Goal: Information Seeking & Learning: Learn about a topic

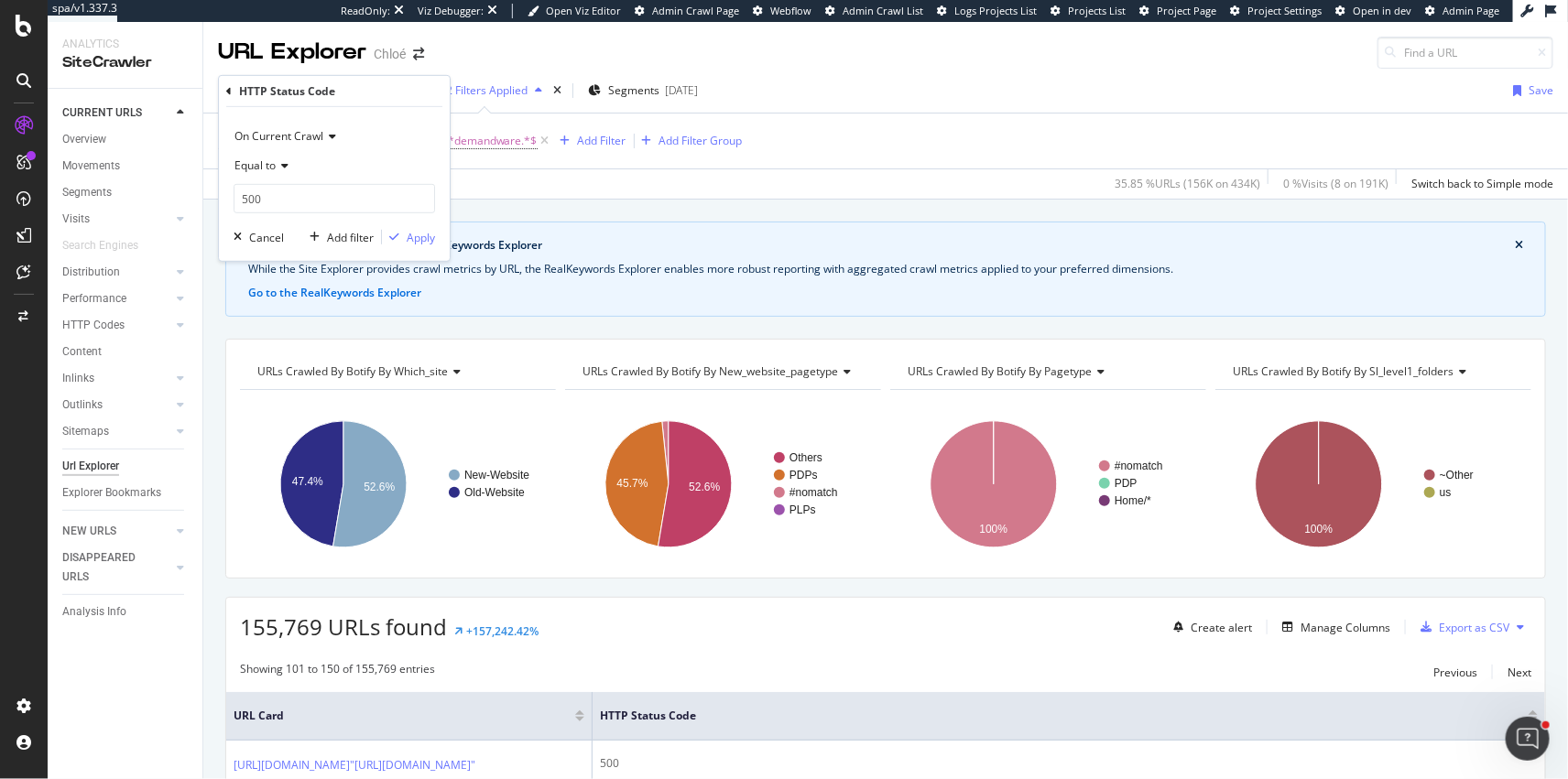
scroll to position [242, 0]
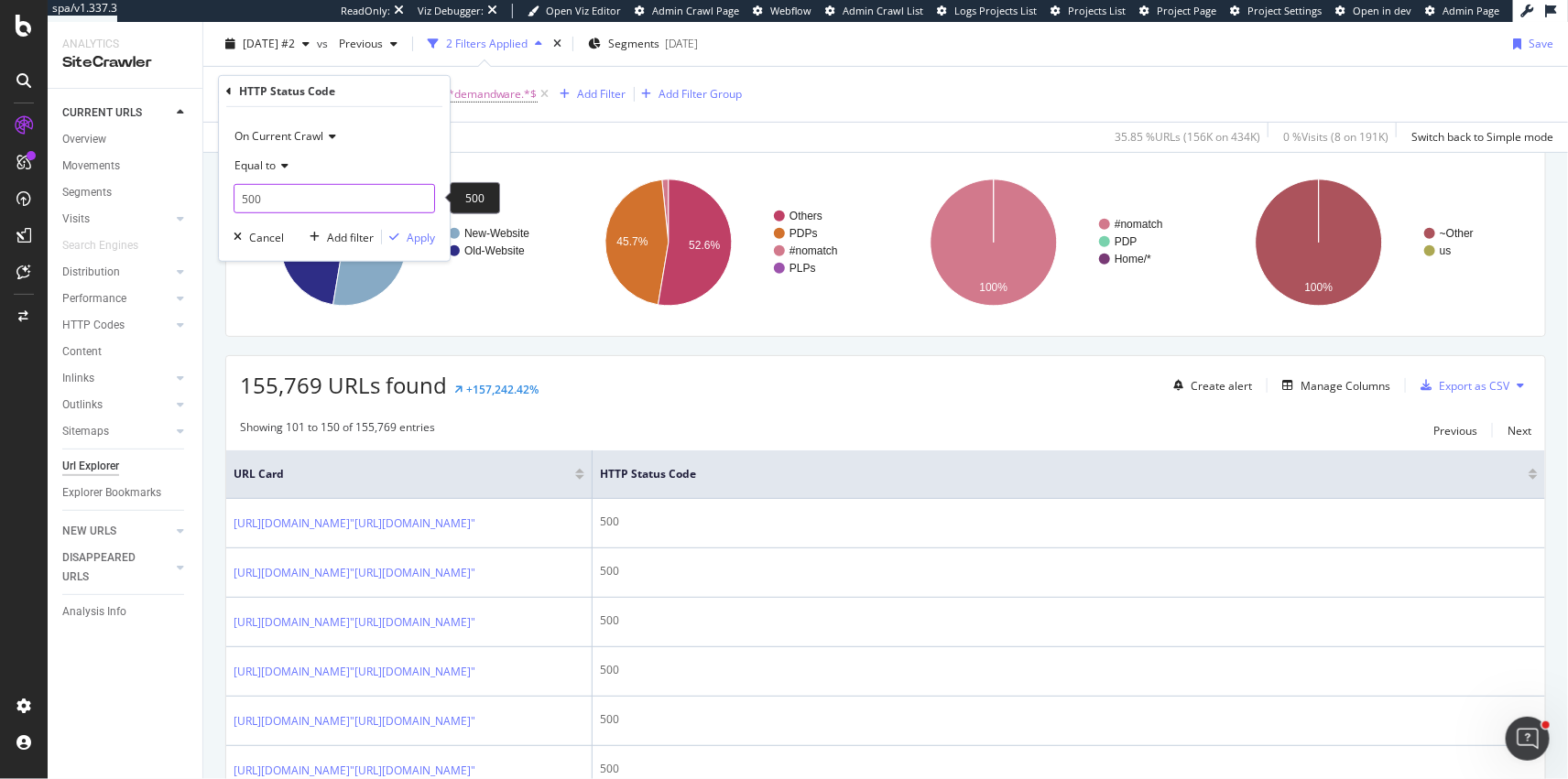
click at [276, 202] on input "500" at bounding box center [334, 199] width 202 height 29
type input "5"
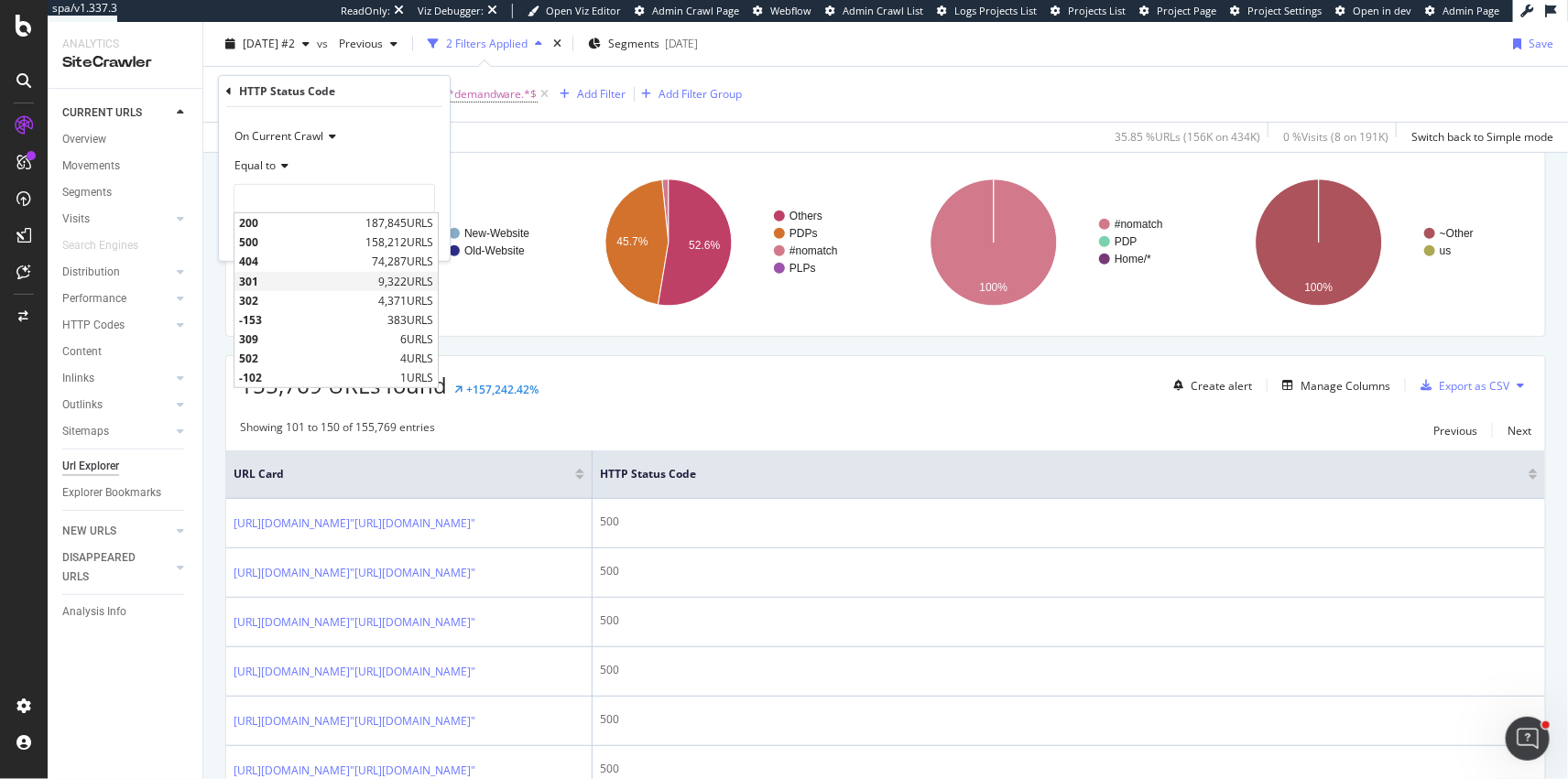
click at [269, 280] on span "301" at bounding box center [306, 280] width 135 height 16
type input "301"
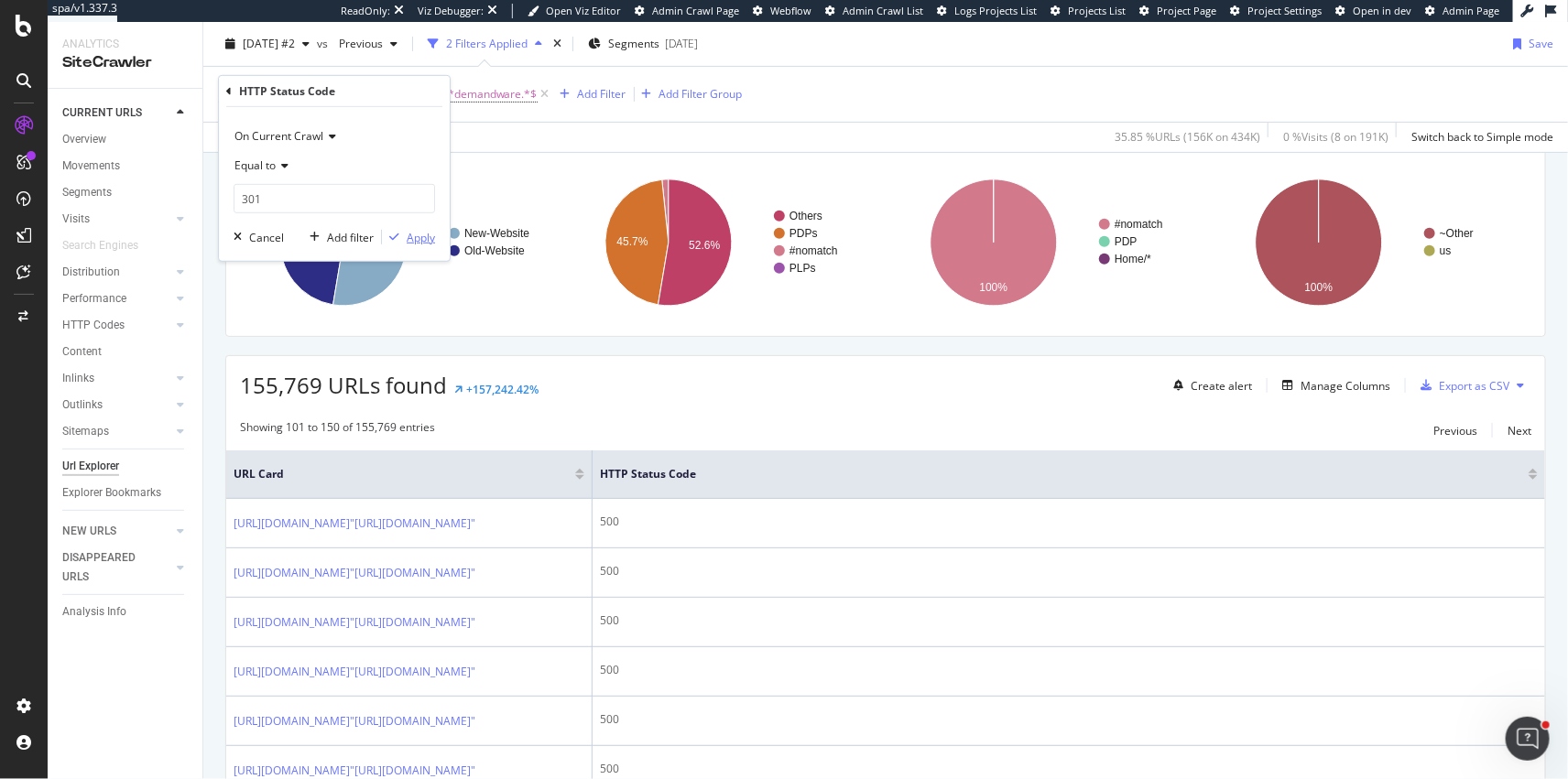
click at [423, 229] on div "Apply" at bounding box center [421, 236] width 28 height 16
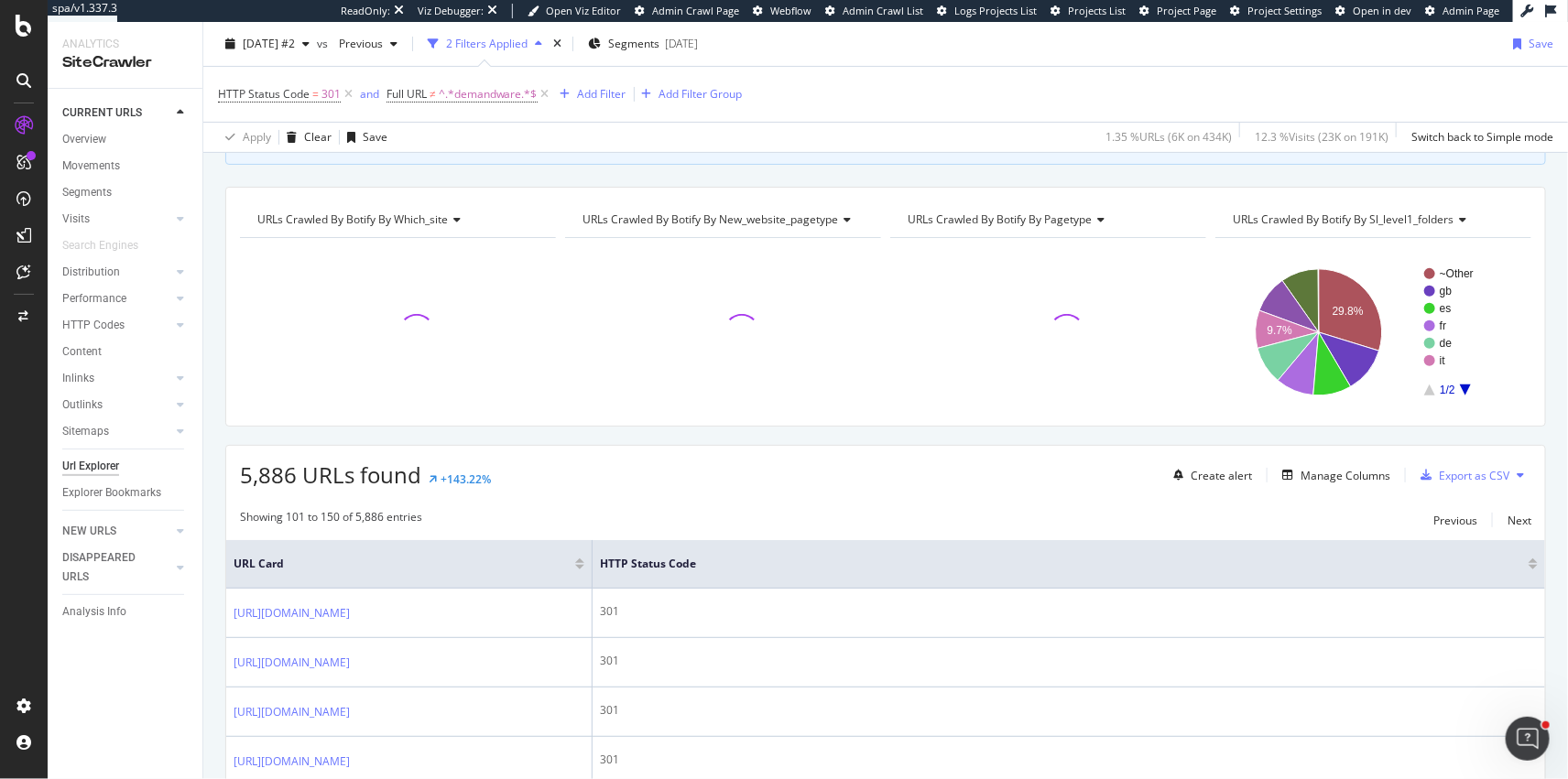
scroll to position [242, 0]
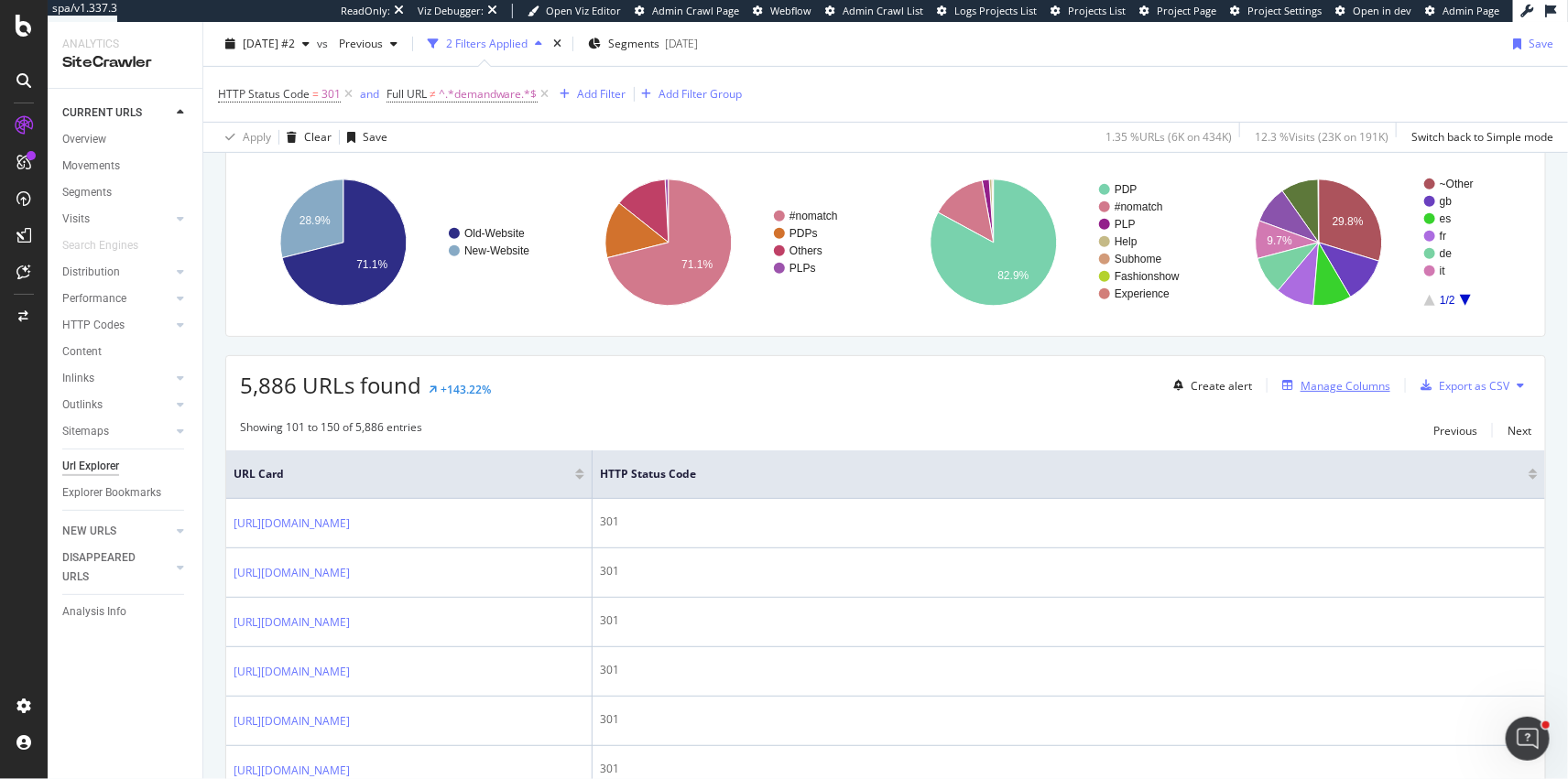
click at [1342, 380] on div "Manage Columns" at bounding box center [1345, 386] width 90 height 16
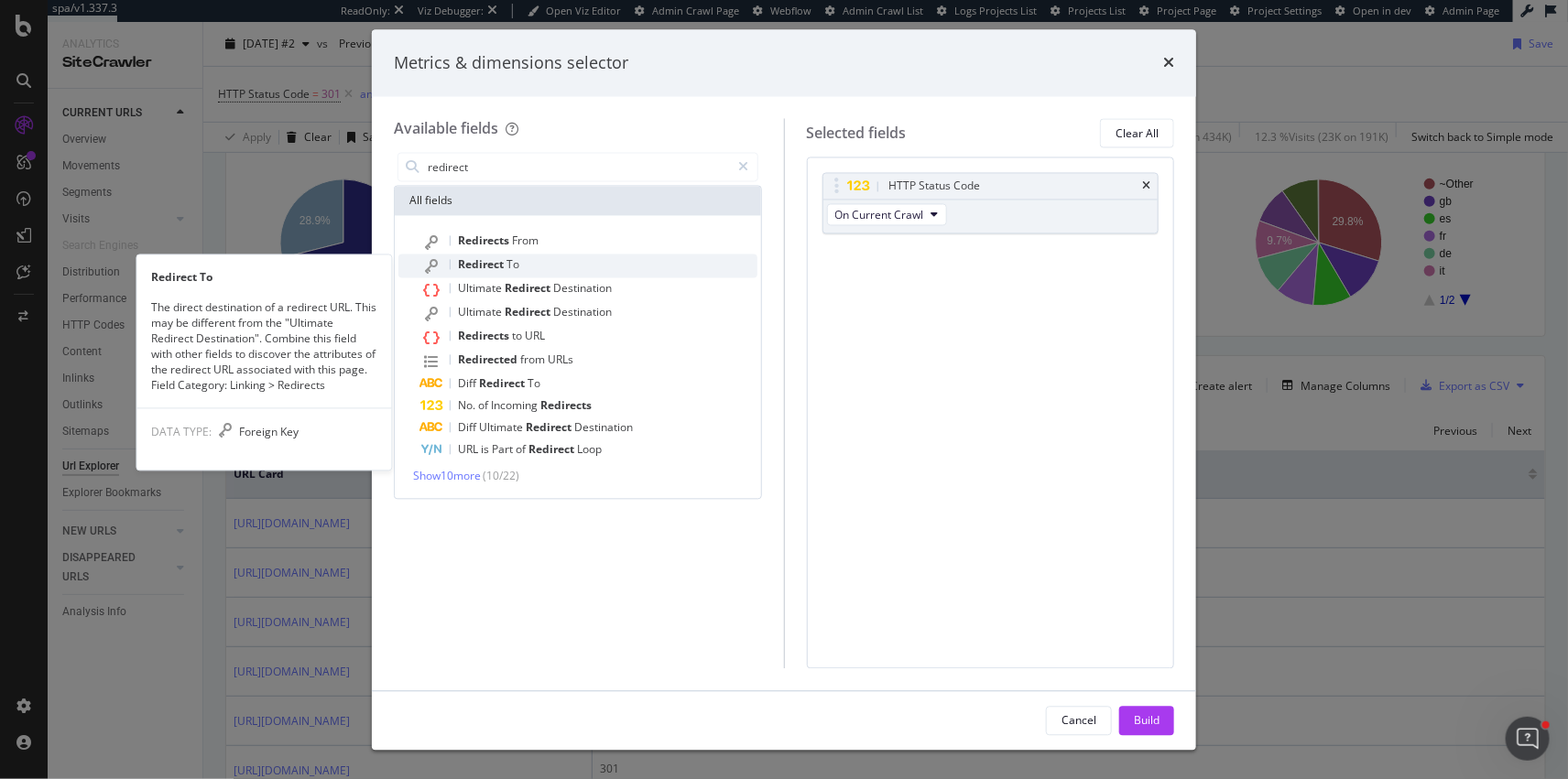
type input "redirect"
click at [532, 262] on div "Redirect To" at bounding box center [589, 267] width 337 height 24
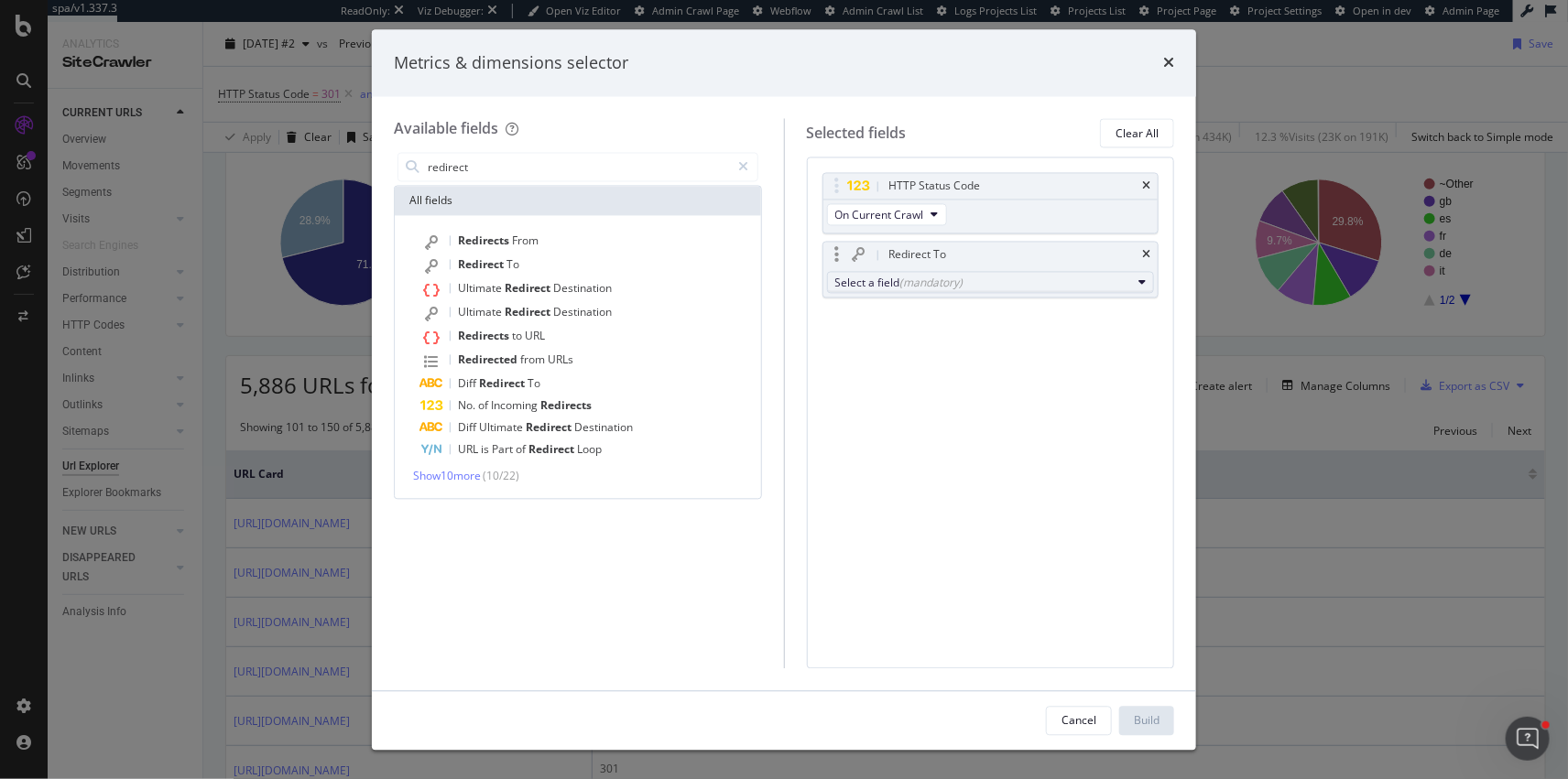
click at [980, 280] on div "Select a field (mandatory)" at bounding box center [983, 282] width 297 height 16
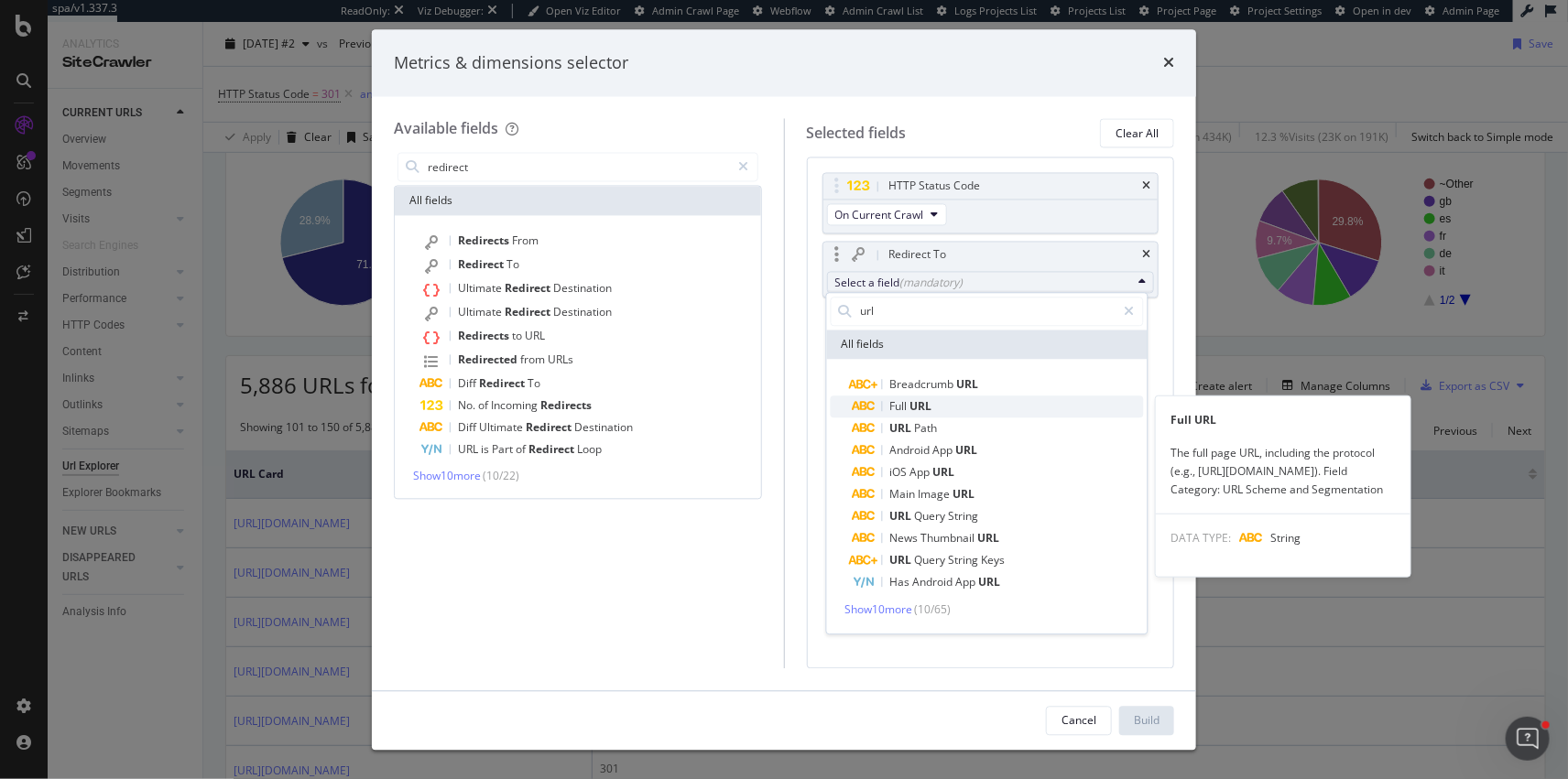
type input "url"
click at [950, 401] on span "Full URL" at bounding box center [998, 407] width 291 height 22
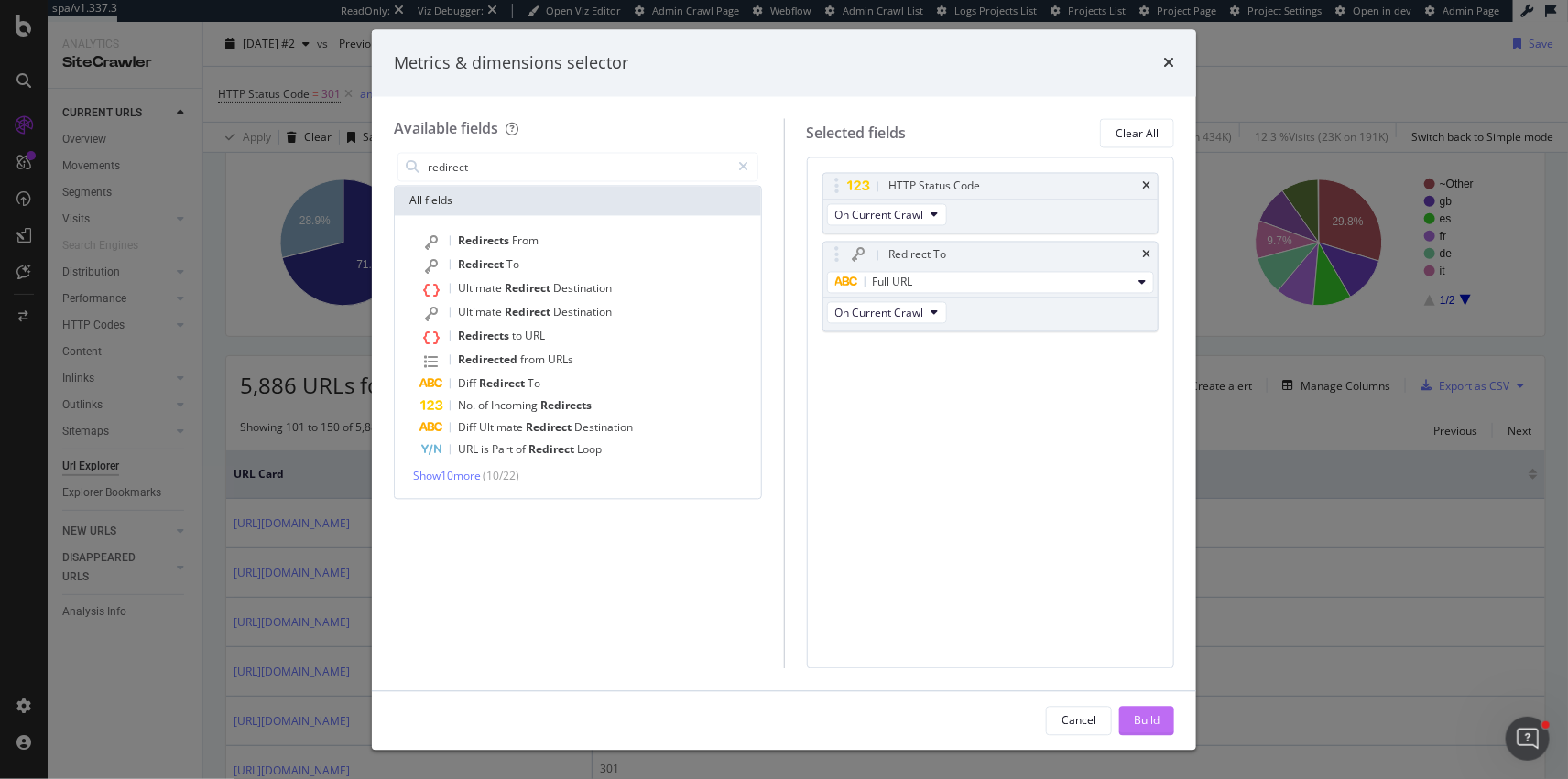
click at [1137, 731] on div "Build" at bounding box center [1146, 720] width 26 height 27
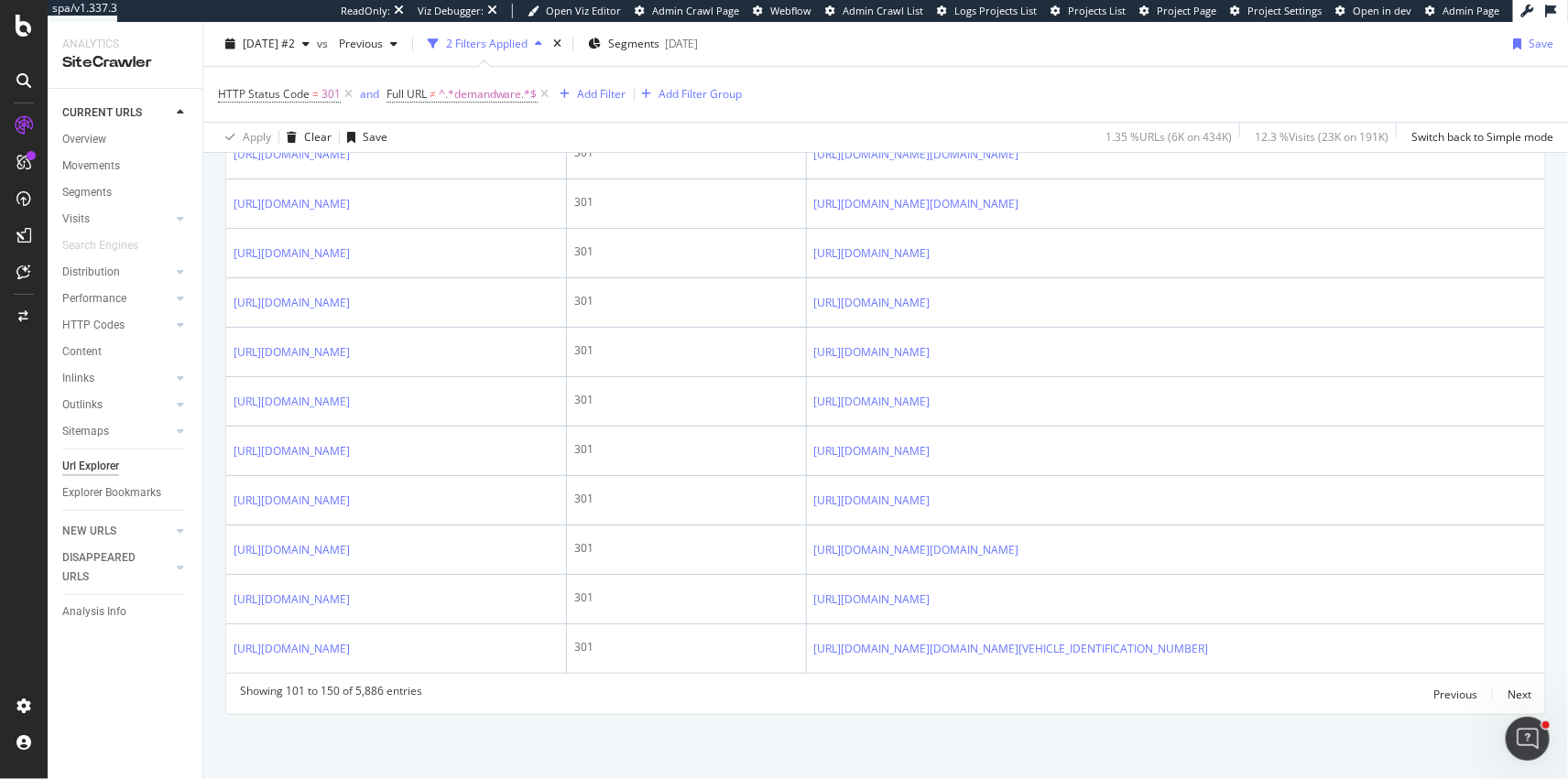
scroll to position [2726, 0]
click at [1528, 691] on div "Next" at bounding box center [1519, 694] width 24 height 16
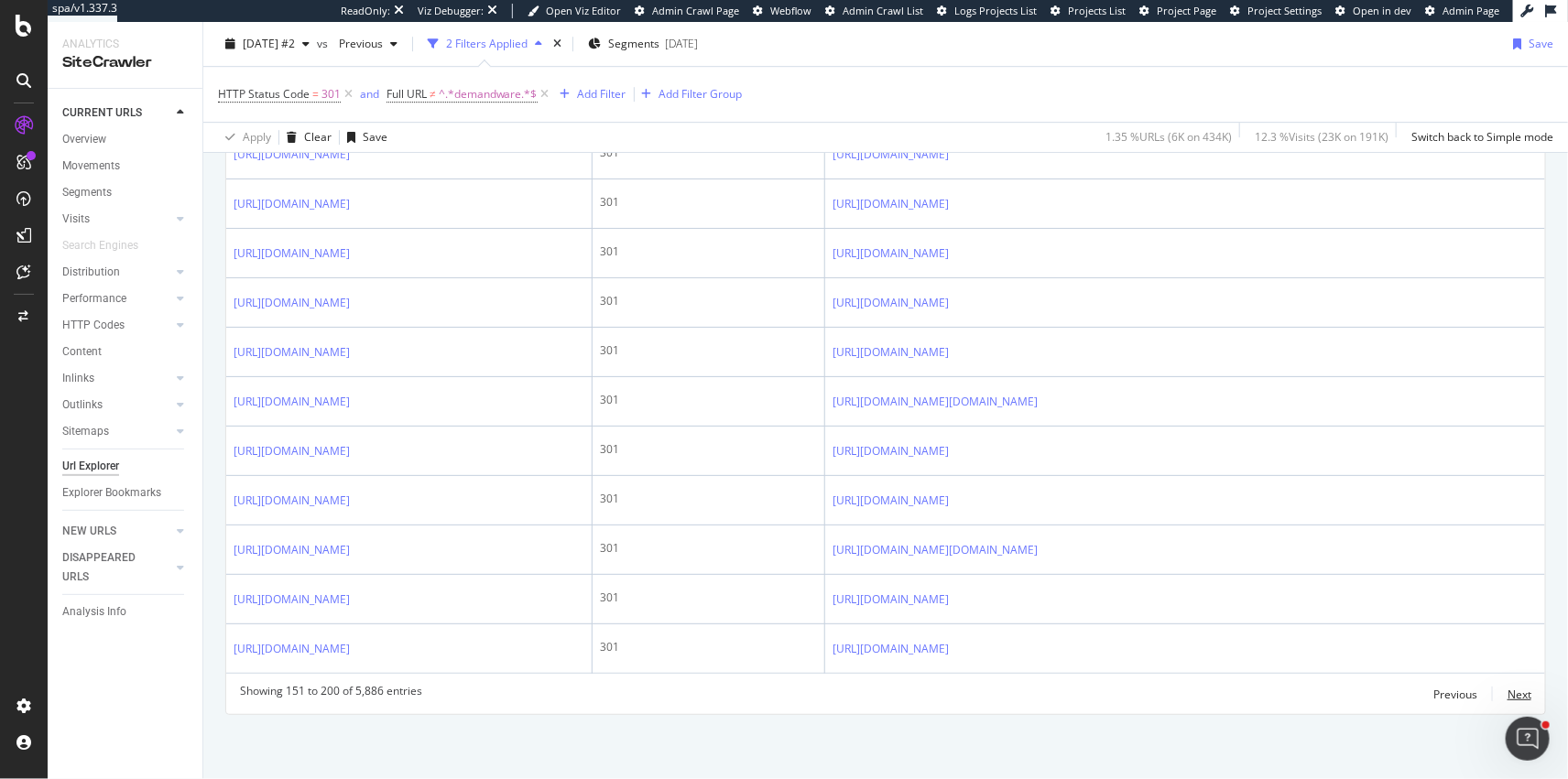
scroll to position [3387, 0]
click at [1519, 690] on div "Next" at bounding box center [1519, 694] width 24 height 16
click at [1517, 697] on div "Next" at bounding box center [1519, 694] width 24 height 16
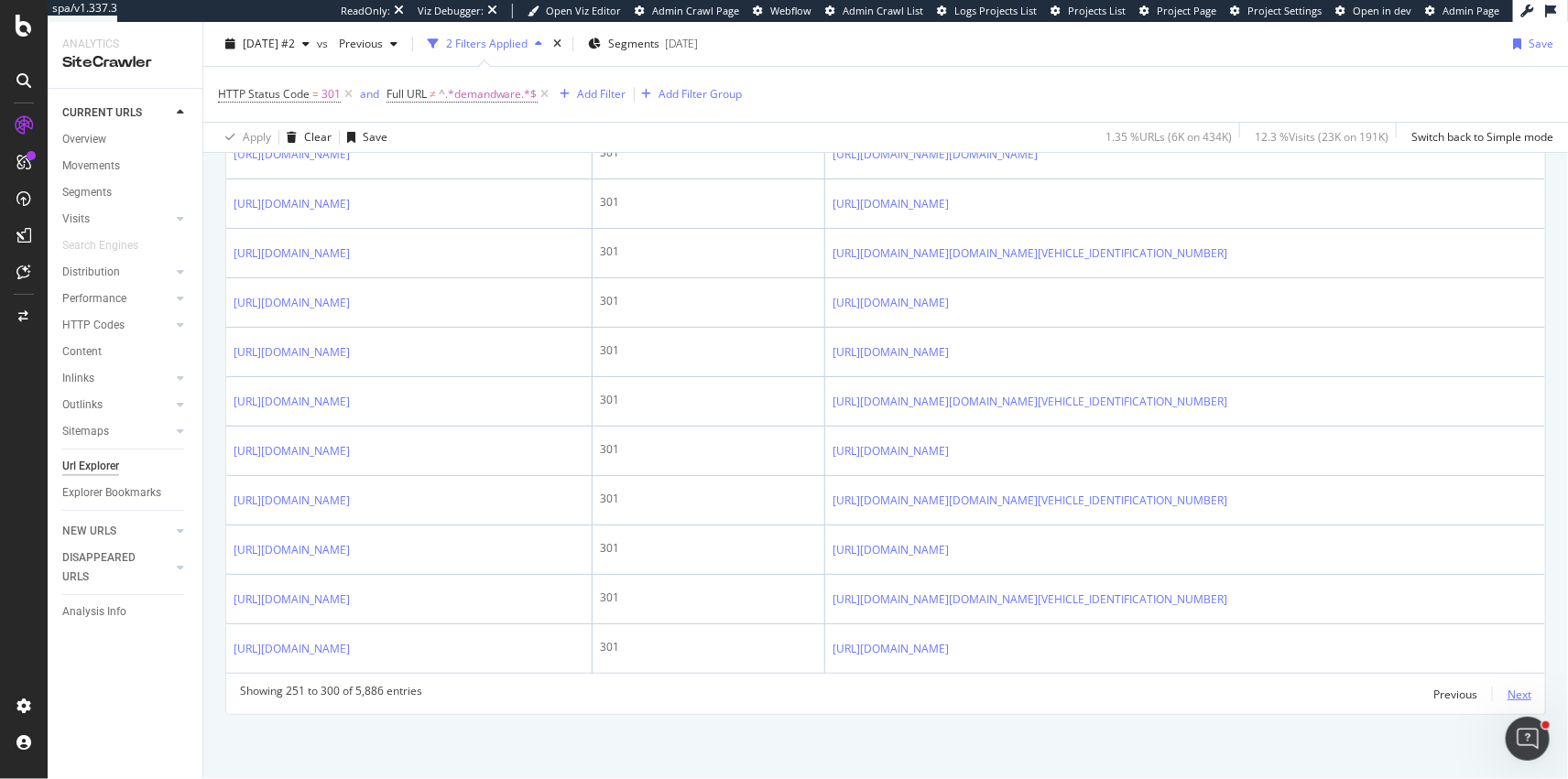
click at [1528, 695] on div "Next" at bounding box center [1519, 694] width 24 height 16
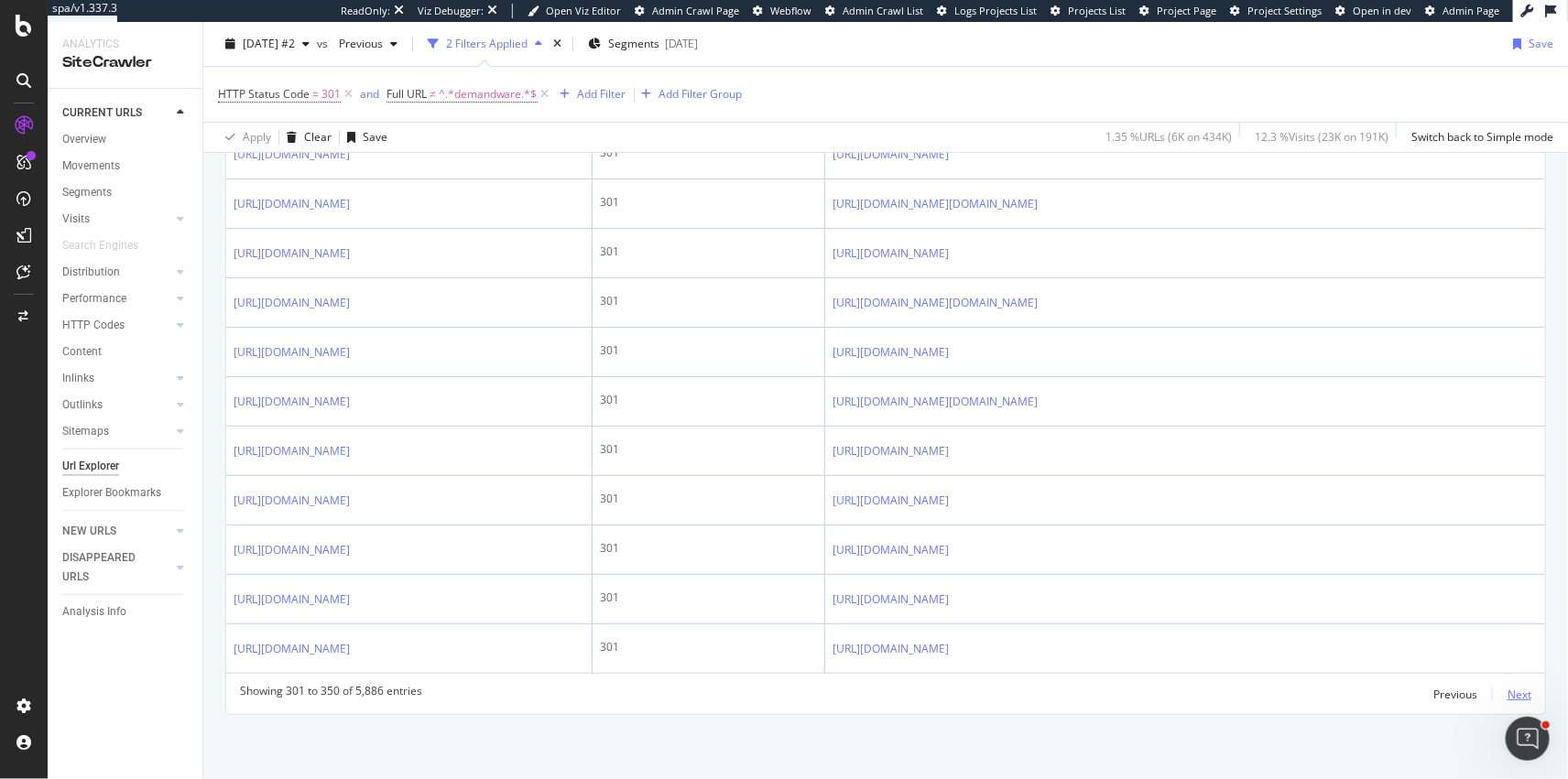
click at [1520, 691] on div "Next" at bounding box center [1519, 694] width 24 height 16
click at [1521, 693] on div "Next" at bounding box center [1519, 694] width 24 height 16
click at [1513, 696] on div "Next" at bounding box center [1519, 694] width 24 height 16
click at [1524, 689] on div "Next" at bounding box center [1519, 694] width 24 height 16
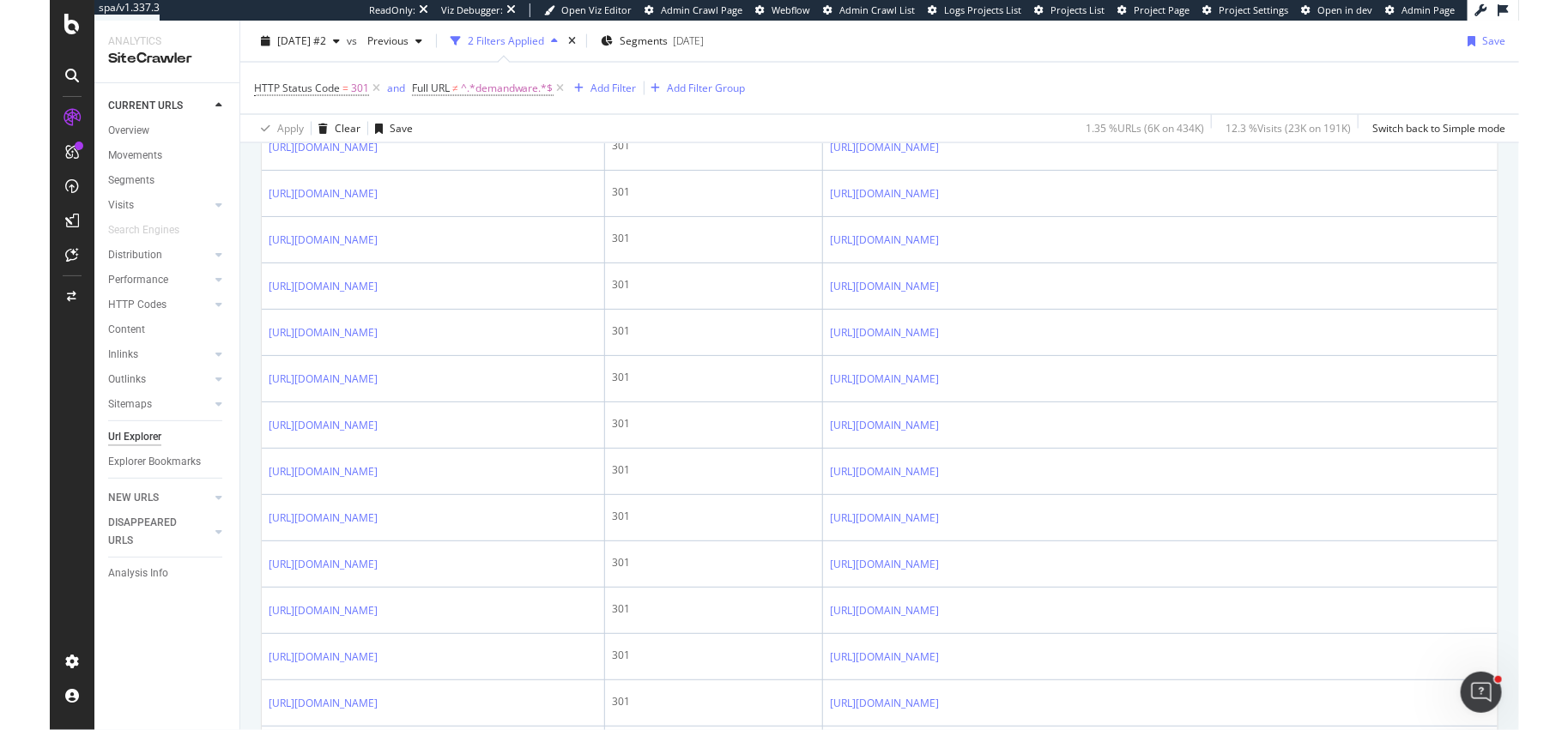
scroll to position [0, 0]
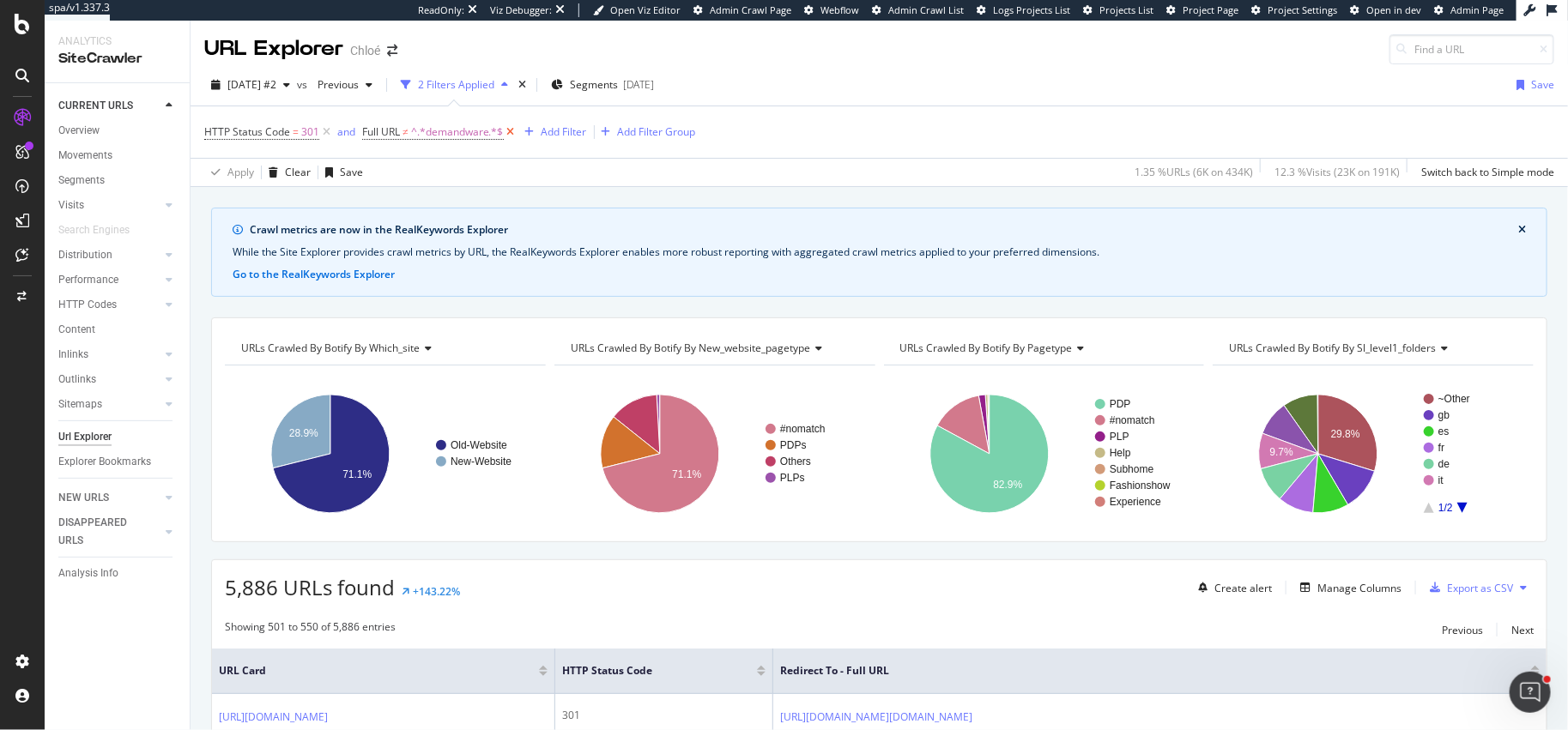
click at [511, 130] on icon at bounding box center [511, 132] width 15 height 17
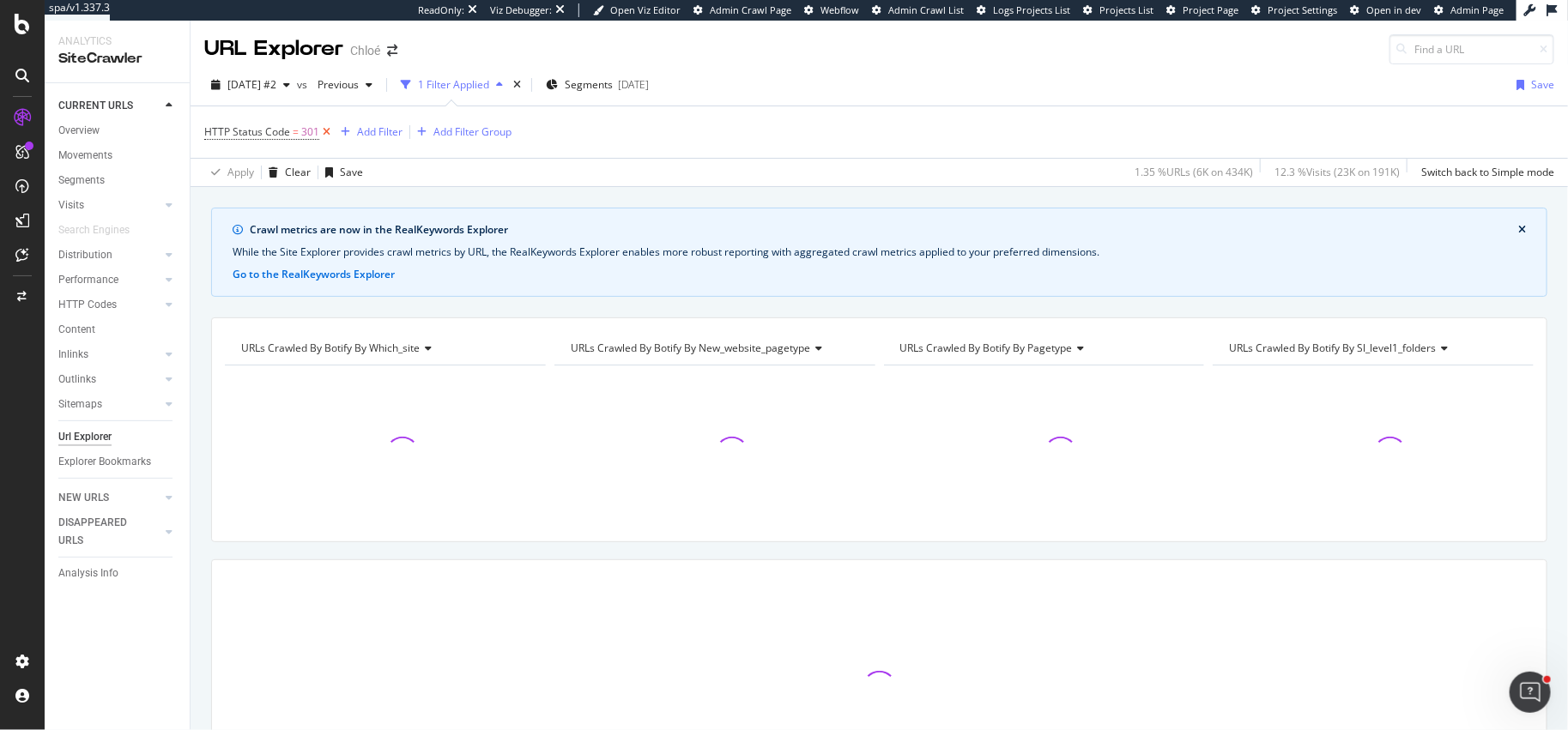
click at [326, 129] on icon at bounding box center [326, 132] width 15 height 17
click at [82, 131] on div "Overview" at bounding box center [79, 131] width 41 height 18
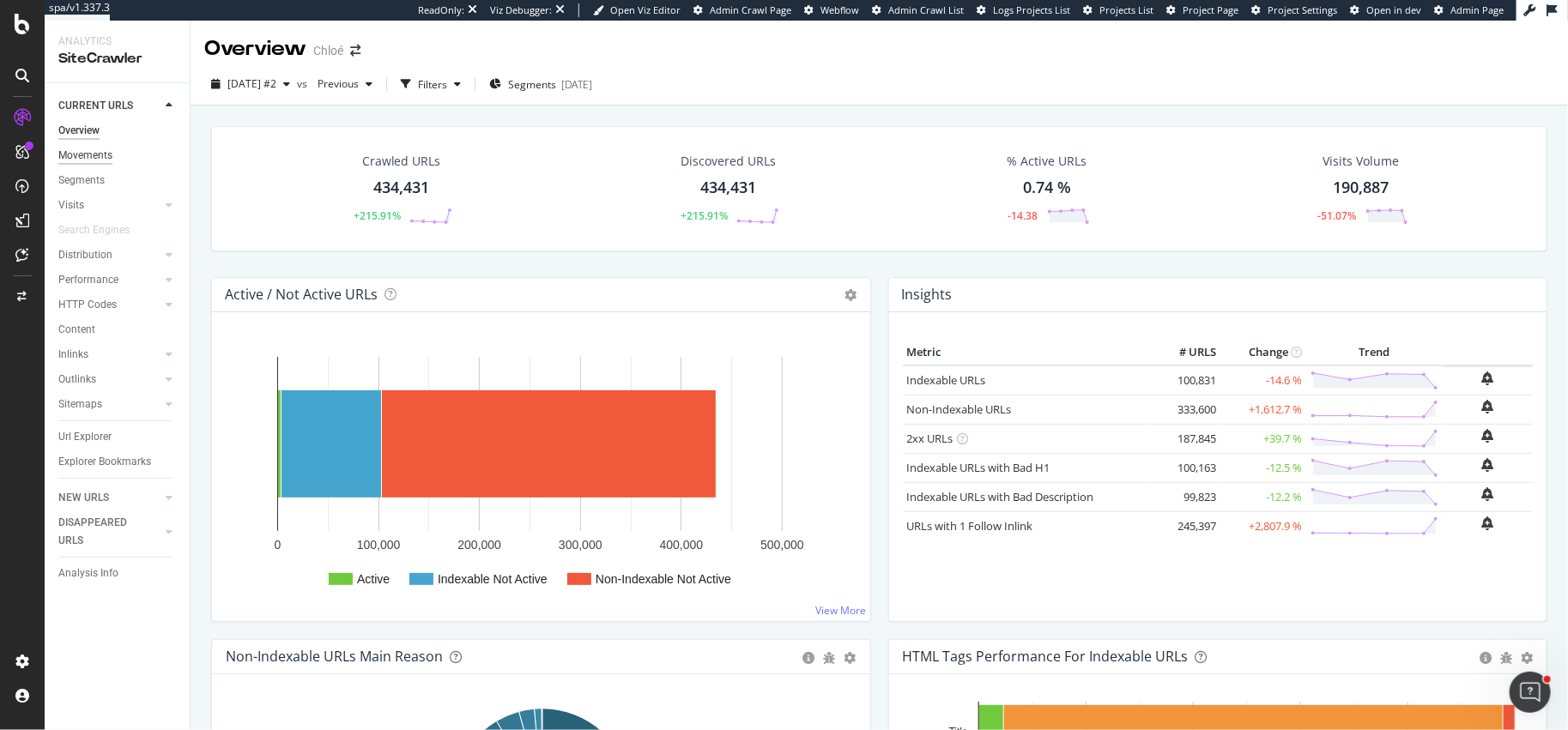
click at [71, 156] on div "Movements" at bounding box center [85, 155] width 54 height 18
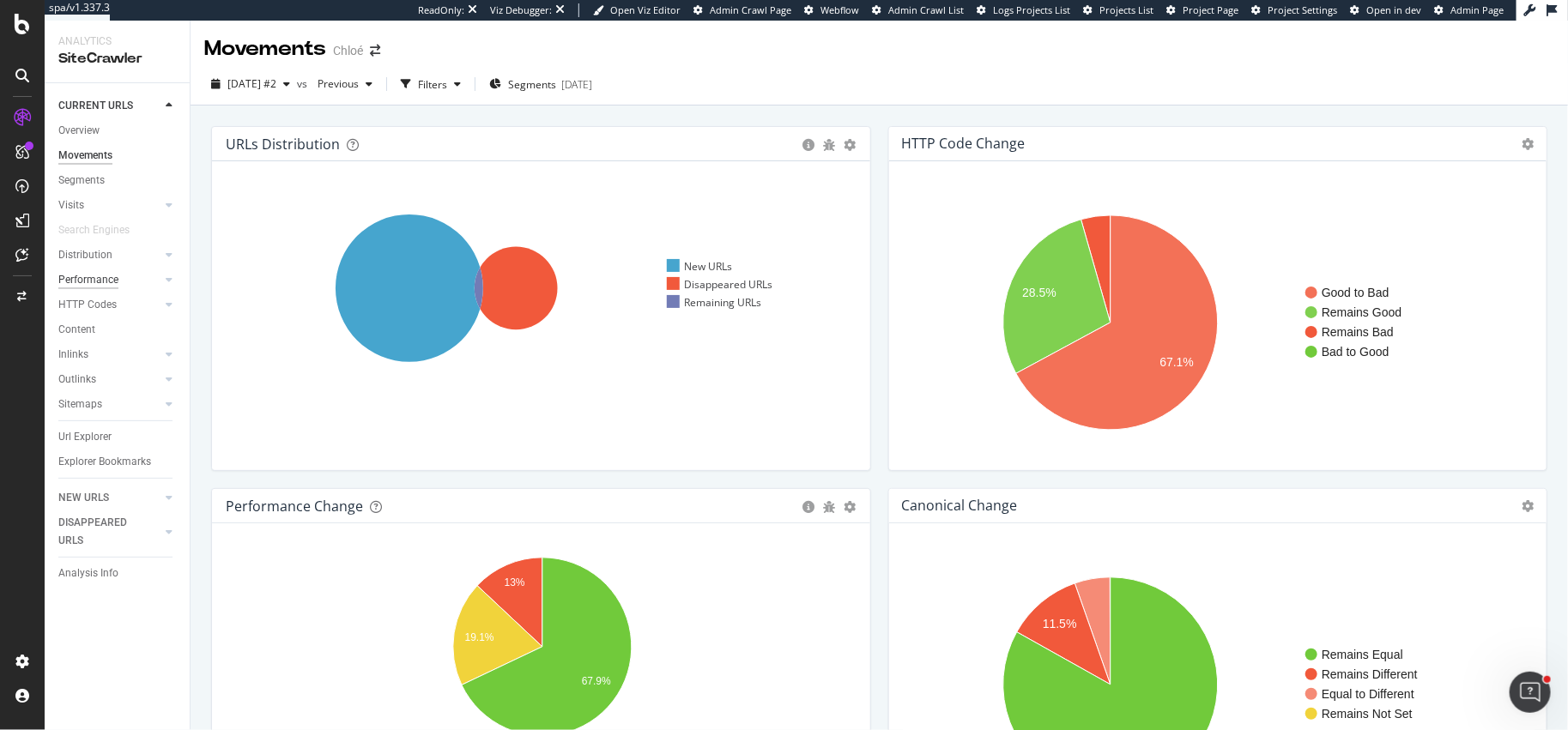
click at [84, 277] on div "Performance" at bounding box center [88, 280] width 60 height 18
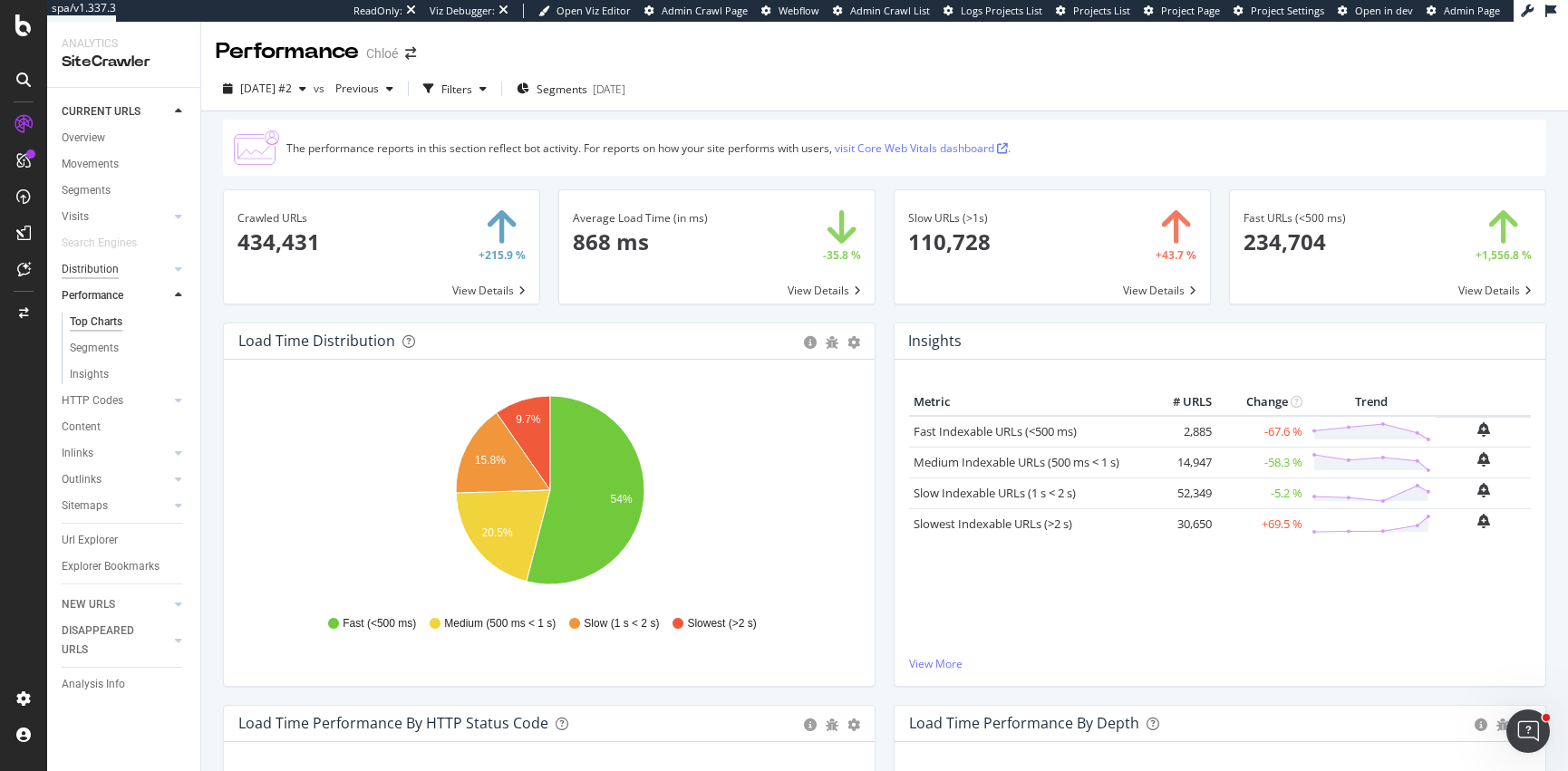
click at [100, 266] on div "Distribution" at bounding box center [90, 269] width 57 height 19
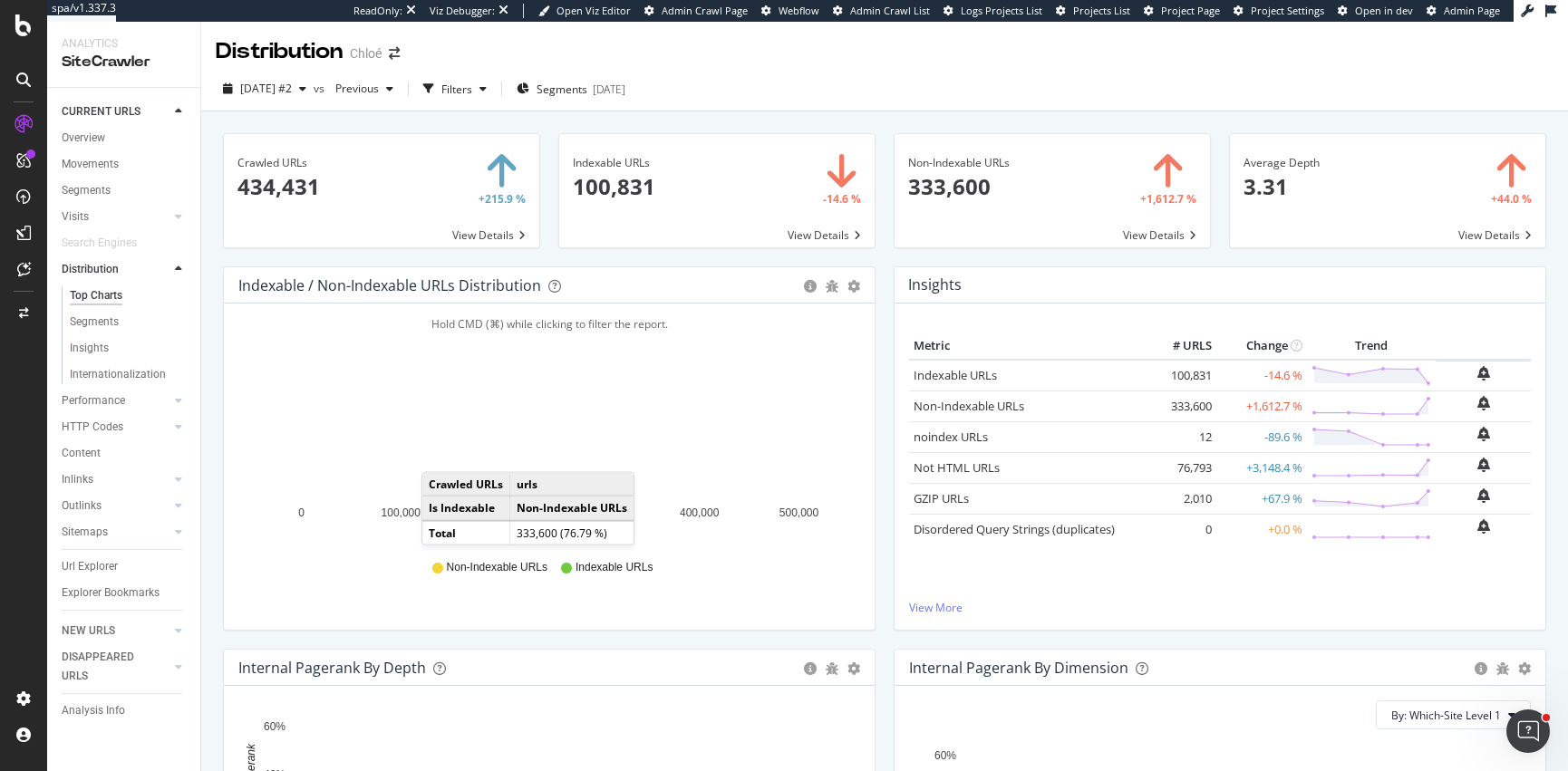
scroll to position [75, 0]
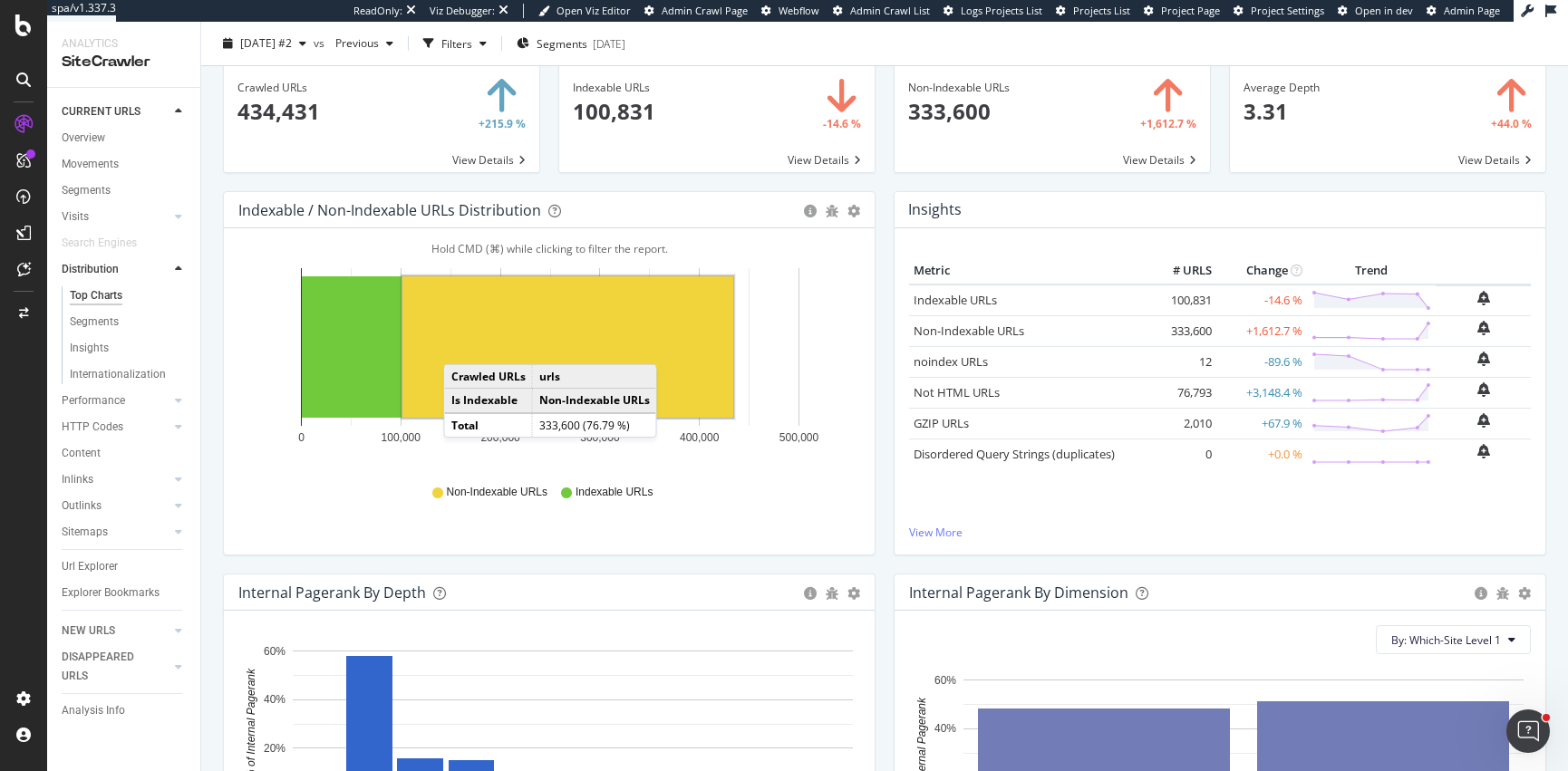
click at [462, 346] on rect "A chart." at bounding box center [568, 347] width 331 height 142
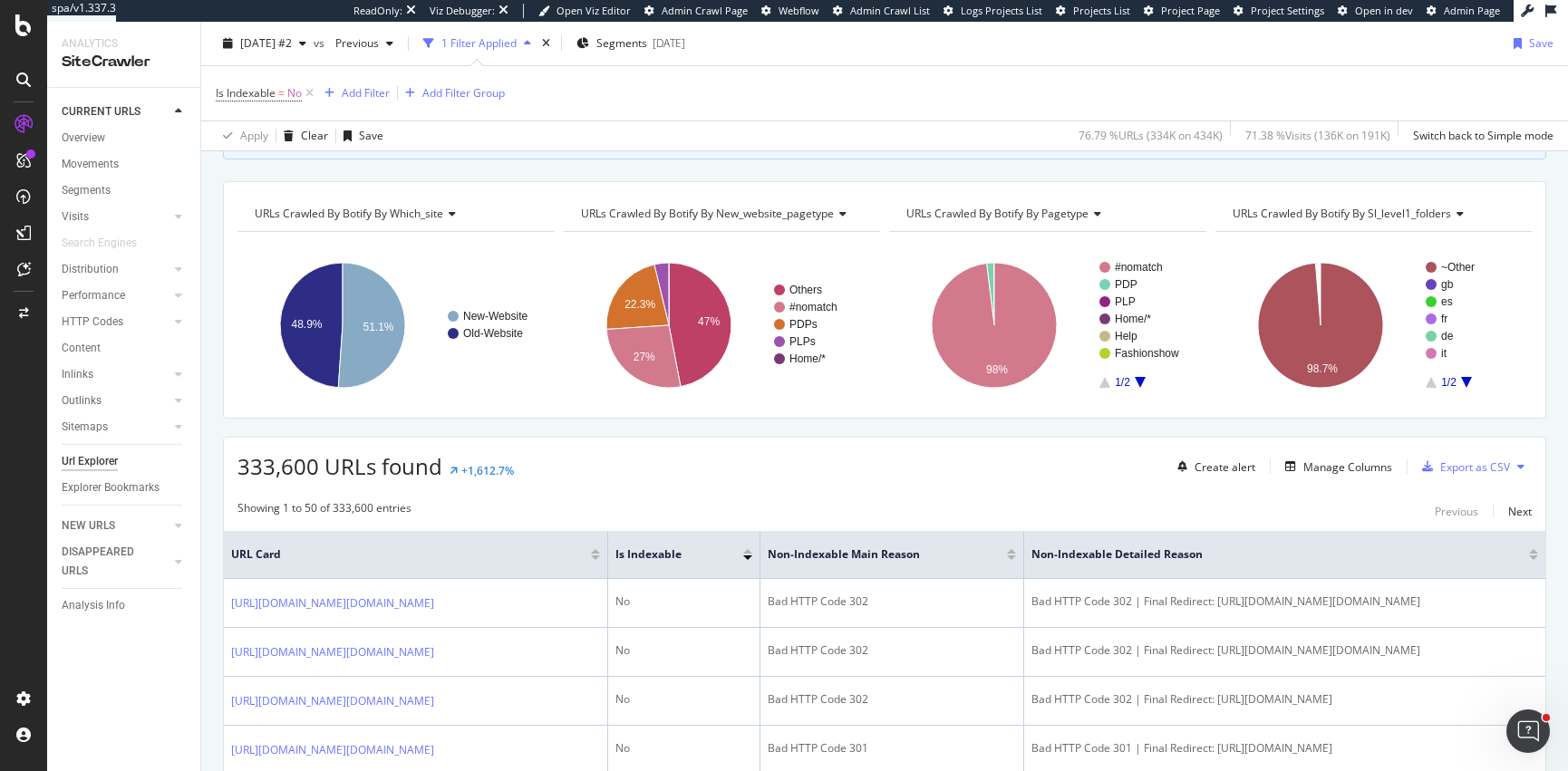
scroll to position [145, 0]
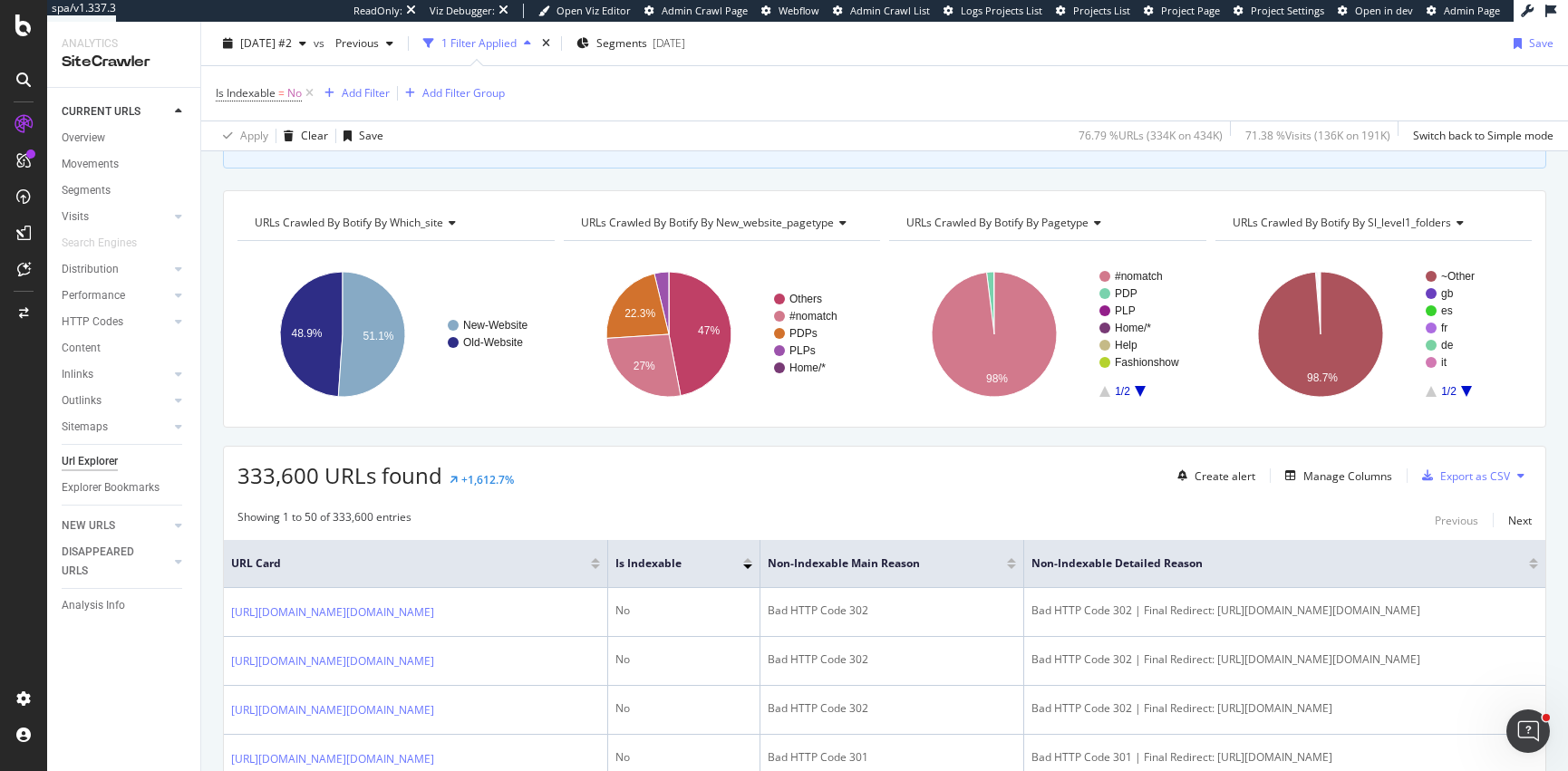
click at [819, 220] on span "URLs Crawled By Botify By new_website_pagetype" at bounding box center [707, 222] width 253 height 15
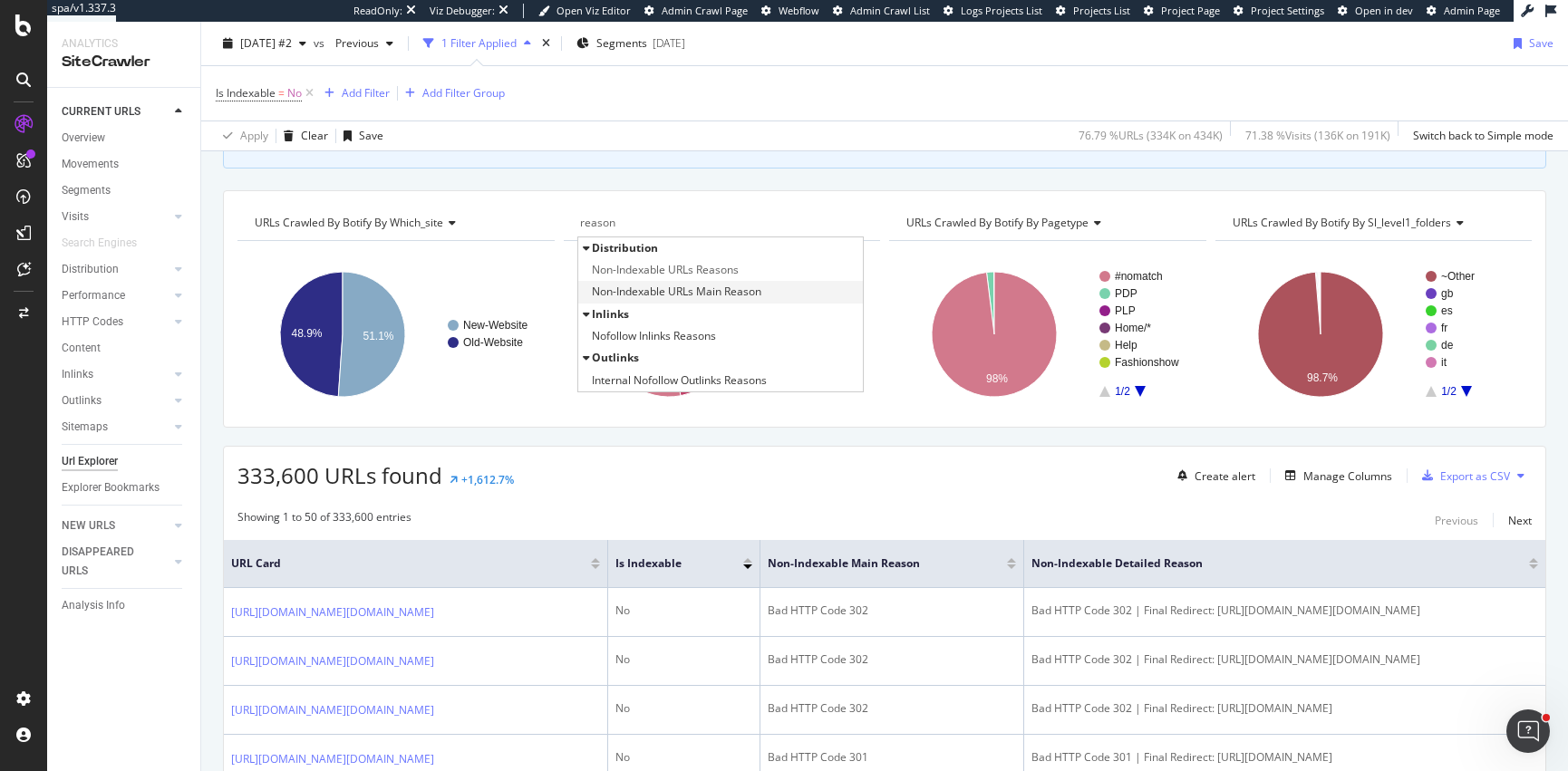
type input "reason"
click at [710, 289] on span "Non-Indexable URLs Main Reason" at bounding box center [677, 292] width 170 height 18
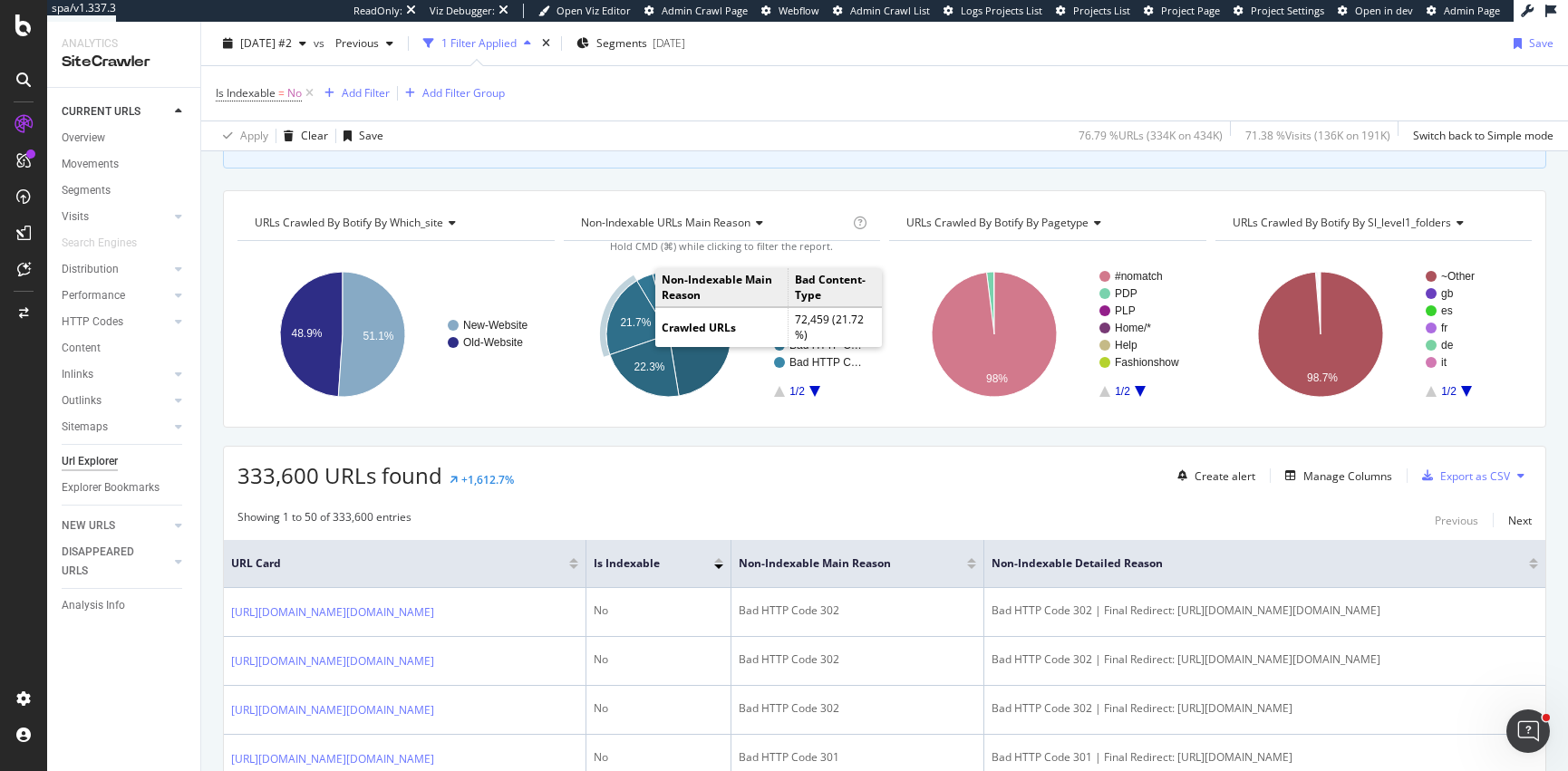
click at [623, 328] on icon "A chart." at bounding box center [638, 318] width 63 height 74
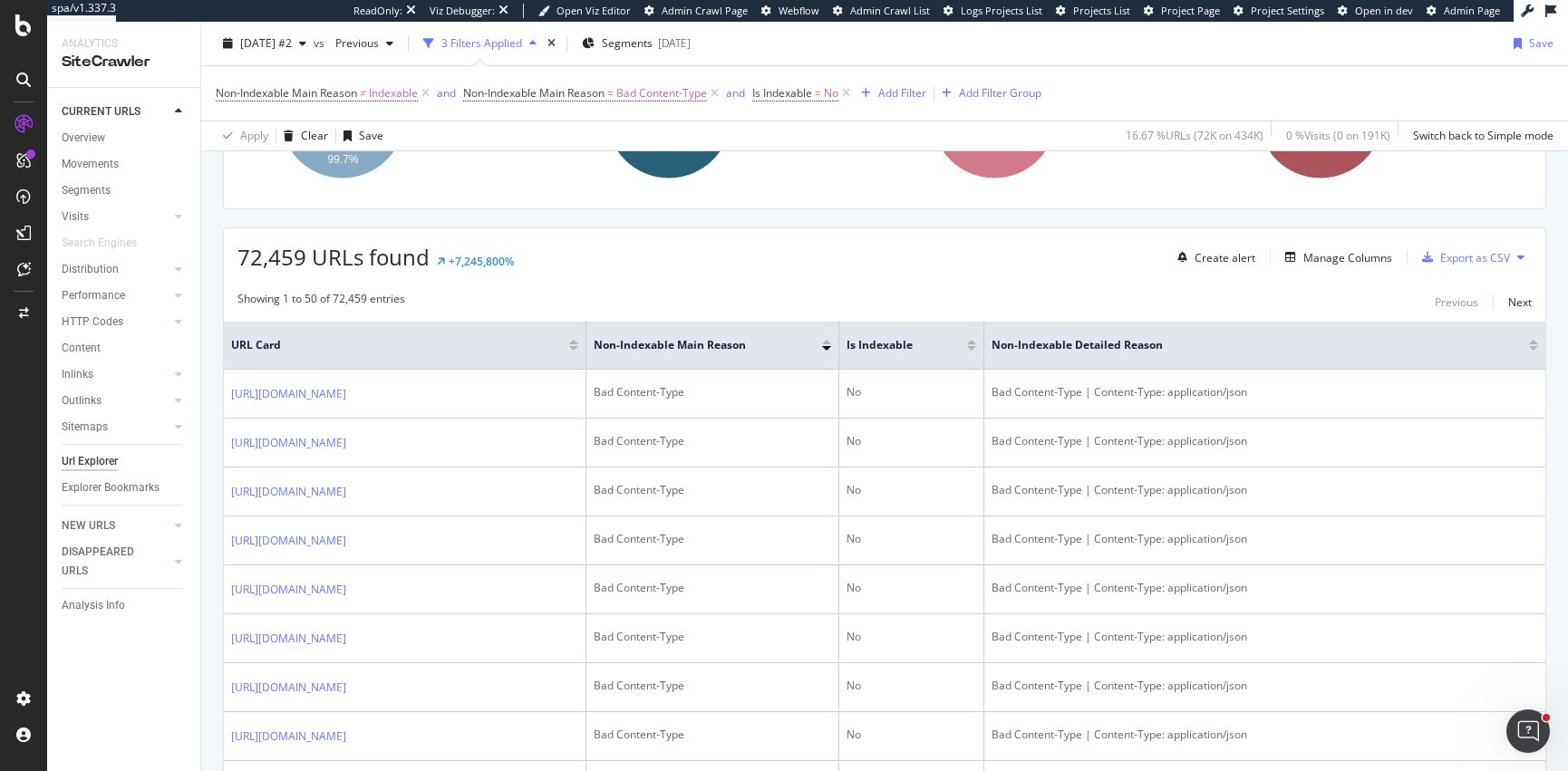
scroll to position [531, 0]
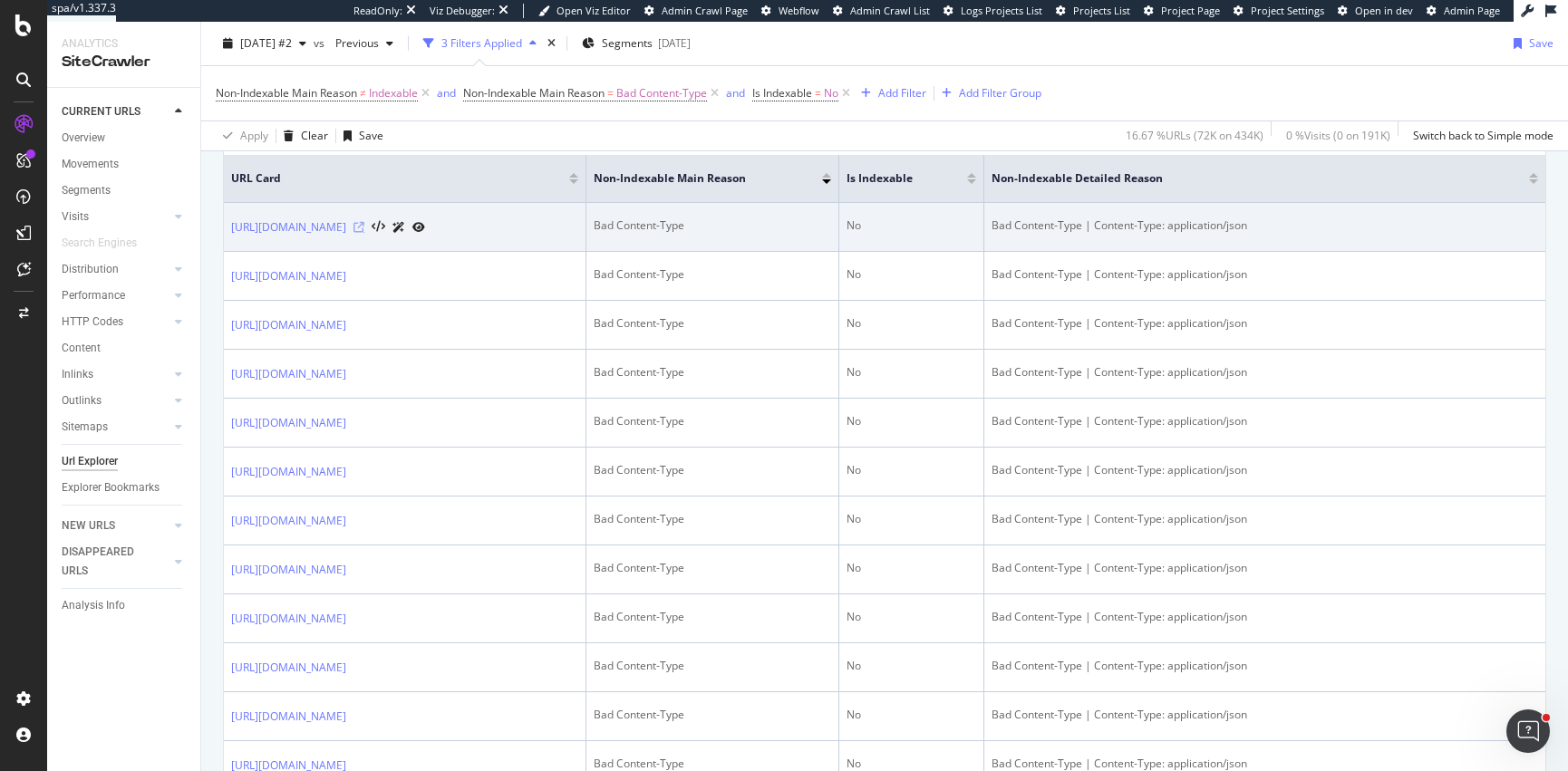
click at [365, 229] on icon at bounding box center [359, 228] width 11 height 11
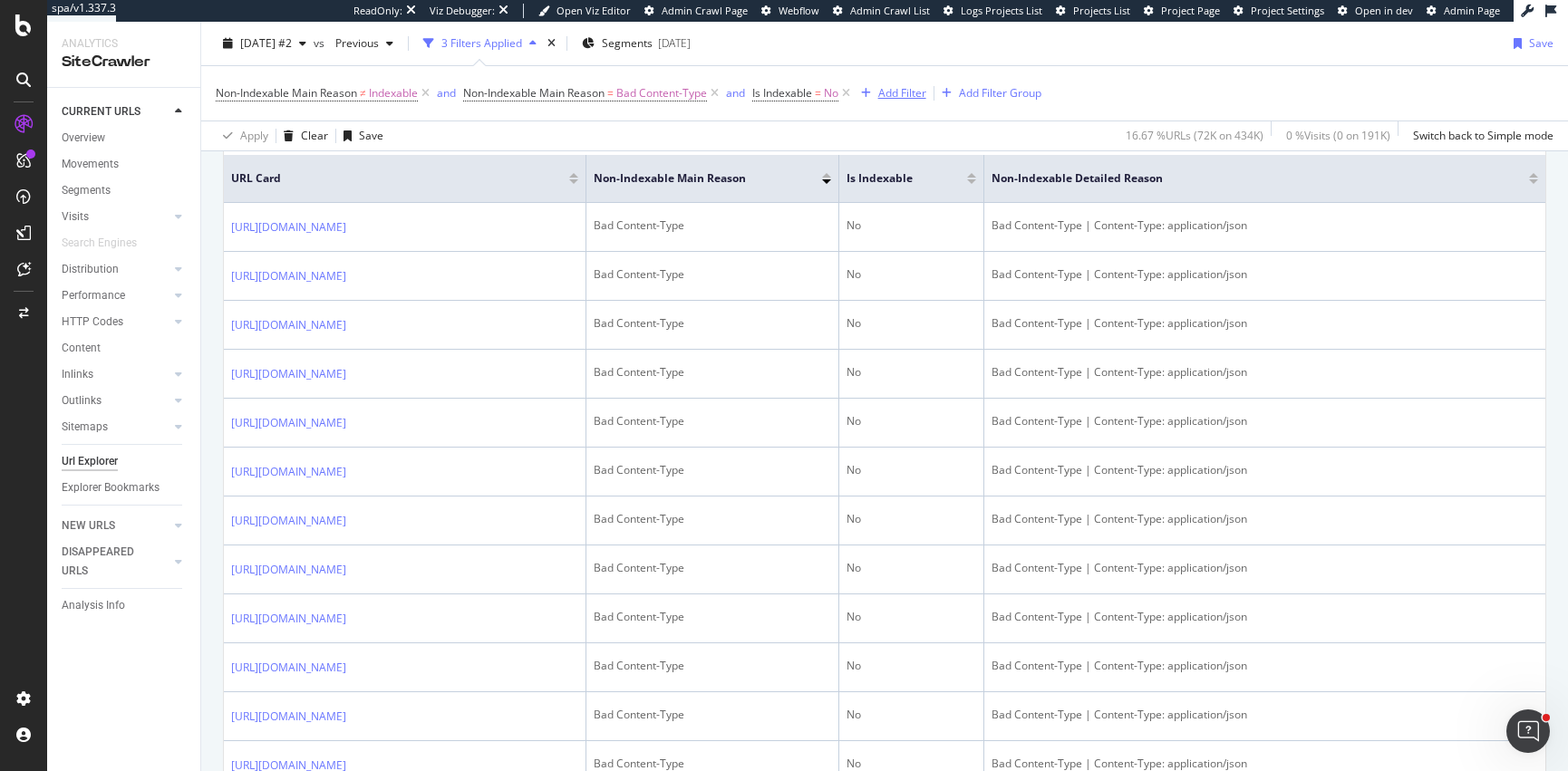
click at [896, 95] on div "Add Filter" at bounding box center [901, 93] width 48 height 15
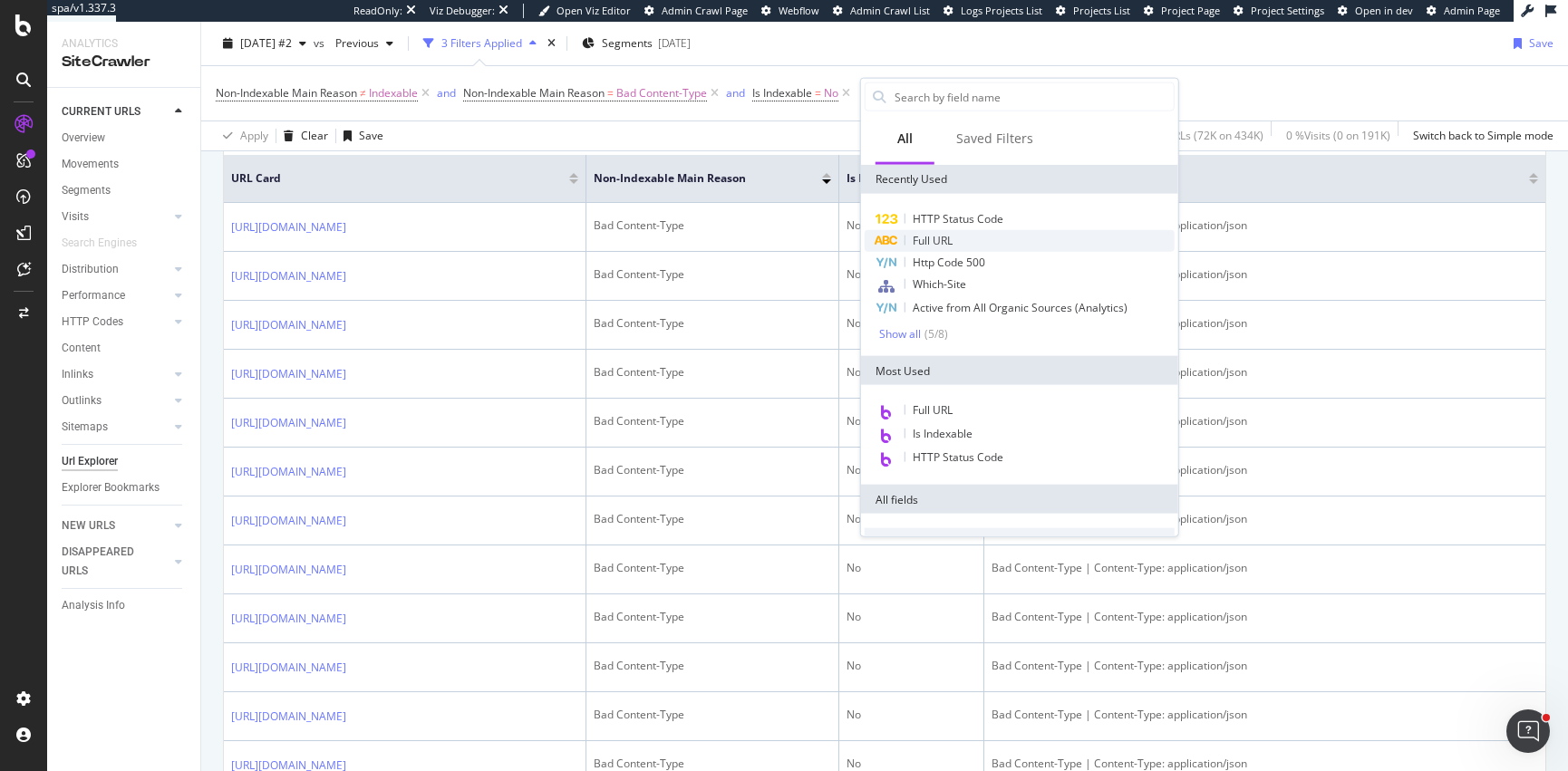
click at [920, 239] on span "Full URL" at bounding box center [932, 240] width 40 height 15
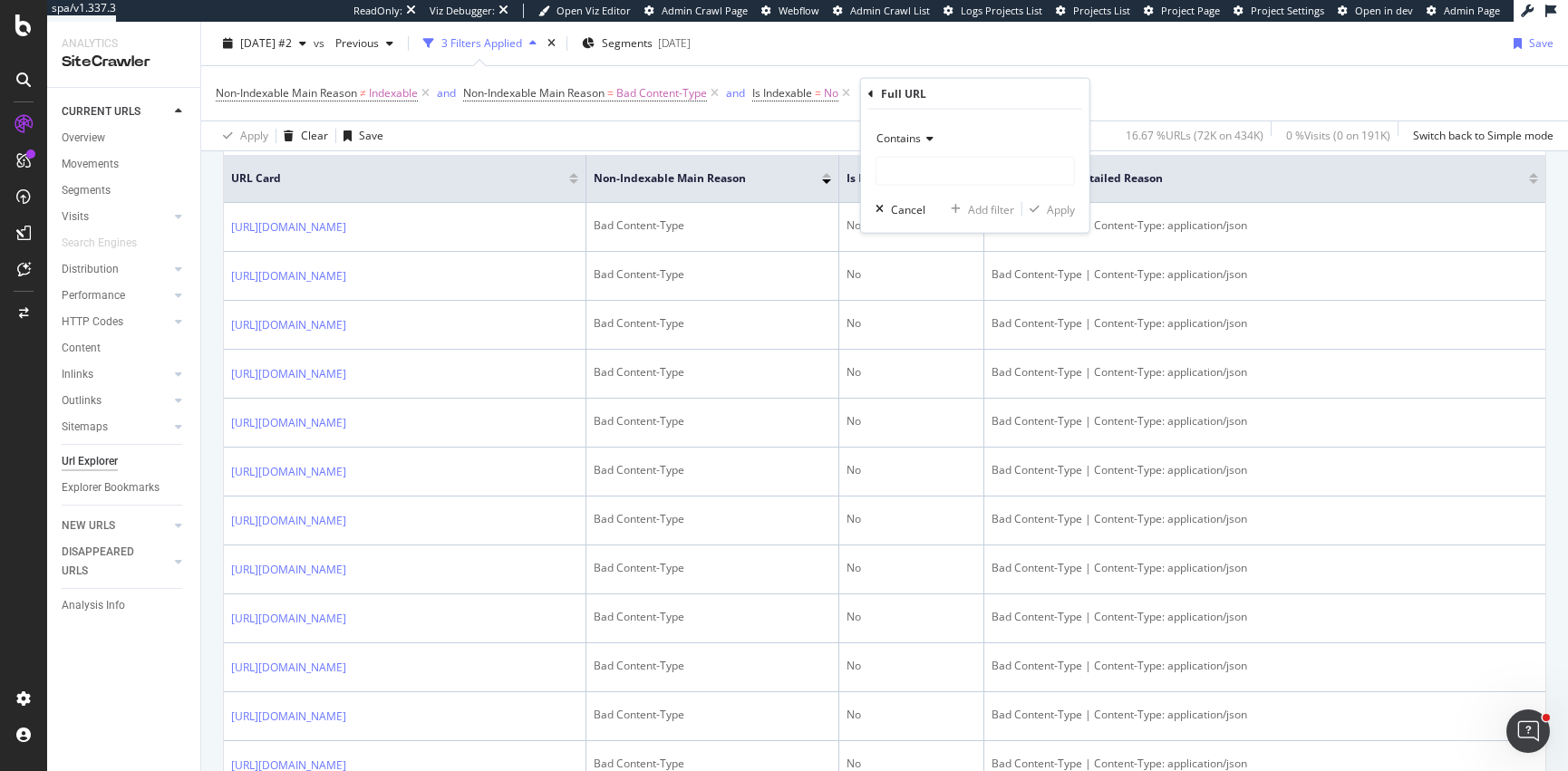
click at [918, 144] on span "Contains" at bounding box center [898, 138] width 44 height 15
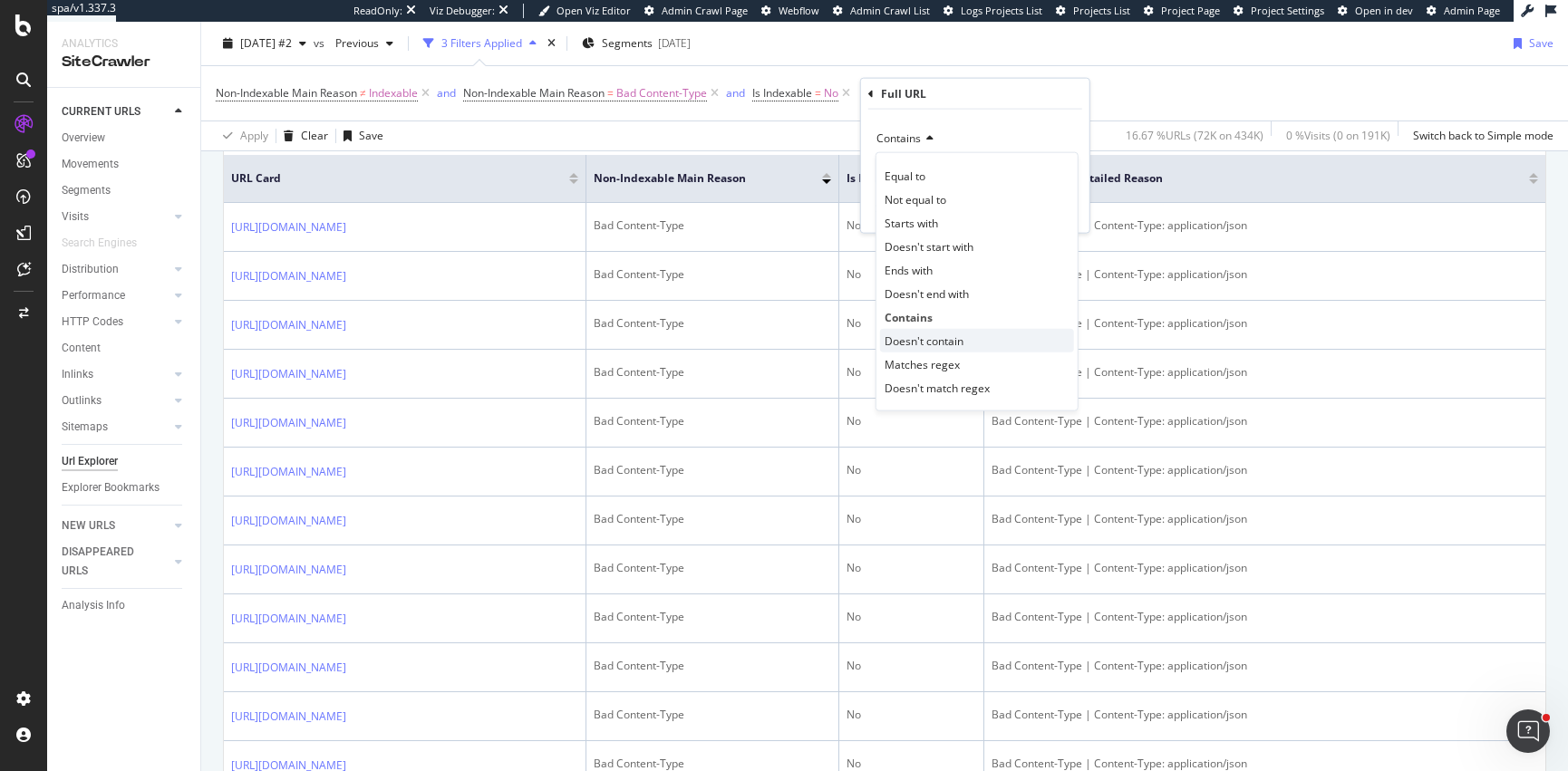
click at [925, 339] on span "Doesn't contain" at bounding box center [923, 340] width 79 height 15
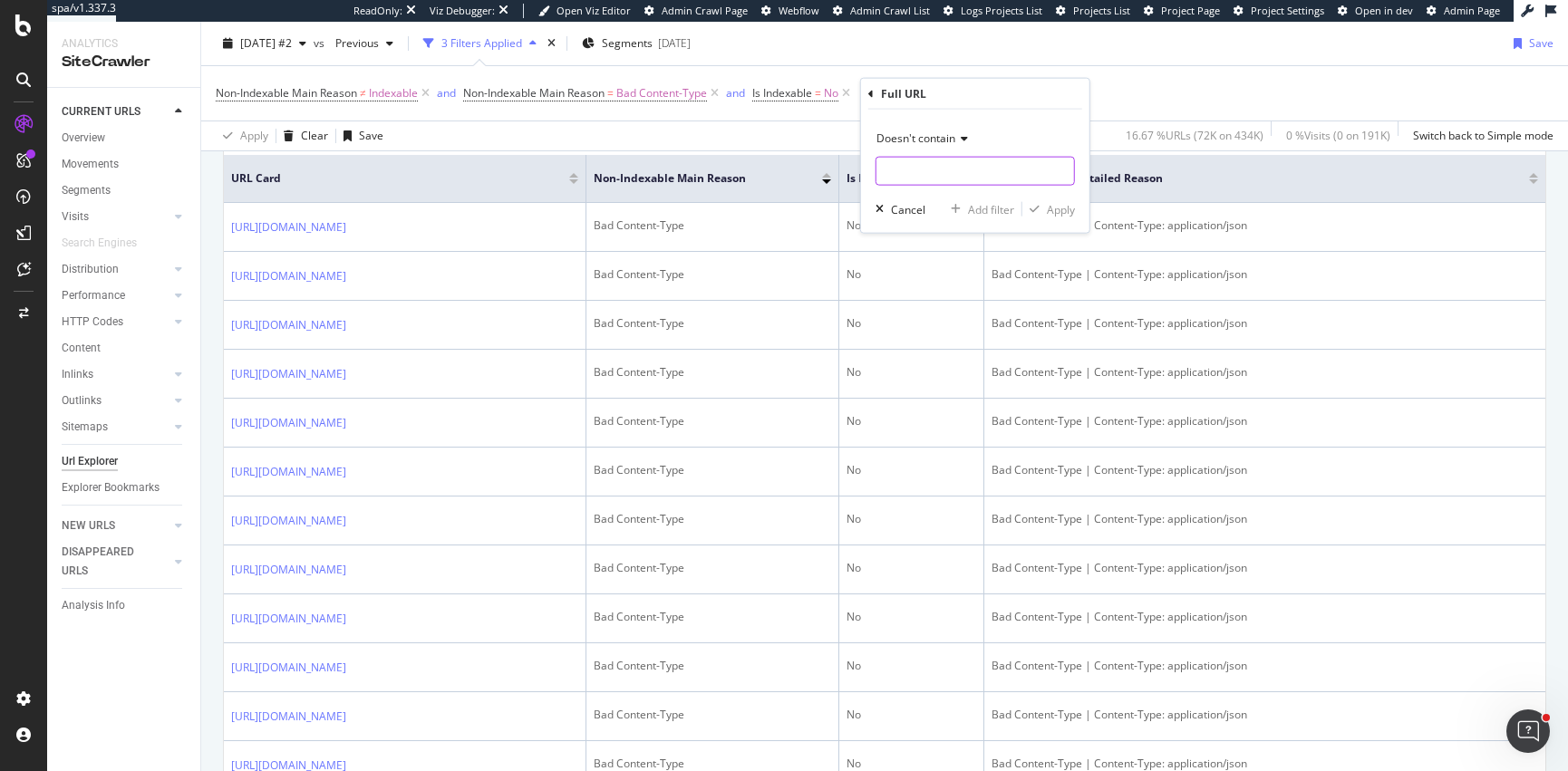
click at [908, 168] on input "text" at bounding box center [975, 171] width 198 height 29
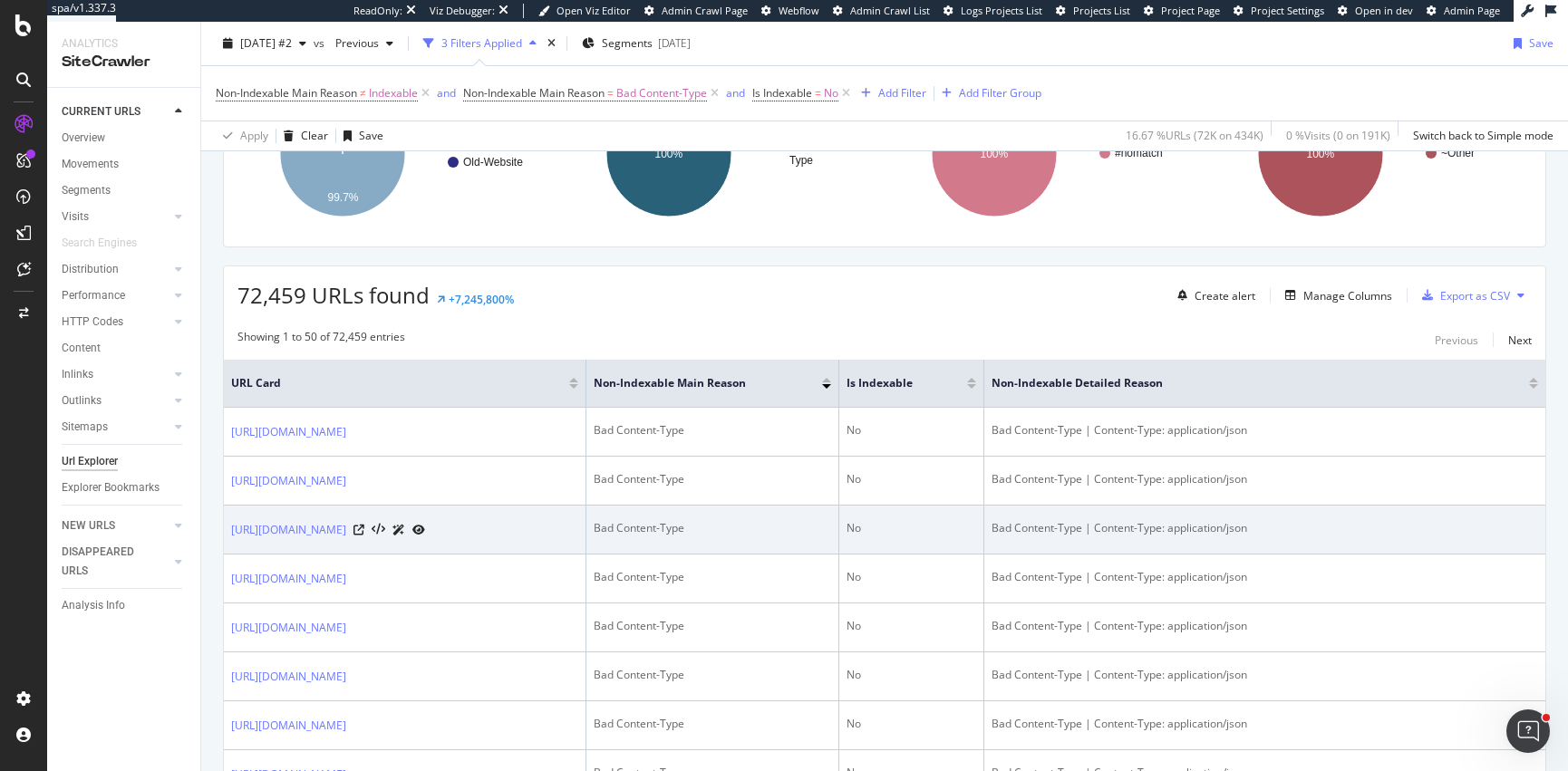
scroll to position [322, 0]
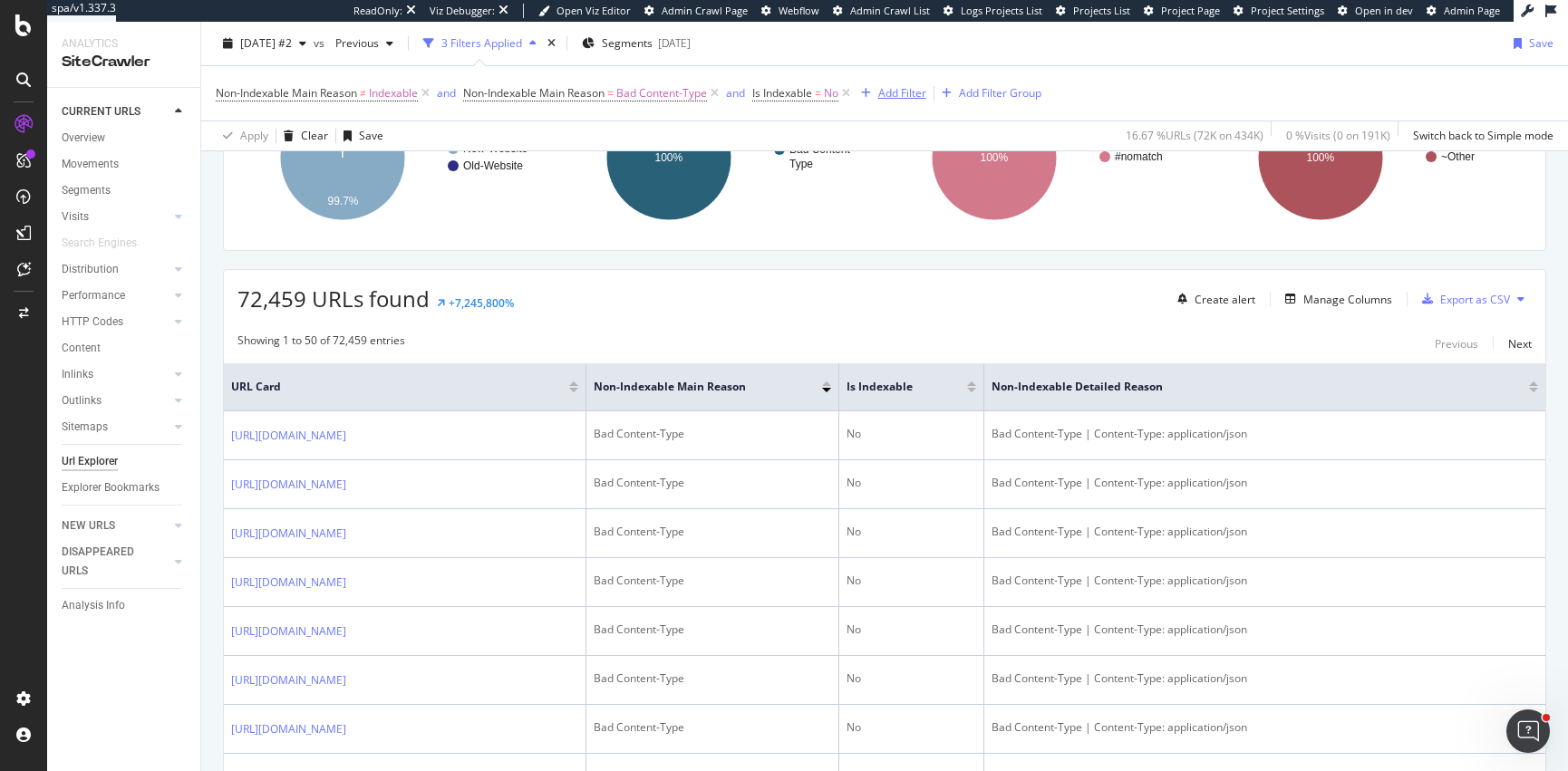
click at [892, 87] on div "Add Filter" at bounding box center [901, 93] width 48 height 15
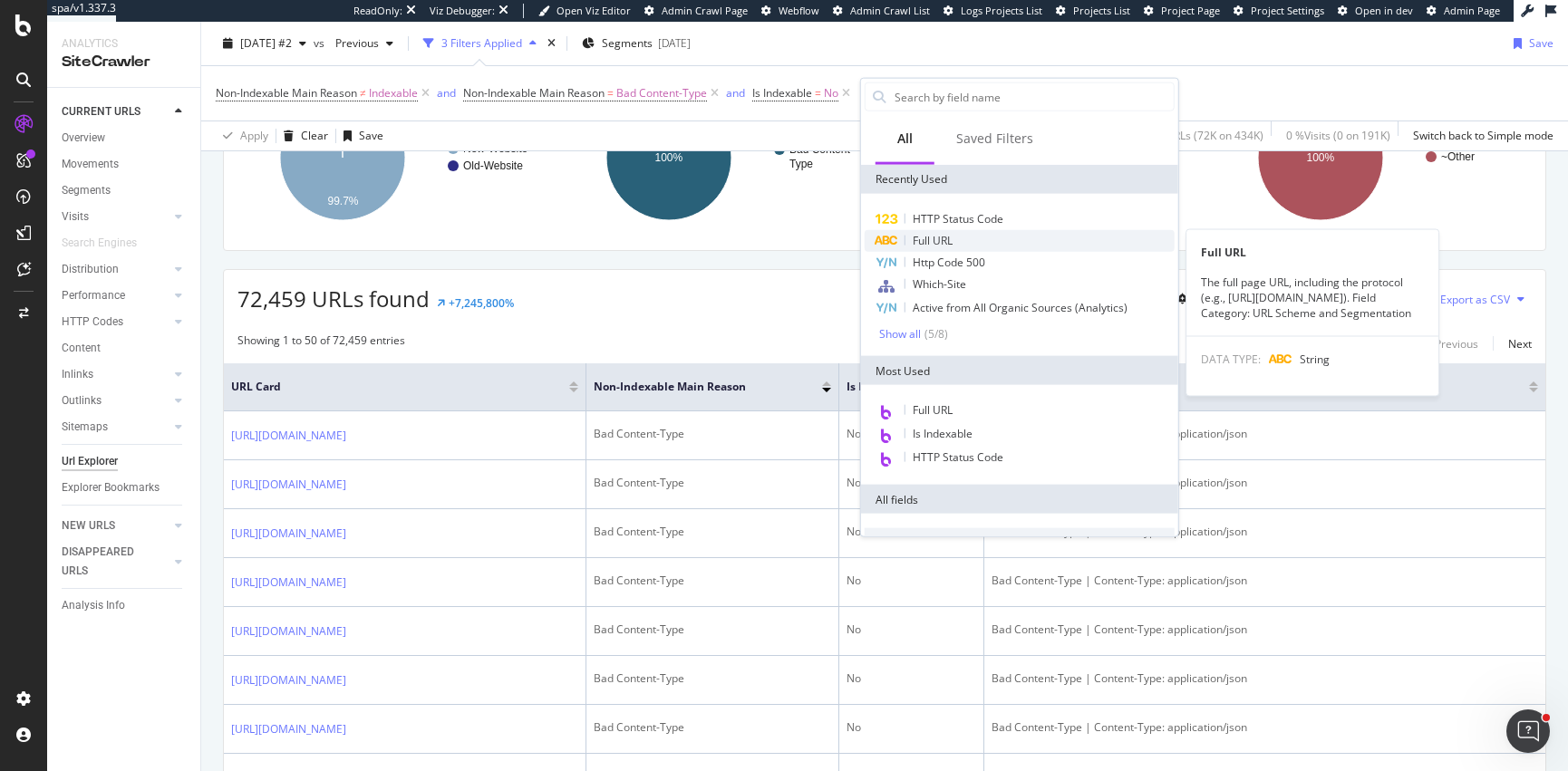
click at [956, 245] on div "Full URL" at bounding box center [1019, 241] width 310 height 22
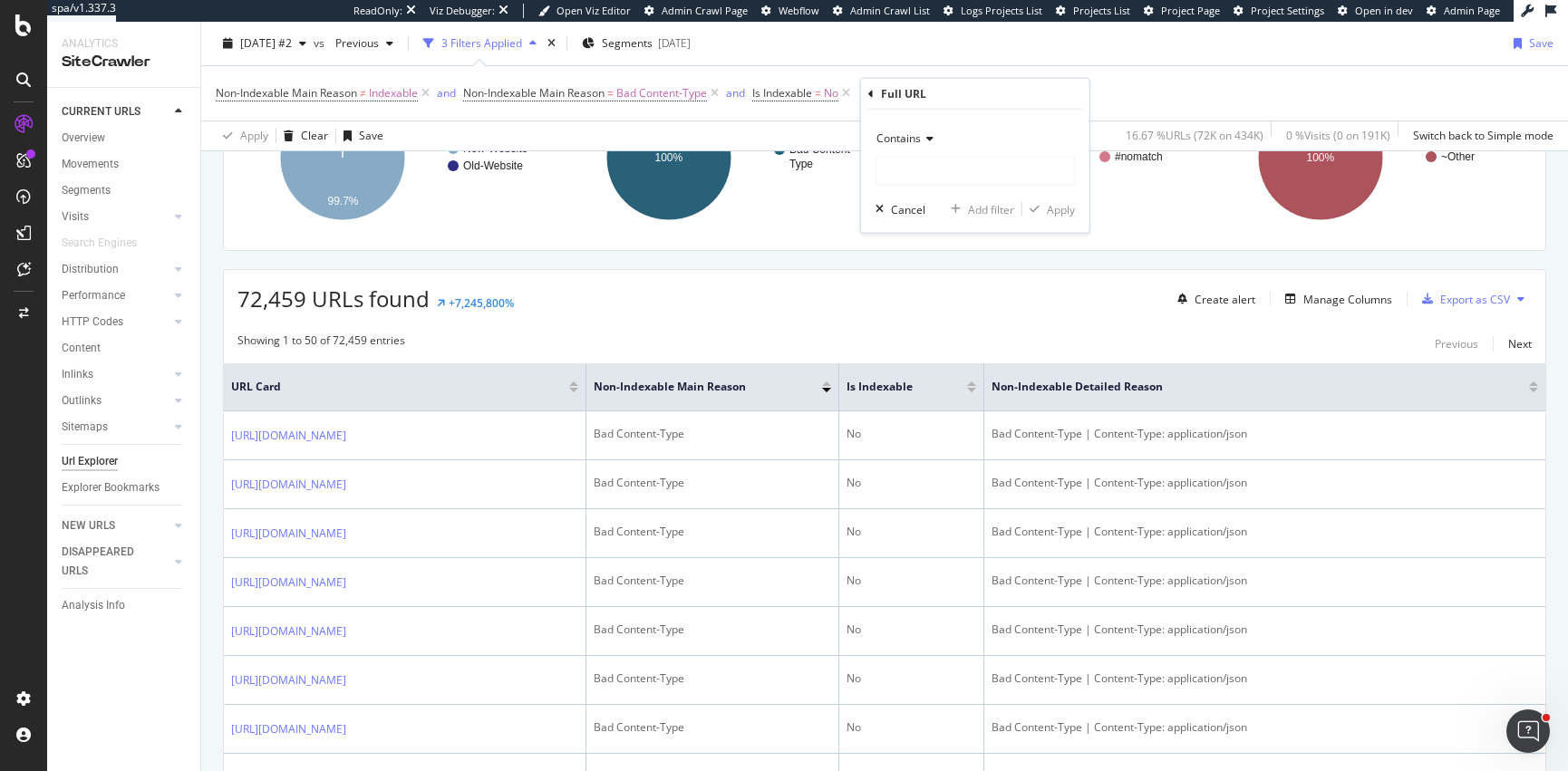
click at [903, 146] on div "Contains" at bounding box center [975, 139] width 200 height 29
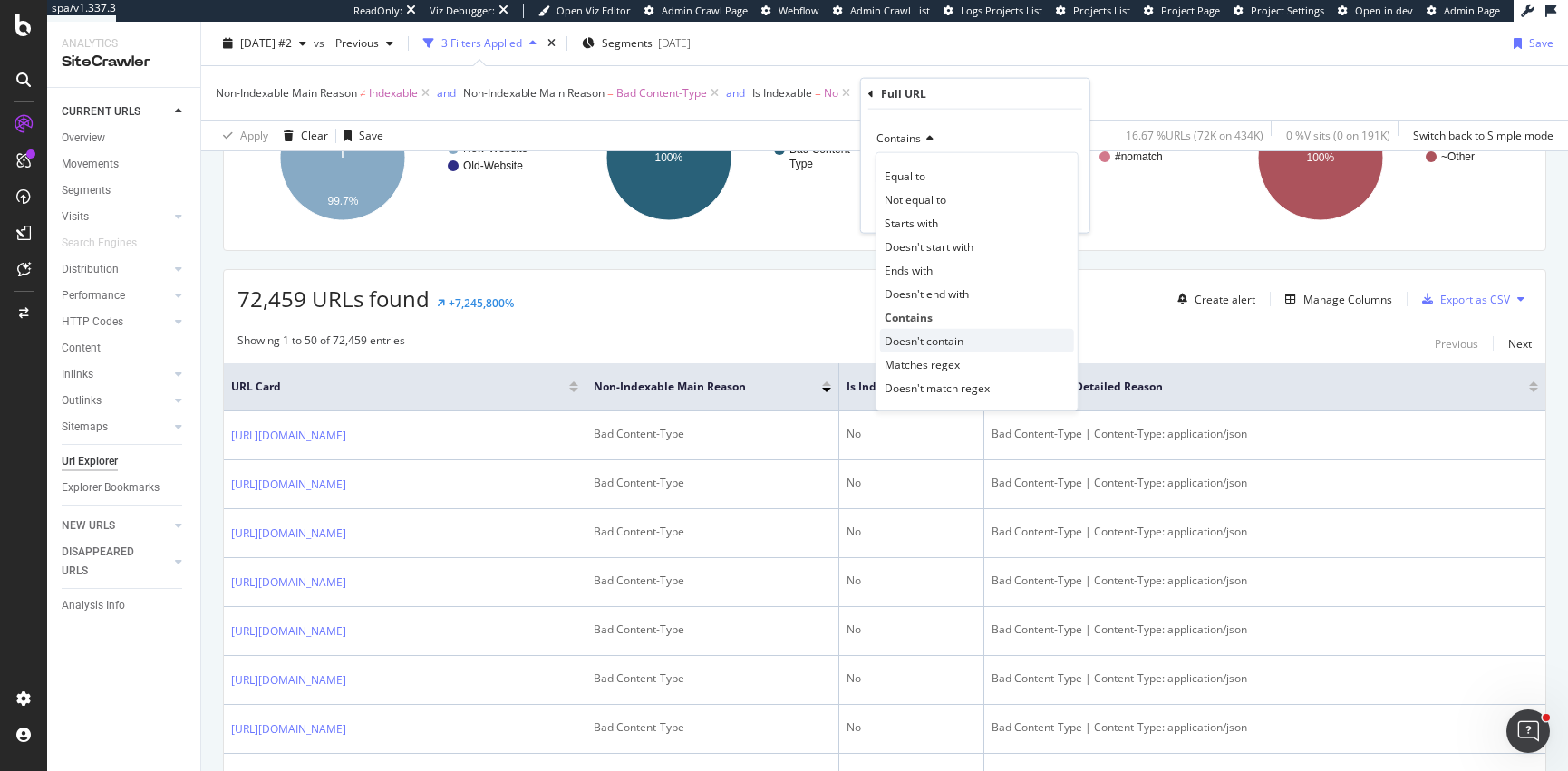
click at [912, 334] on span "Doesn't contain" at bounding box center [923, 340] width 79 height 15
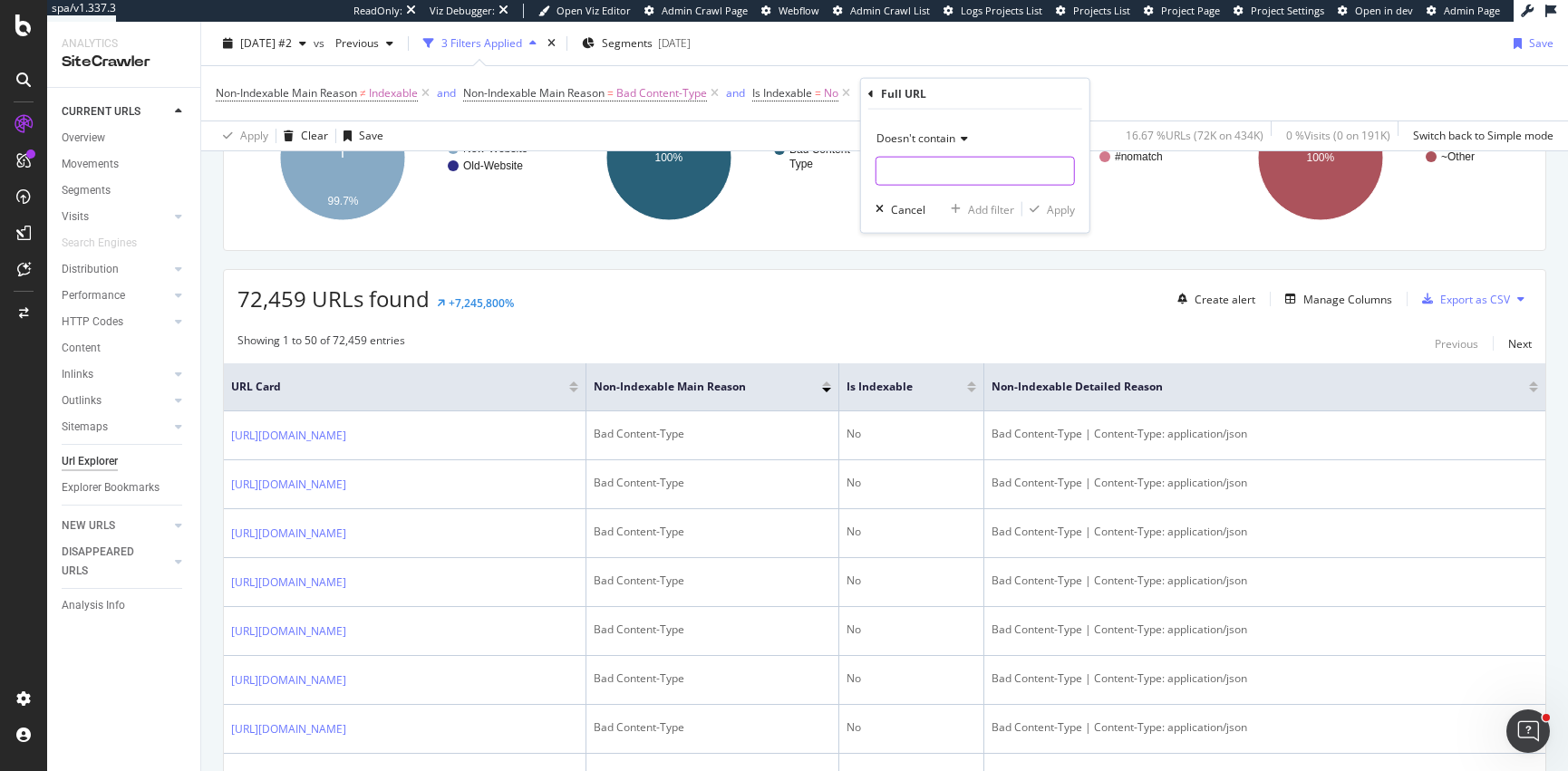
click at [902, 172] on input "text" at bounding box center [975, 171] width 198 height 29
type input "quickview"
click at [1063, 210] on div "Apply" at bounding box center [1060, 209] width 28 height 15
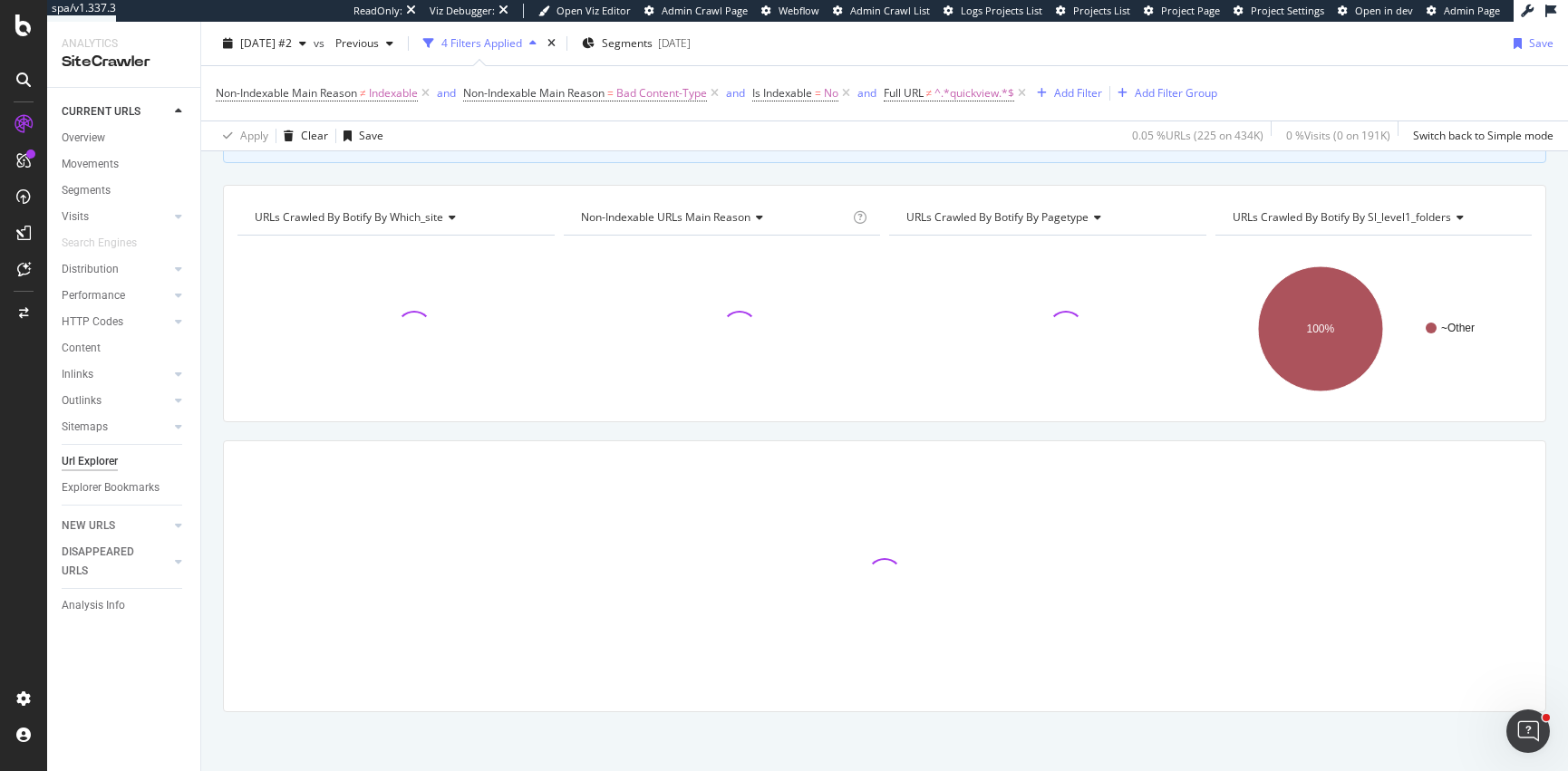
scroll to position [322, 0]
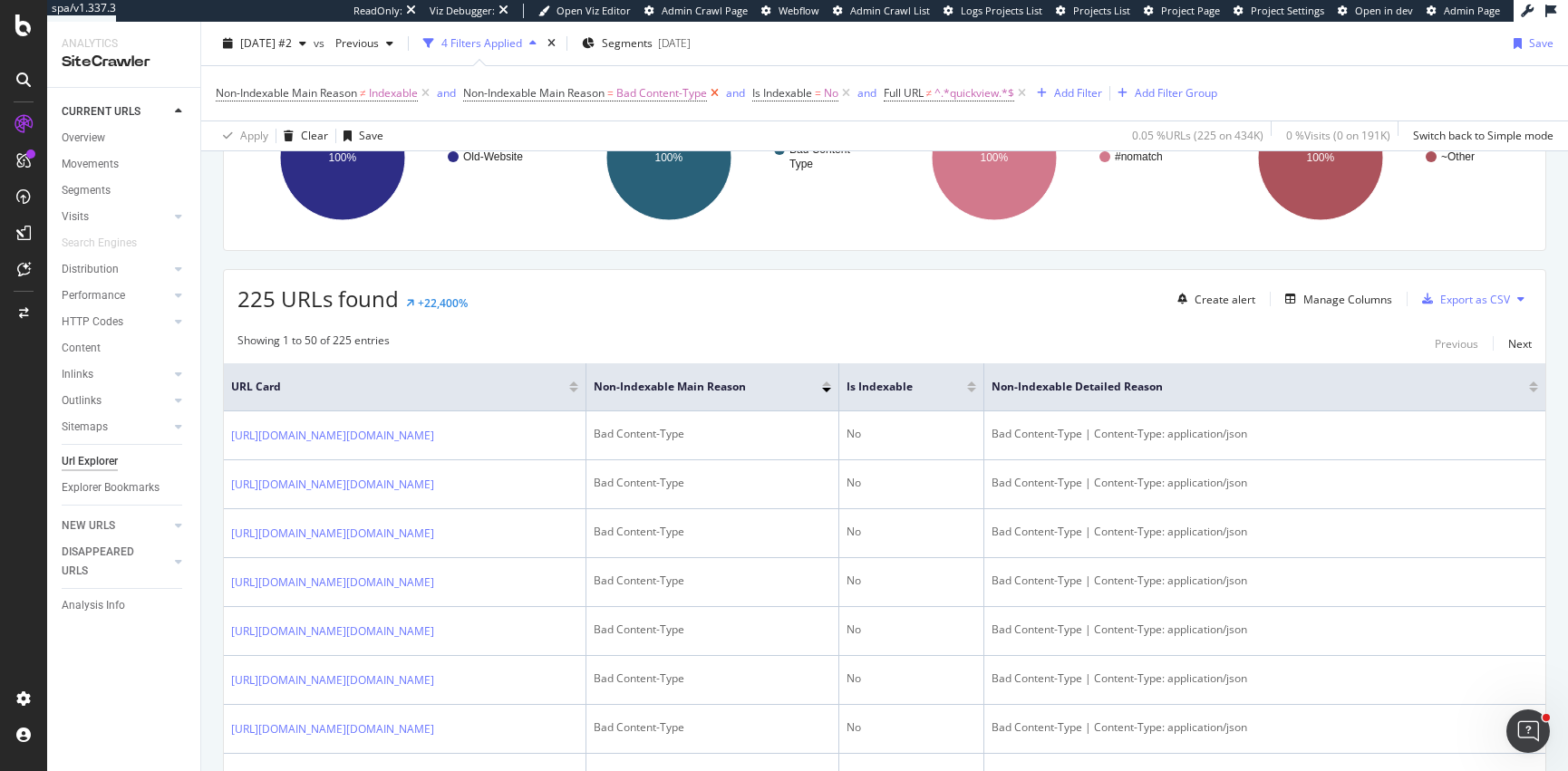
click at [721, 89] on icon at bounding box center [714, 93] width 15 height 18
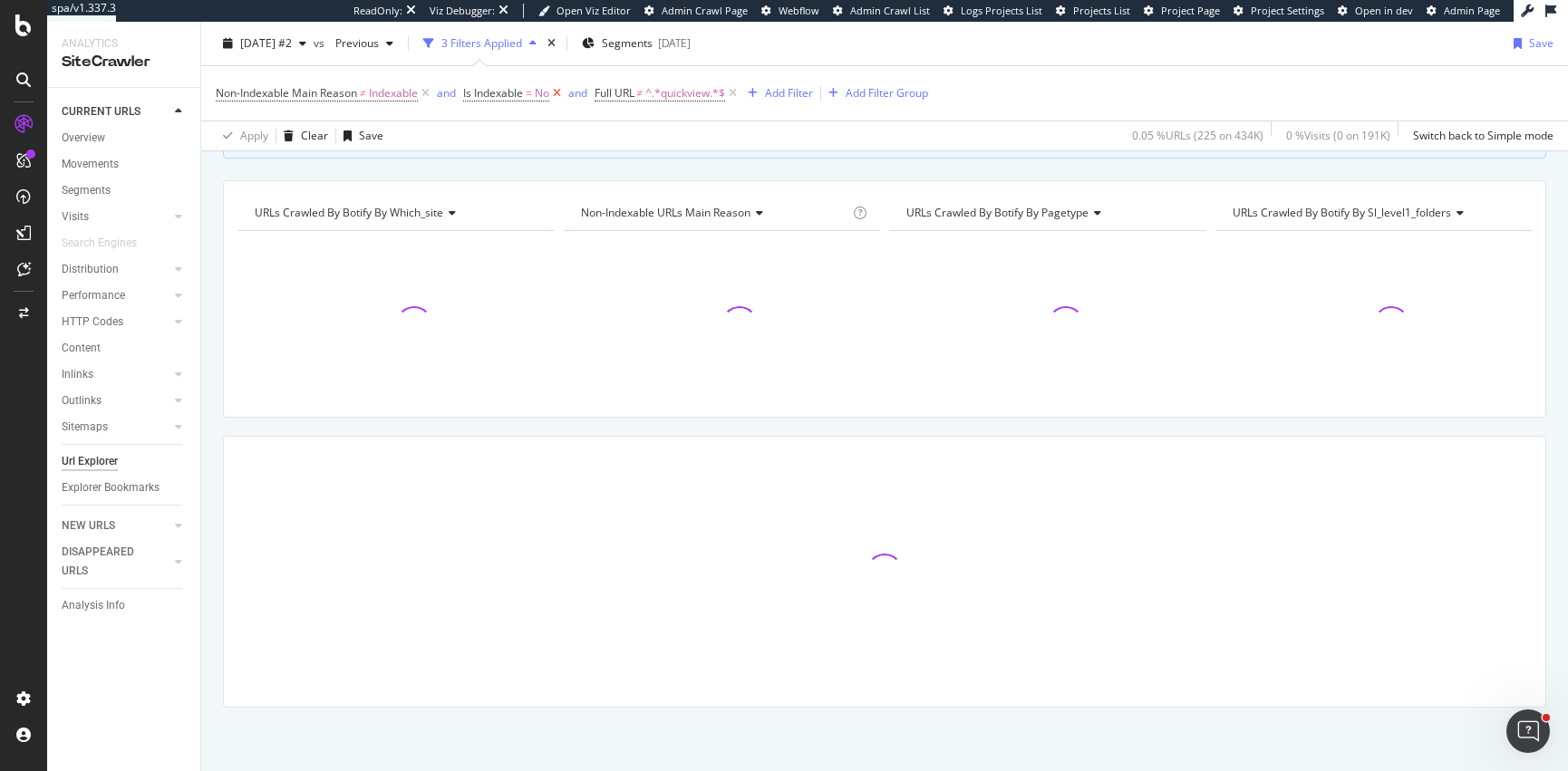
scroll to position [151, 0]
click at [725, 91] on span "^.*quickview.*$" at bounding box center [685, 93] width 80 height 25
click at [903, 126] on div "Apply Clear Save 0.05 % URLs ( 225 on 434K ) 0 % Visits ( 0 on 191K ) Switch ba…" at bounding box center [884, 135] width 1367 height 30
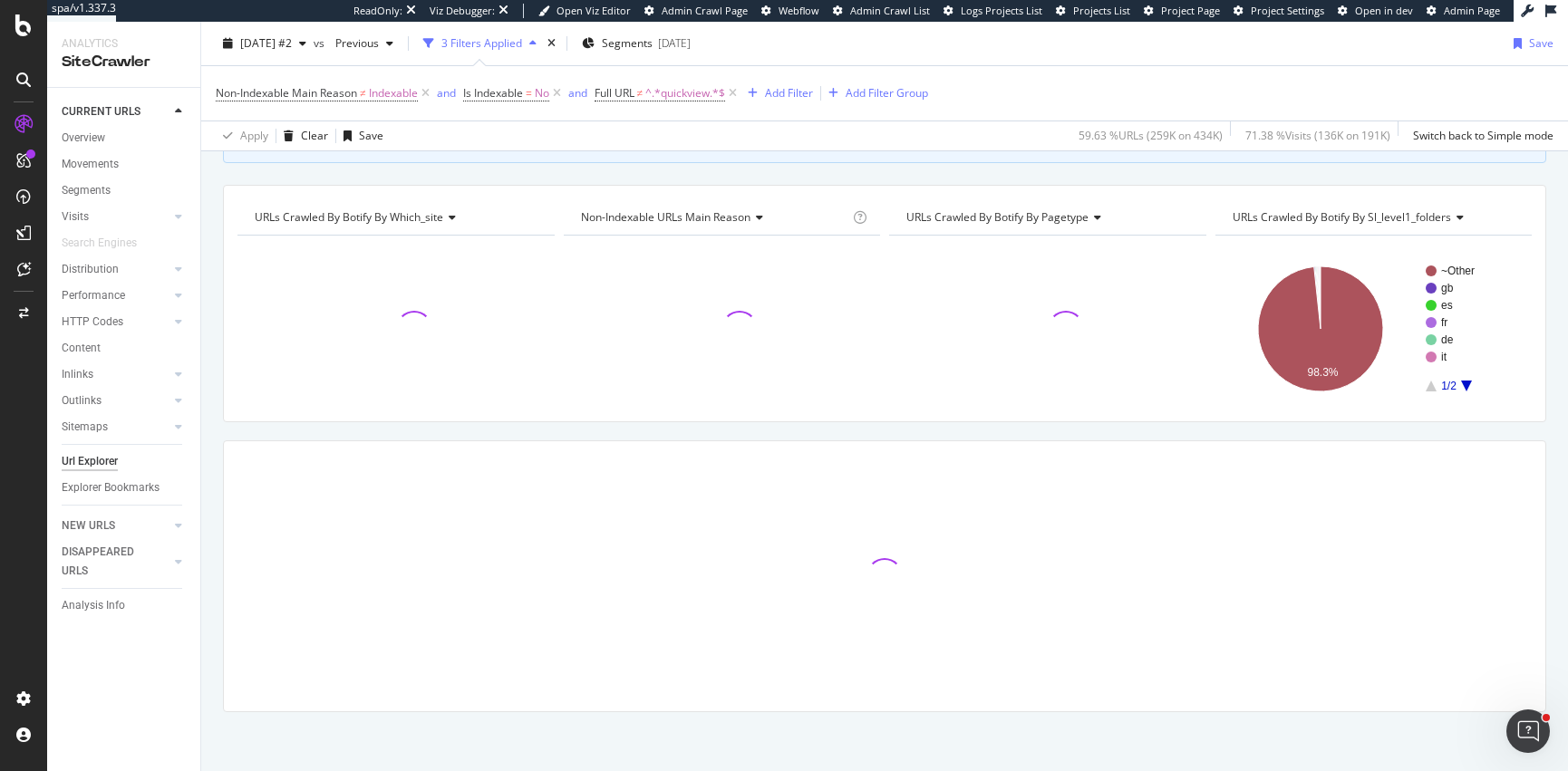
click at [737, 97] on icon at bounding box center [732, 93] width 15 height 18
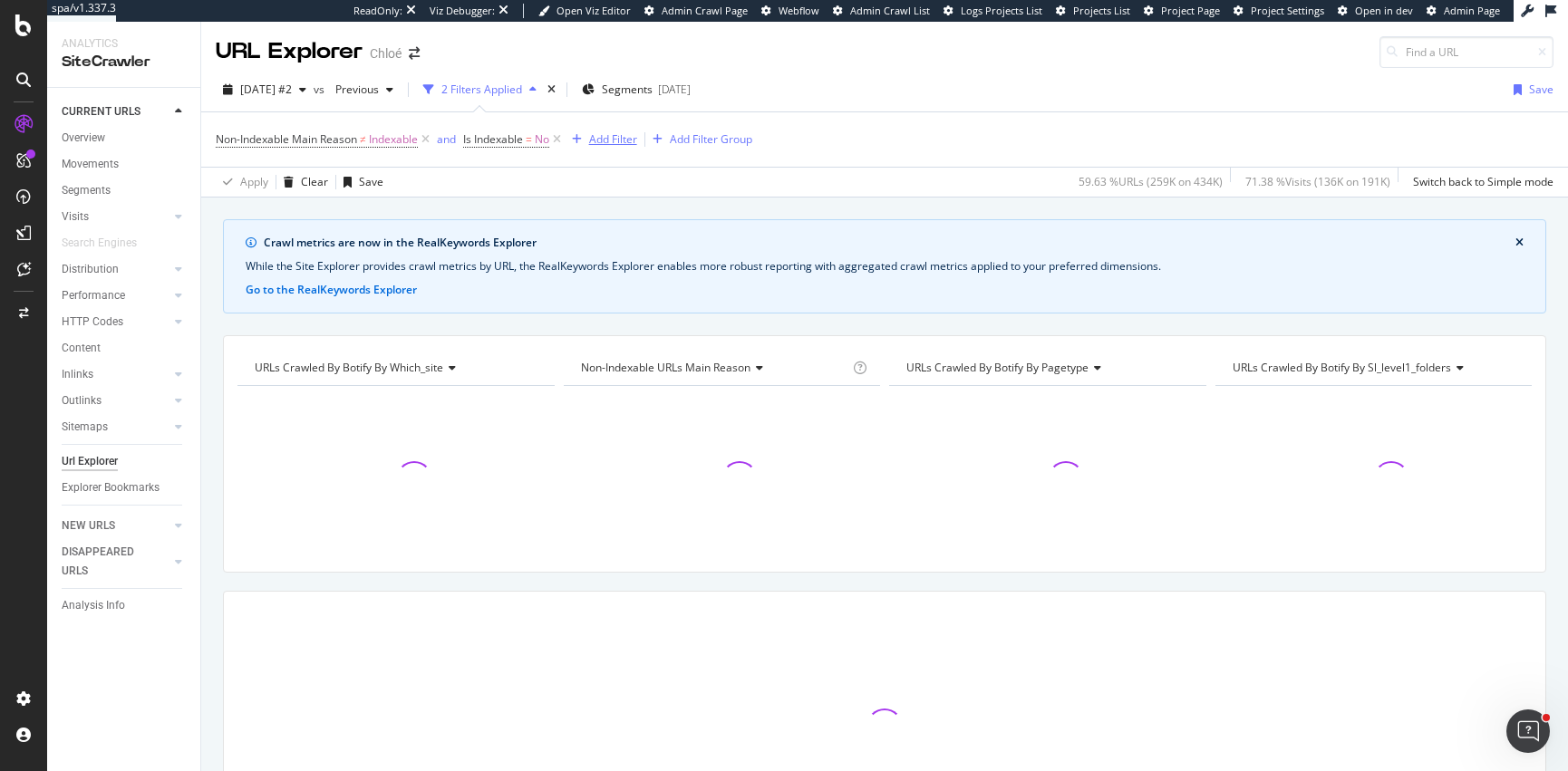
click at [600, 137] on div "Add Filter" at bounding box center [613, 139] width 48 height 15
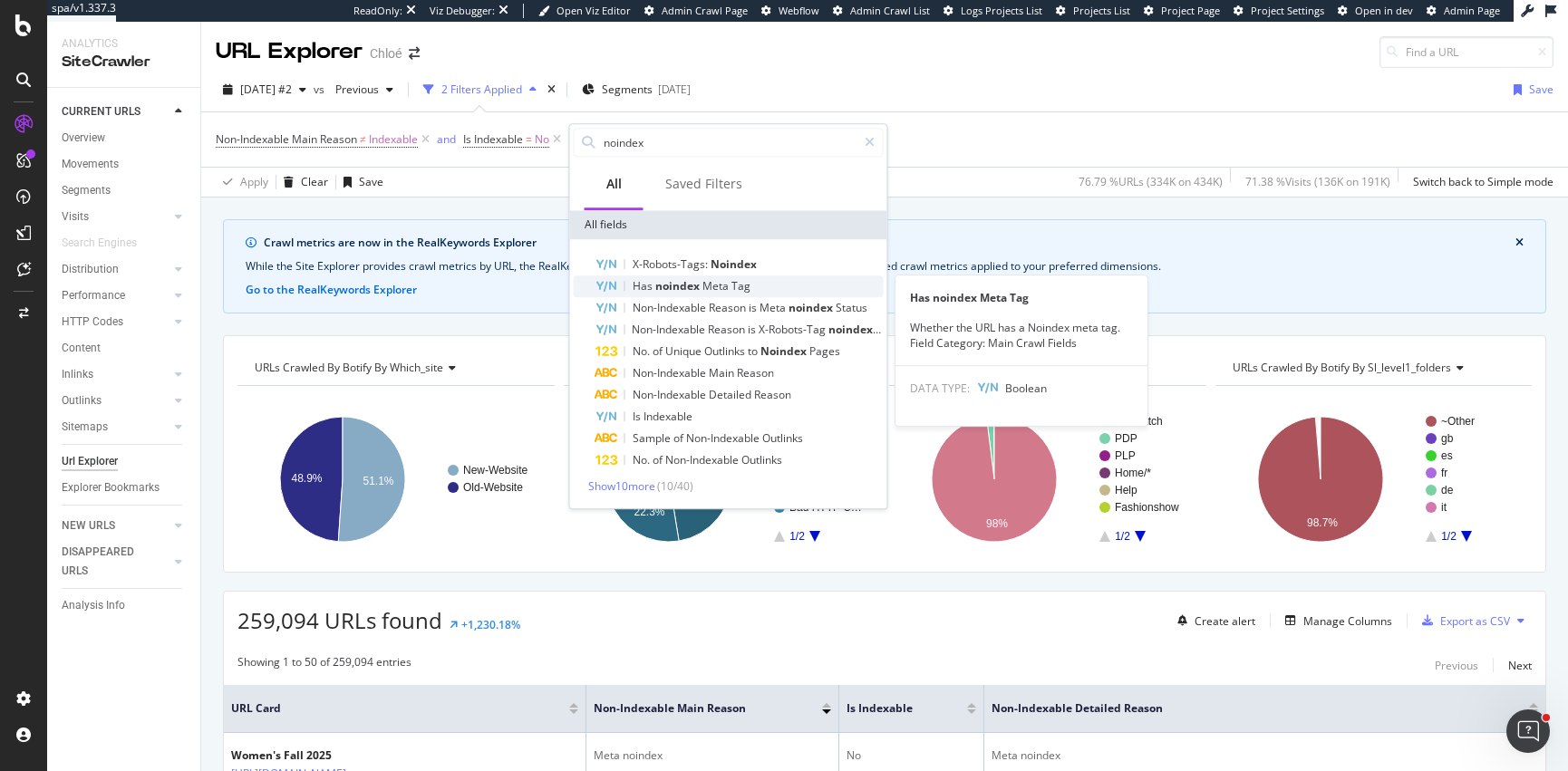
type input "noindex"
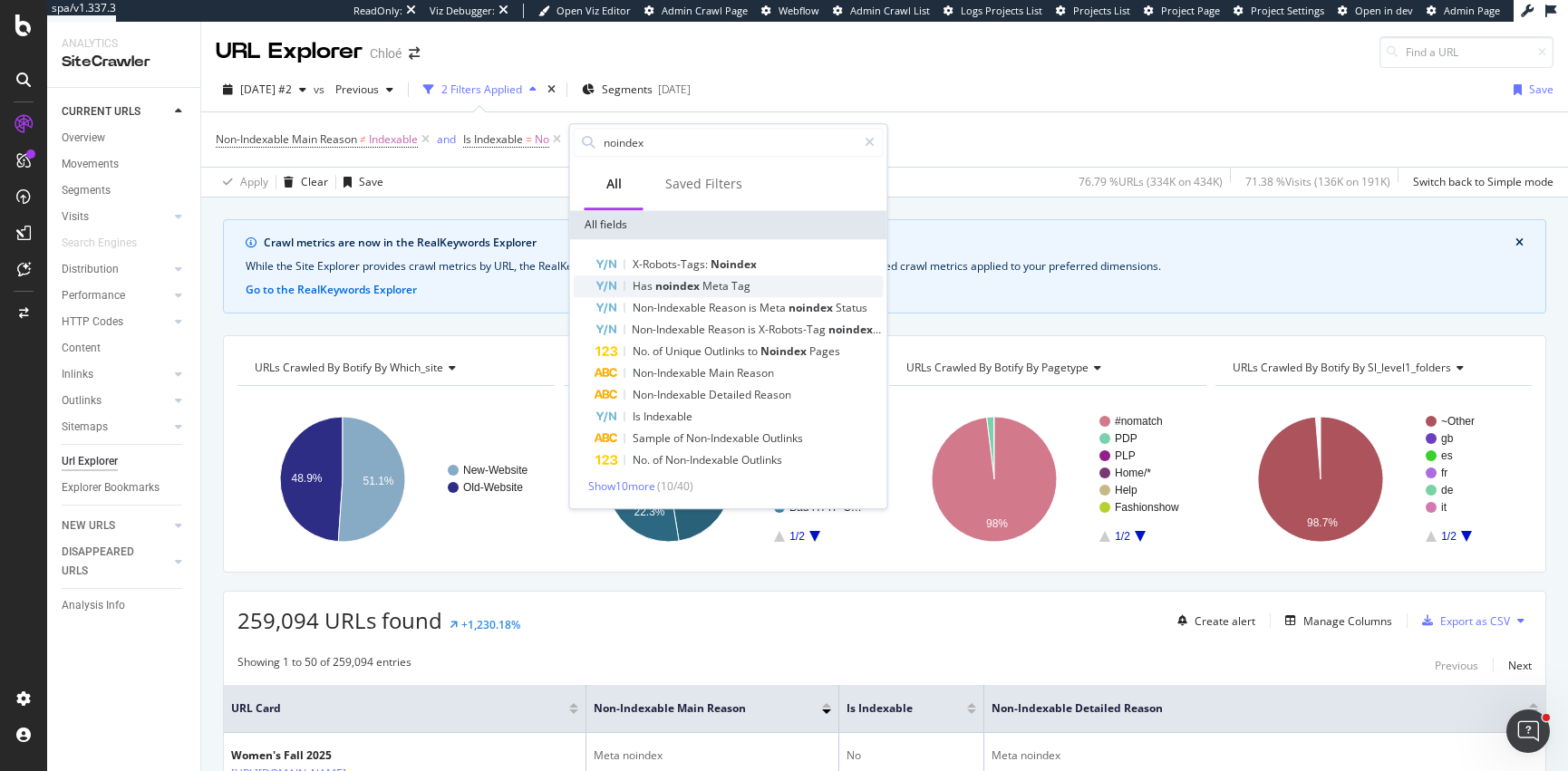
click at [704, 289] on span "Meta" at bounding box center [716, 286] width 29 height 15
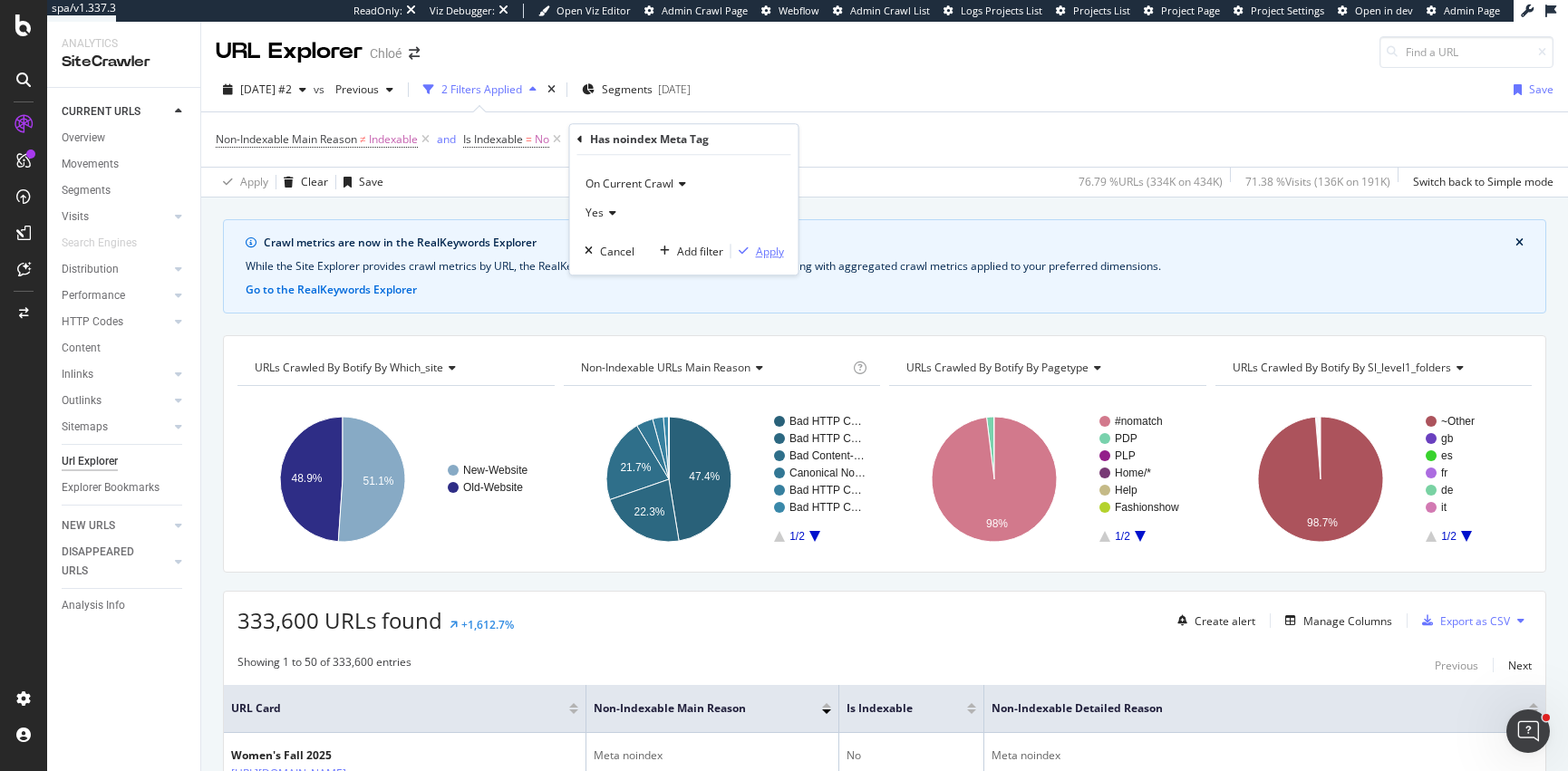
click at [767, 247] on div "Apply" at bounding box center [769, 251] width 28 height 15
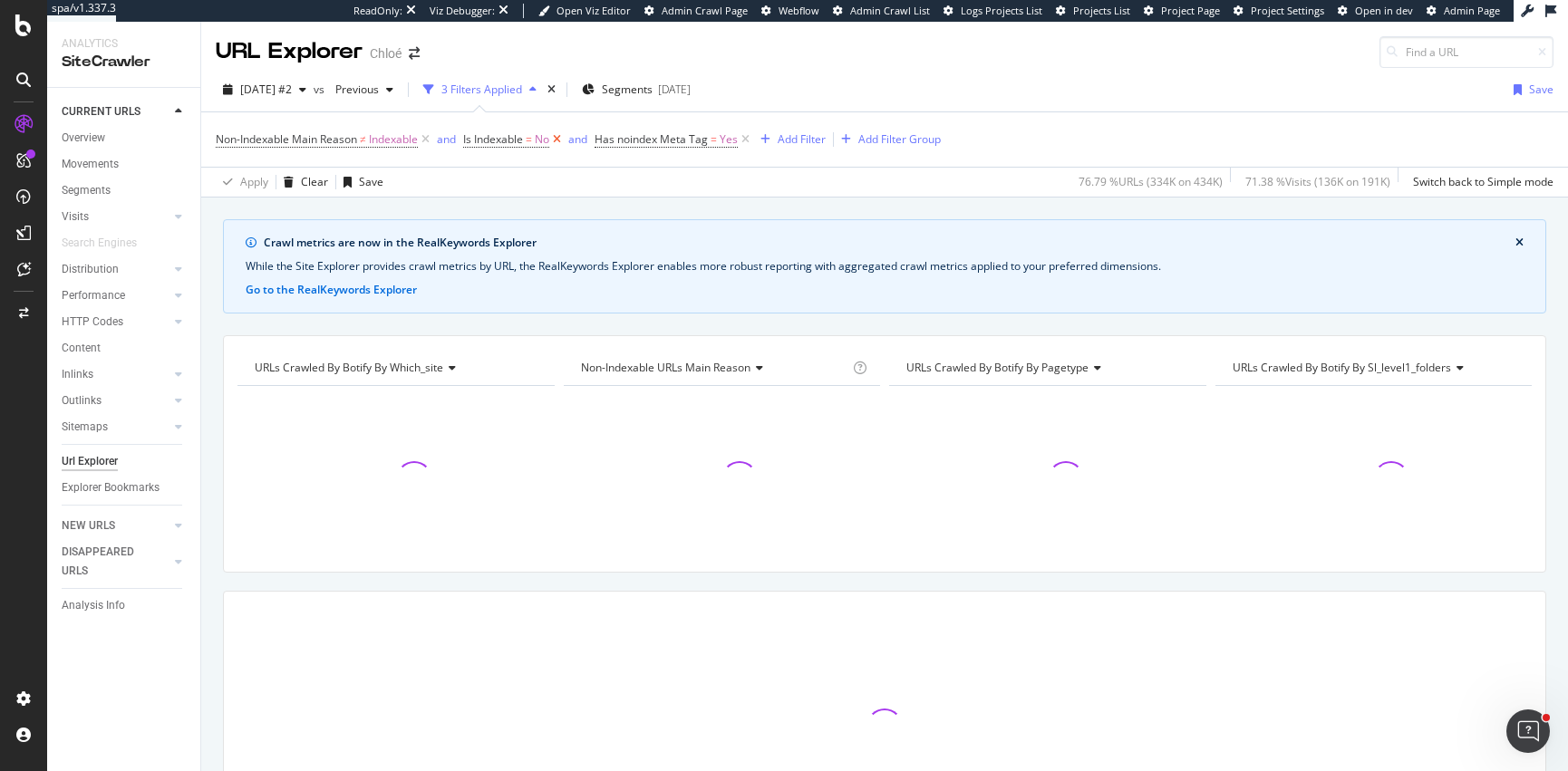
click at [560, 138] on icon at bounding box center [557, 140] width 15 height 18
click at [427, 142] on icon at bounding box center [425, 140] width 15 height 18
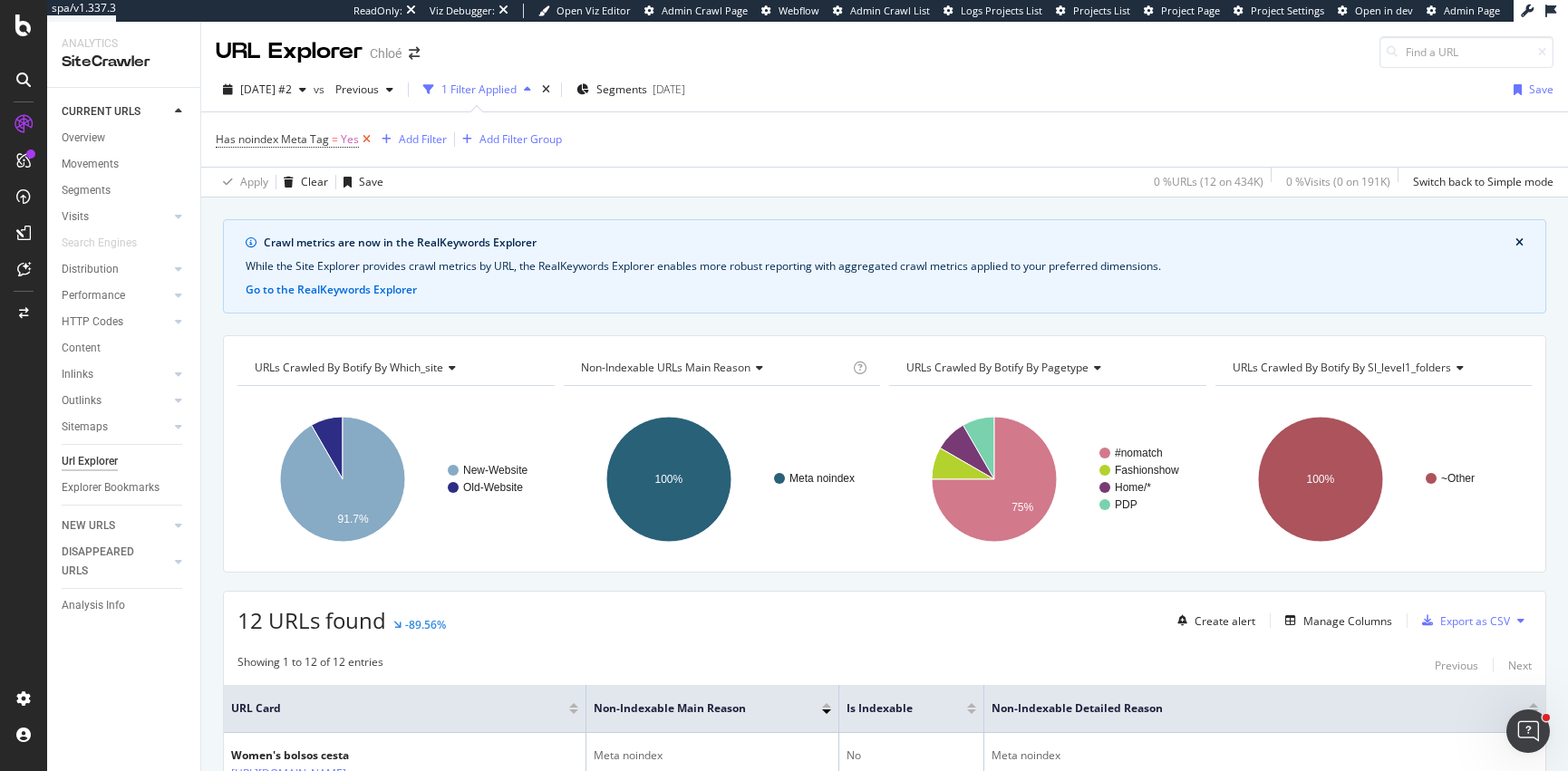
click at [365, 136] on icon at bounding box center [366, 140] width 15 height 18
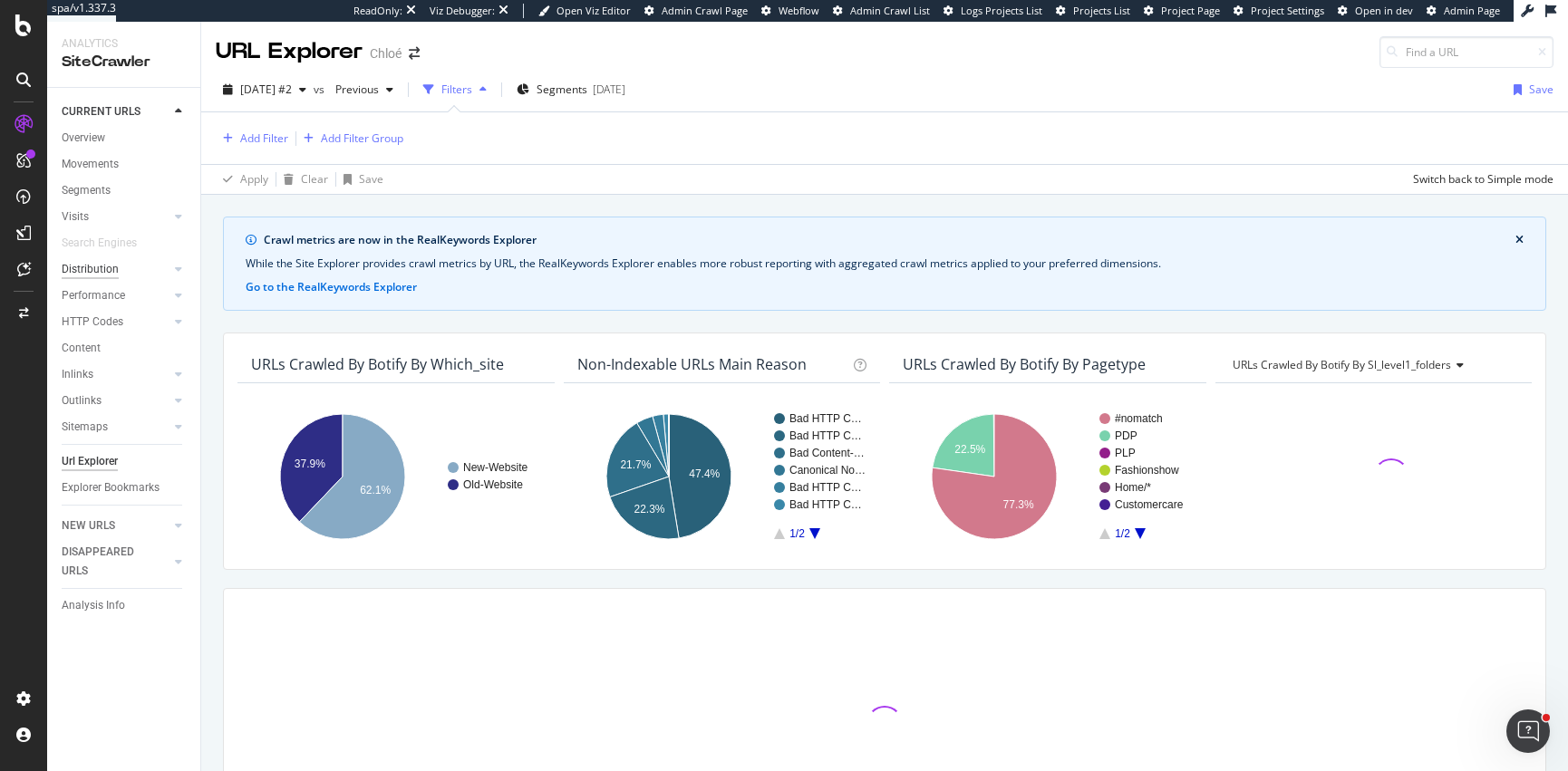
click at [88, 269] on div "Distribution" at bounding box center [90, 269] width 57 height 19
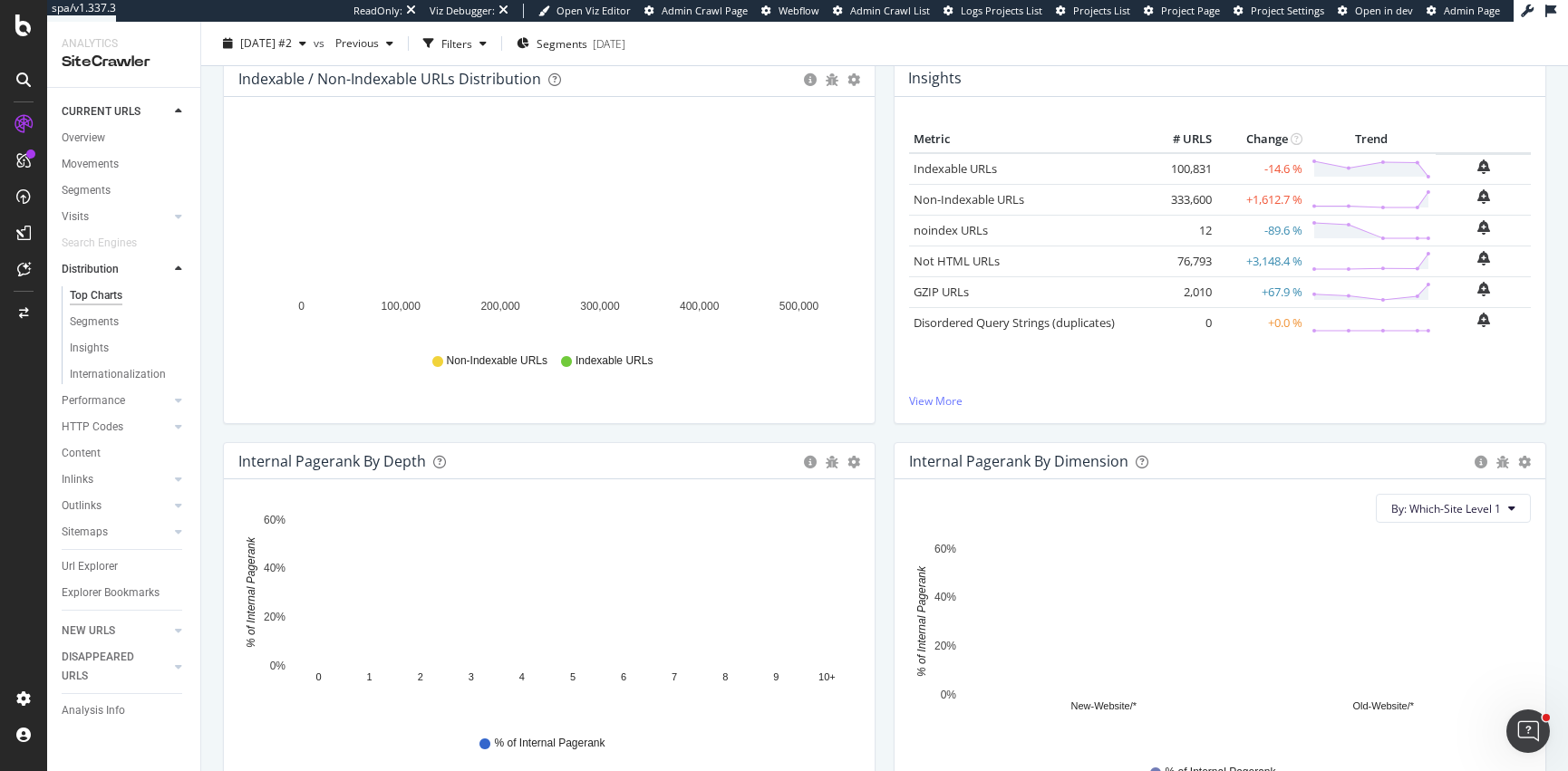
scroll to position [517, 0]
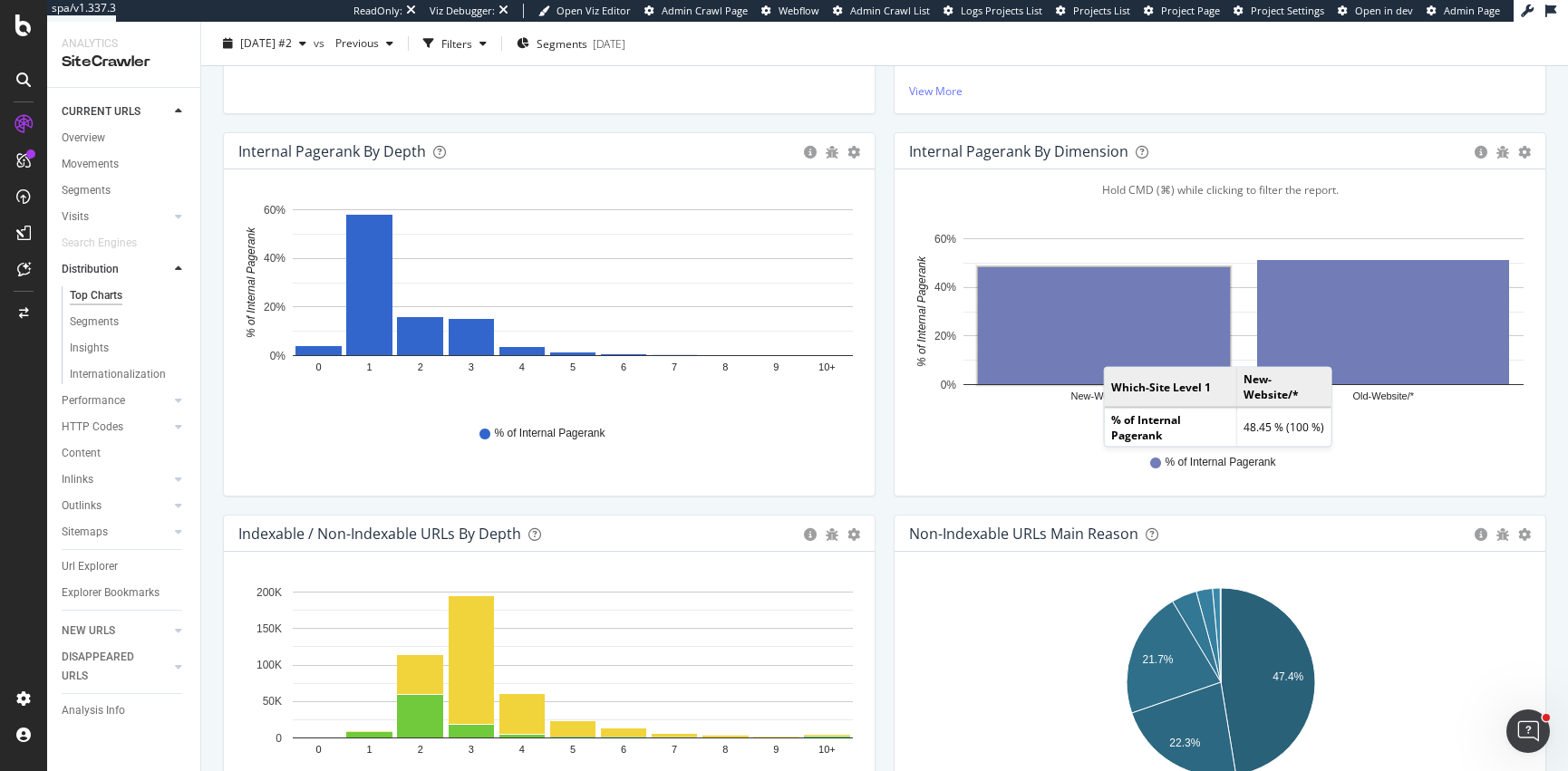
click at [1121, 347] on rect "A chart." at bounding box center [1104, 326] width 252 height 117
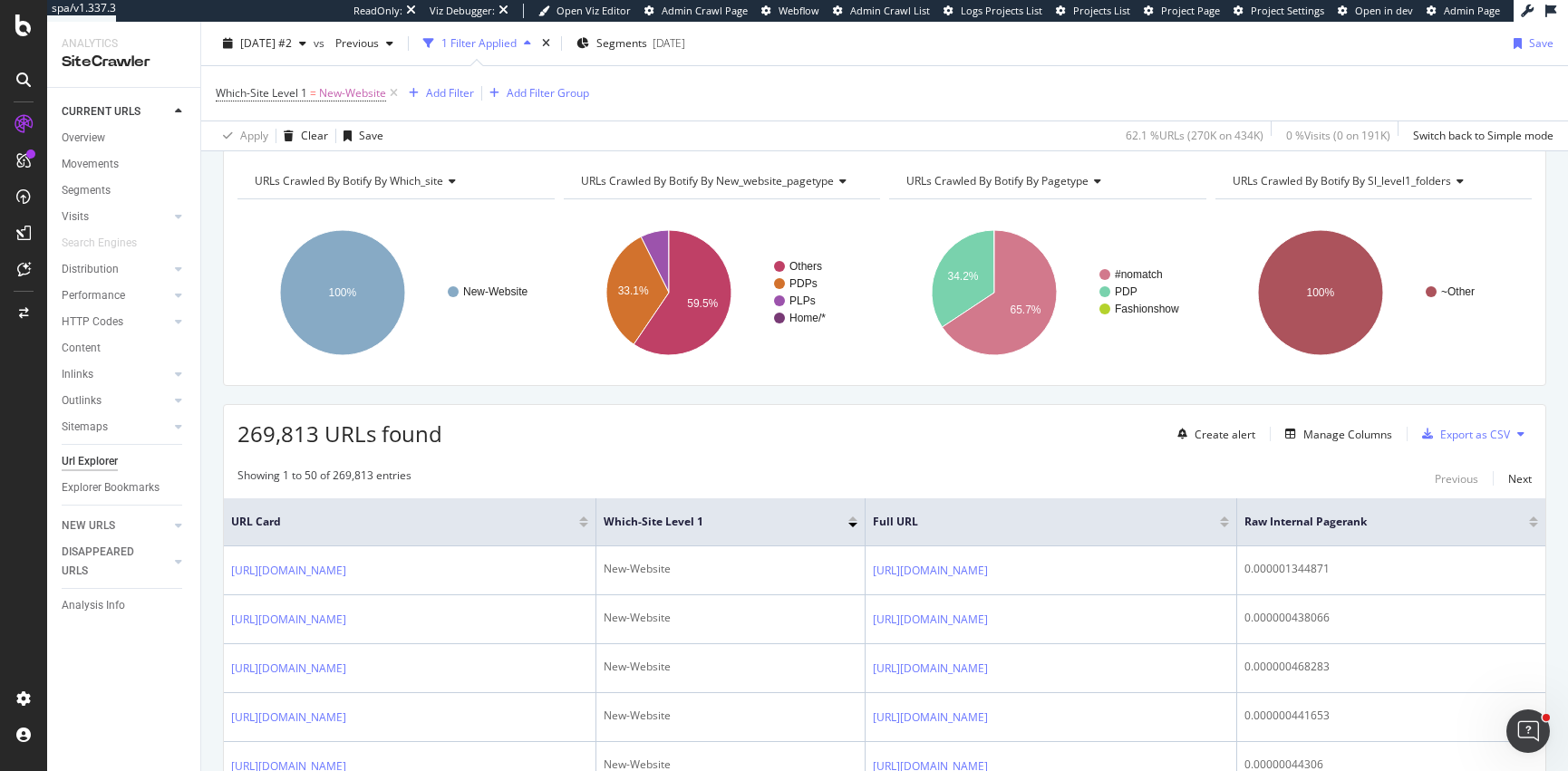
scroll to position [159, 0]
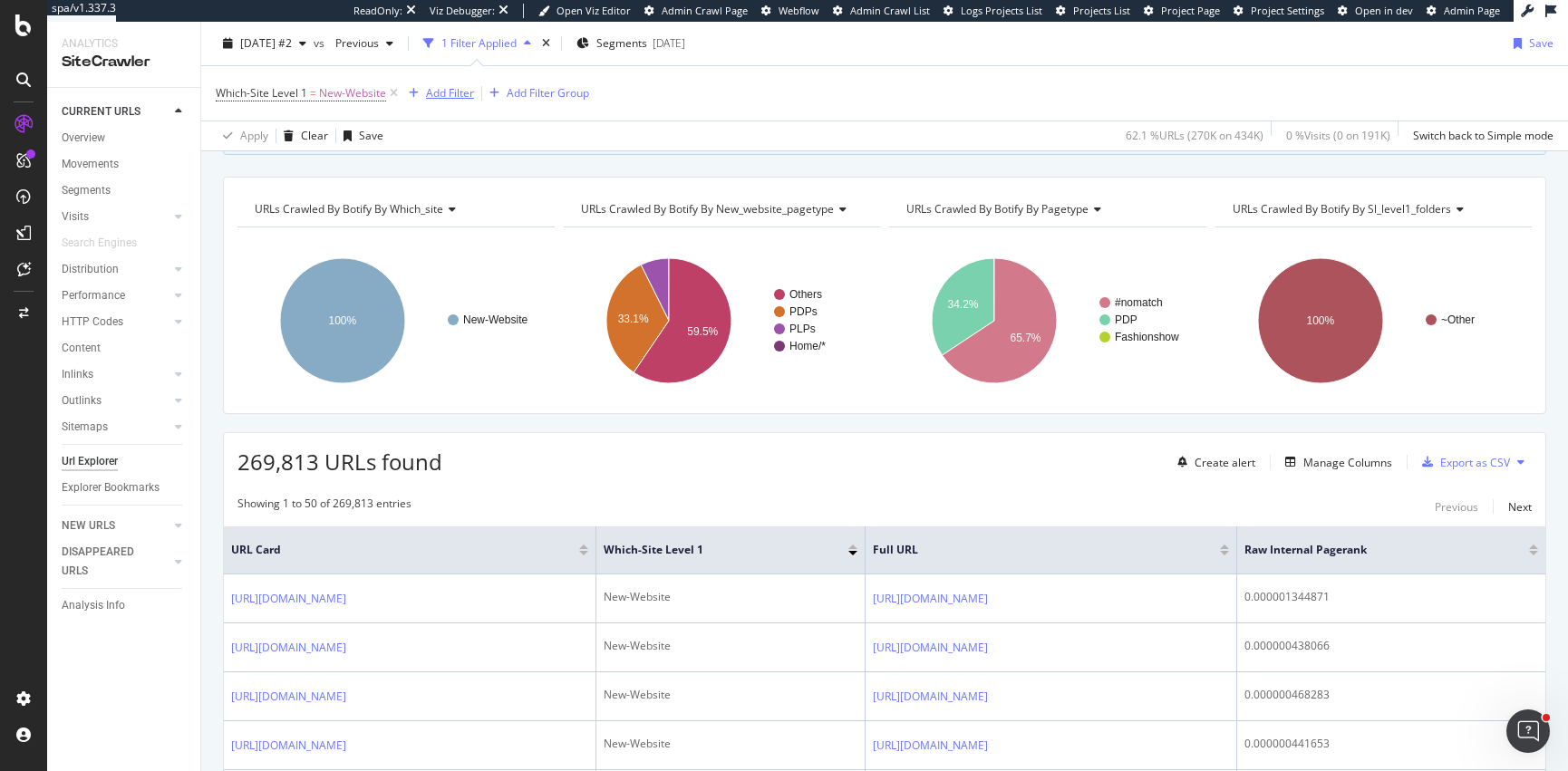
click at [447, 94] on div "Add Filter" at bounding box center [450, 93] width 48 height 15
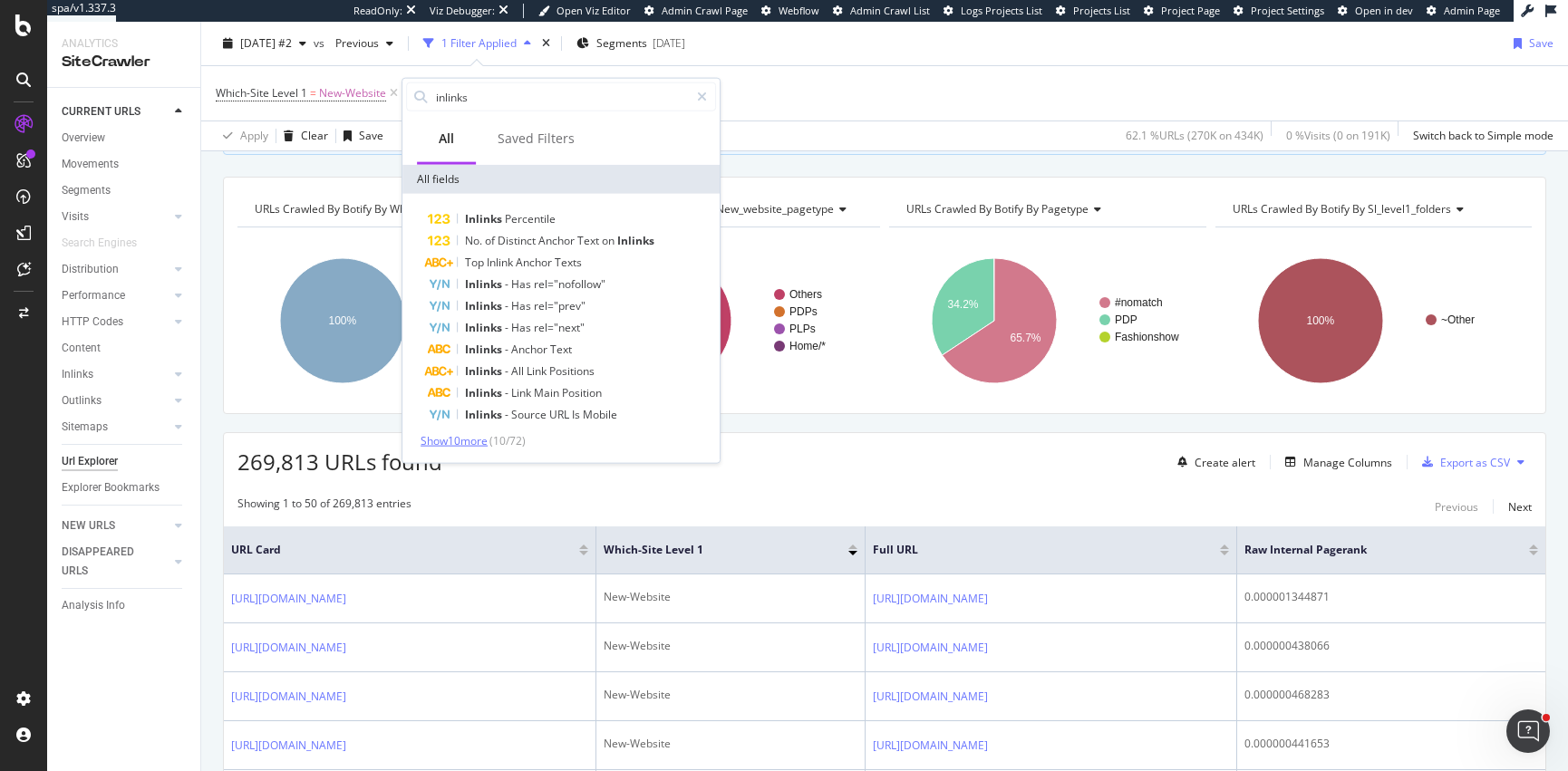
type input "inlinks"
click at [485, 437] on span "Show 10 more" at bounding box center [454, 441] width 67 height 15
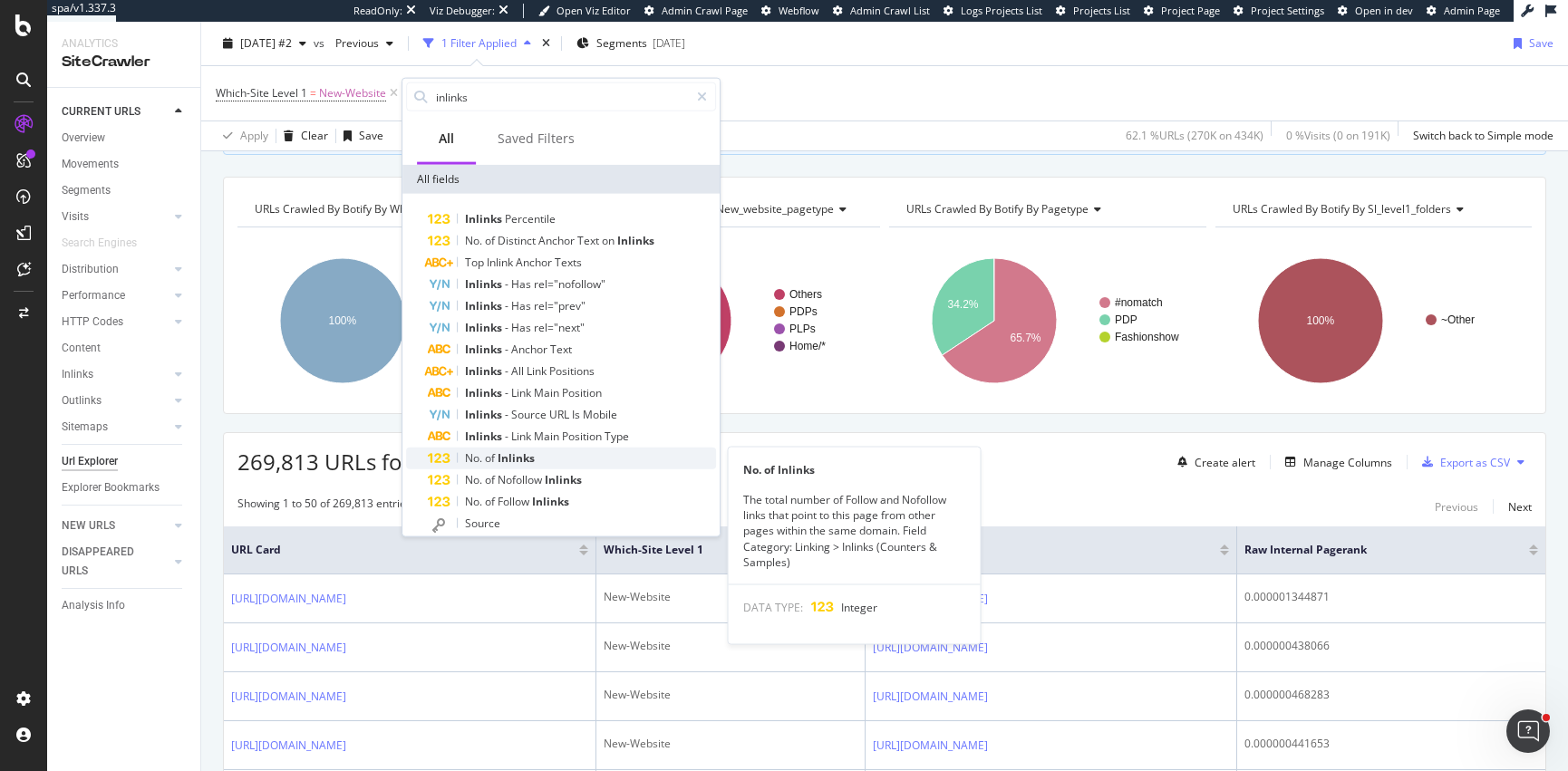
click at [506, 454] on span "Inlinks" at bounding box center [516, 458] width 37 height 15
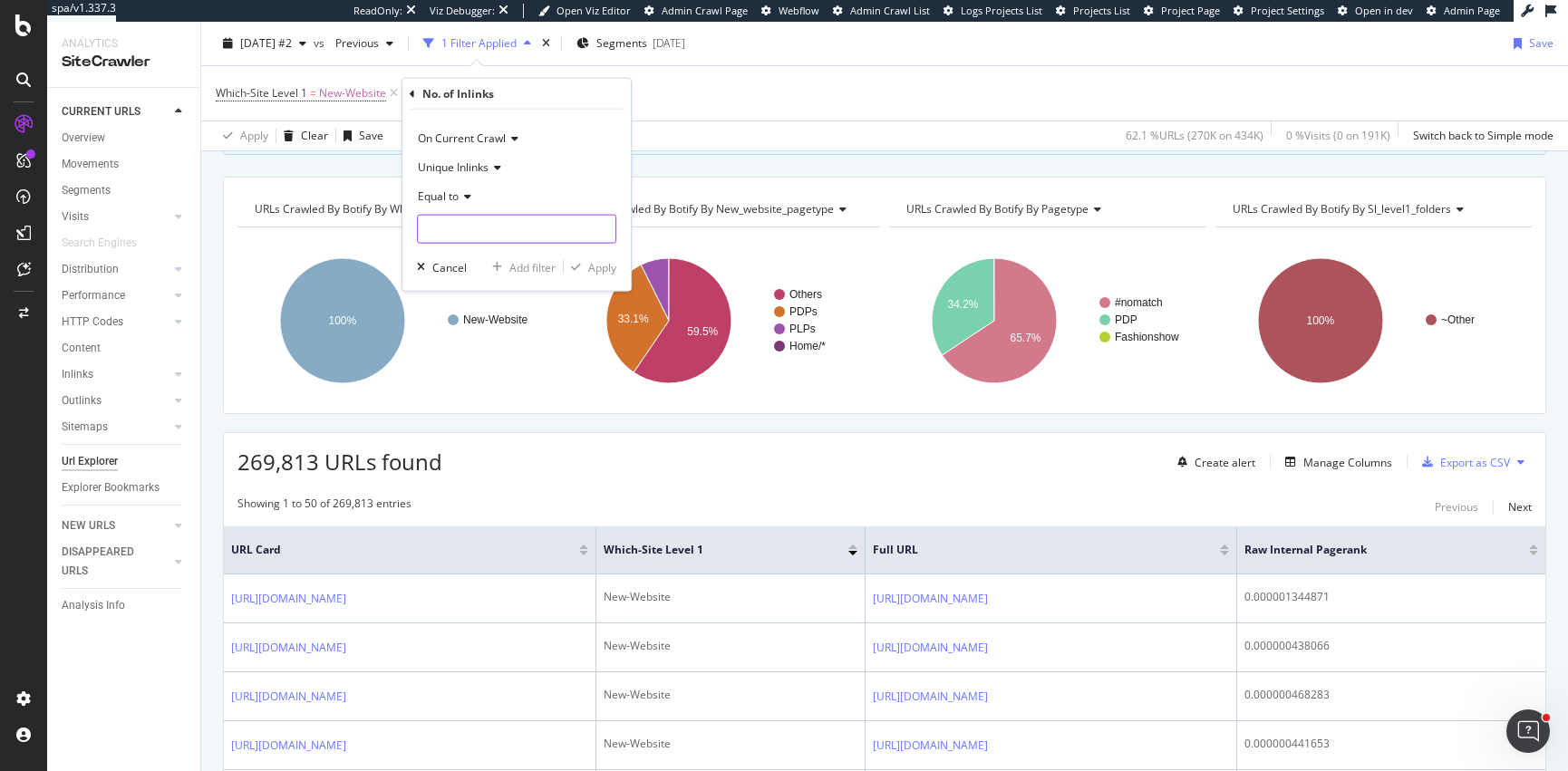
click at [468, 231] on input "number" at bounding box center [517, 229] width 200 height 29
type input "0"
click at [604, 265] on div "Apply" at bounding box center [602, 267] width 28 height 15
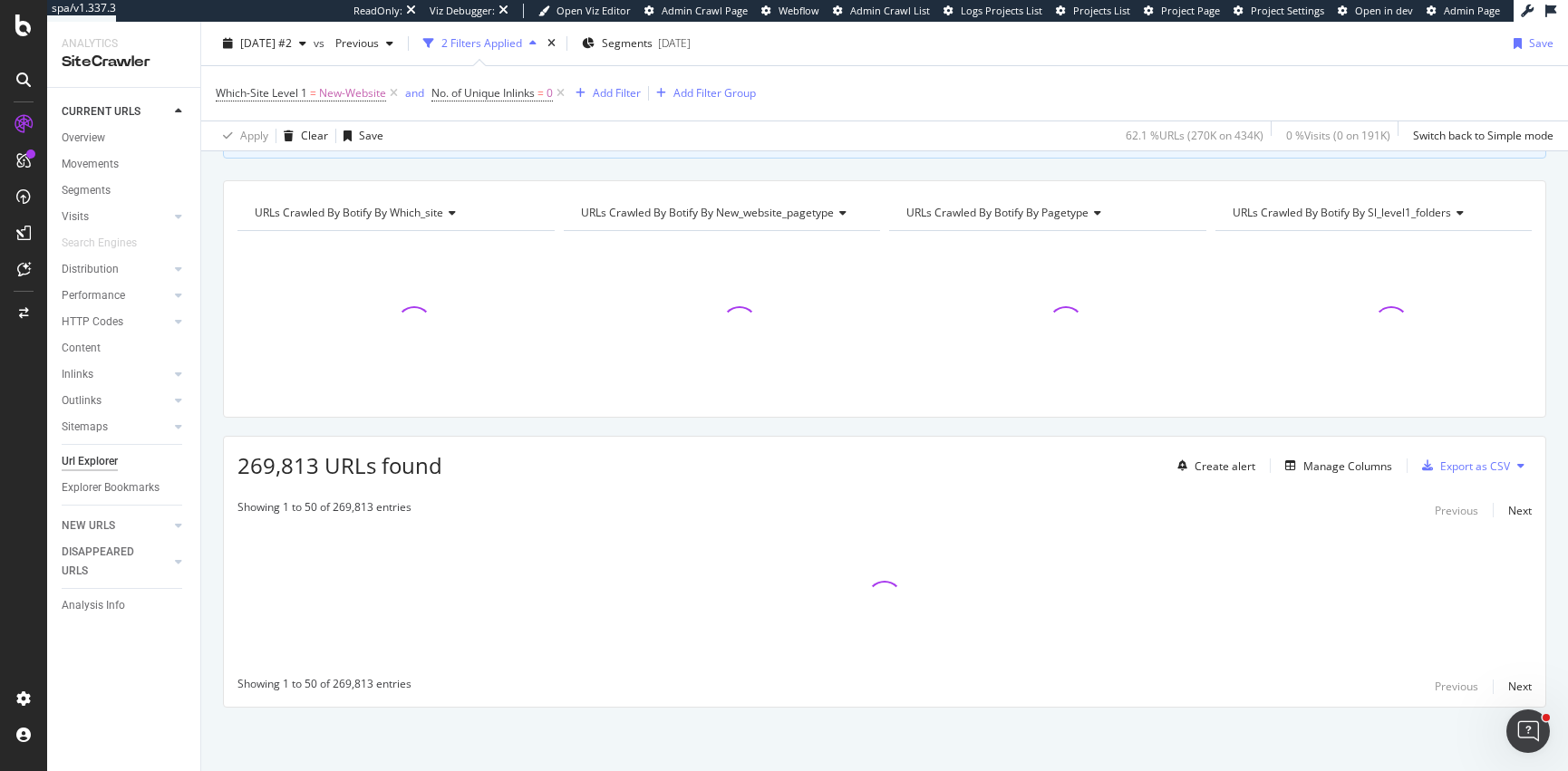
scroll to position [151, 0]
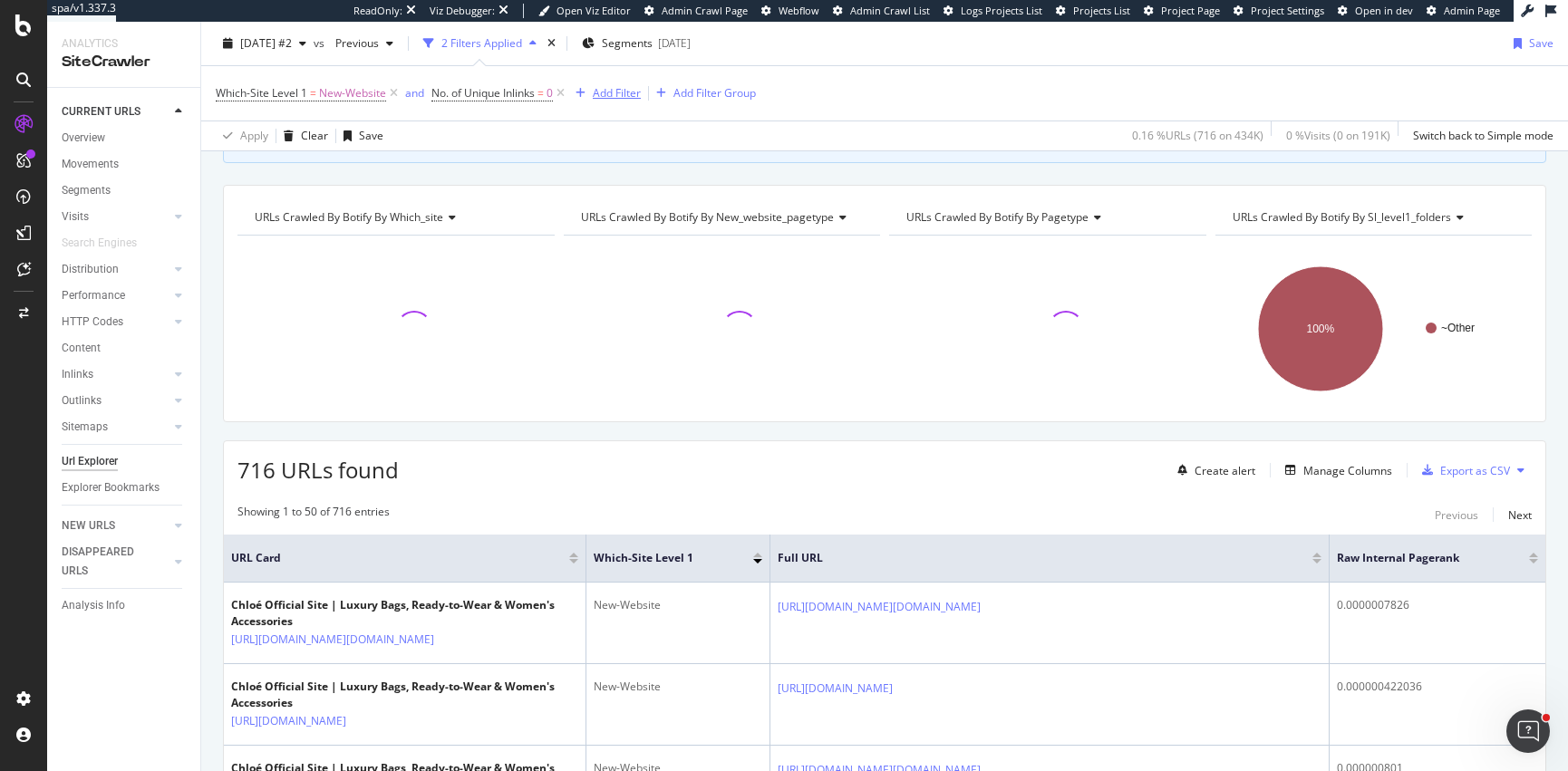
click at [623, 90] on div "Add Filter" at bounding box center [617, 93] width 48 height 15
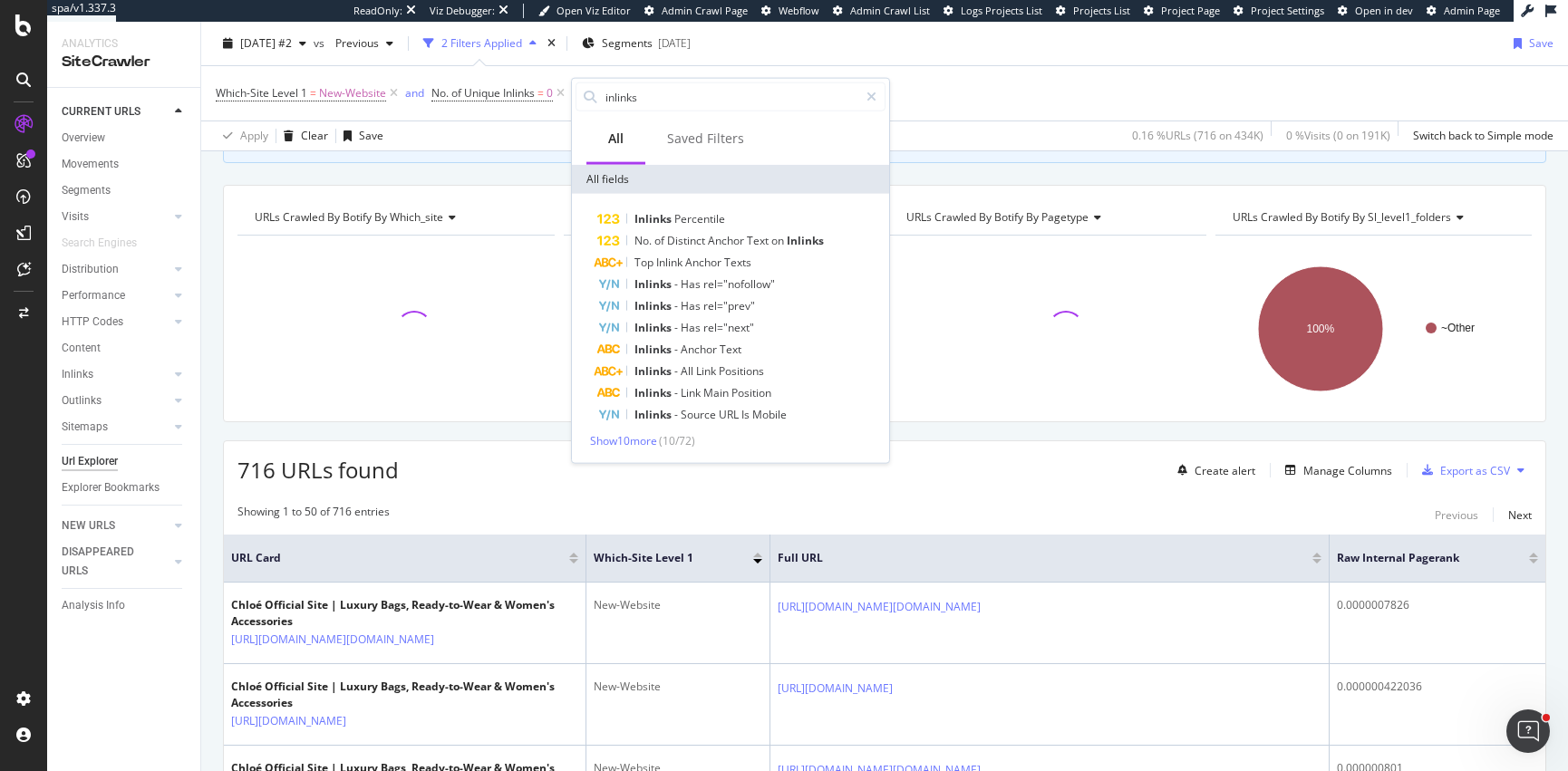
scroll to position [159, 0]
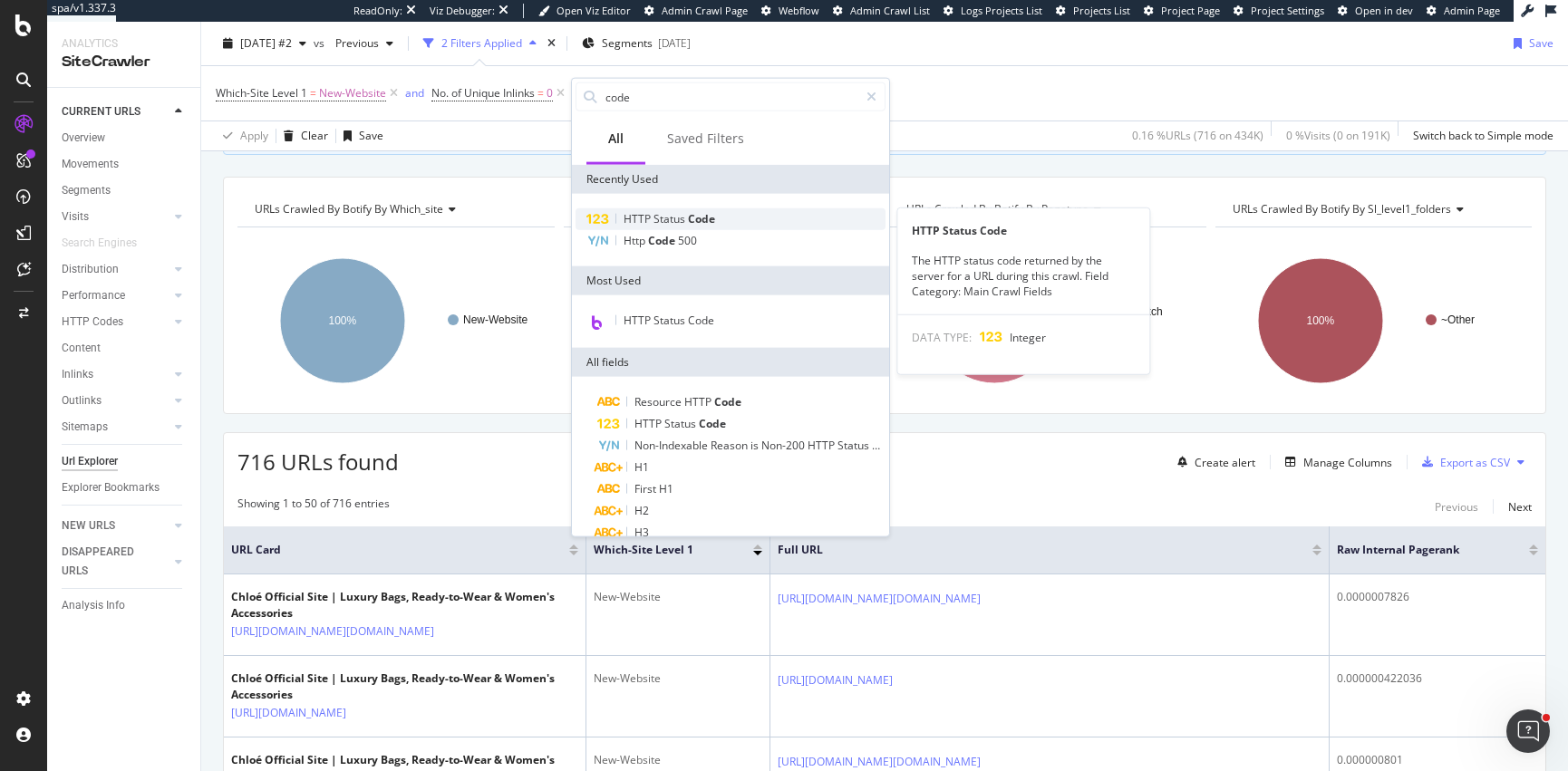
type input "code"
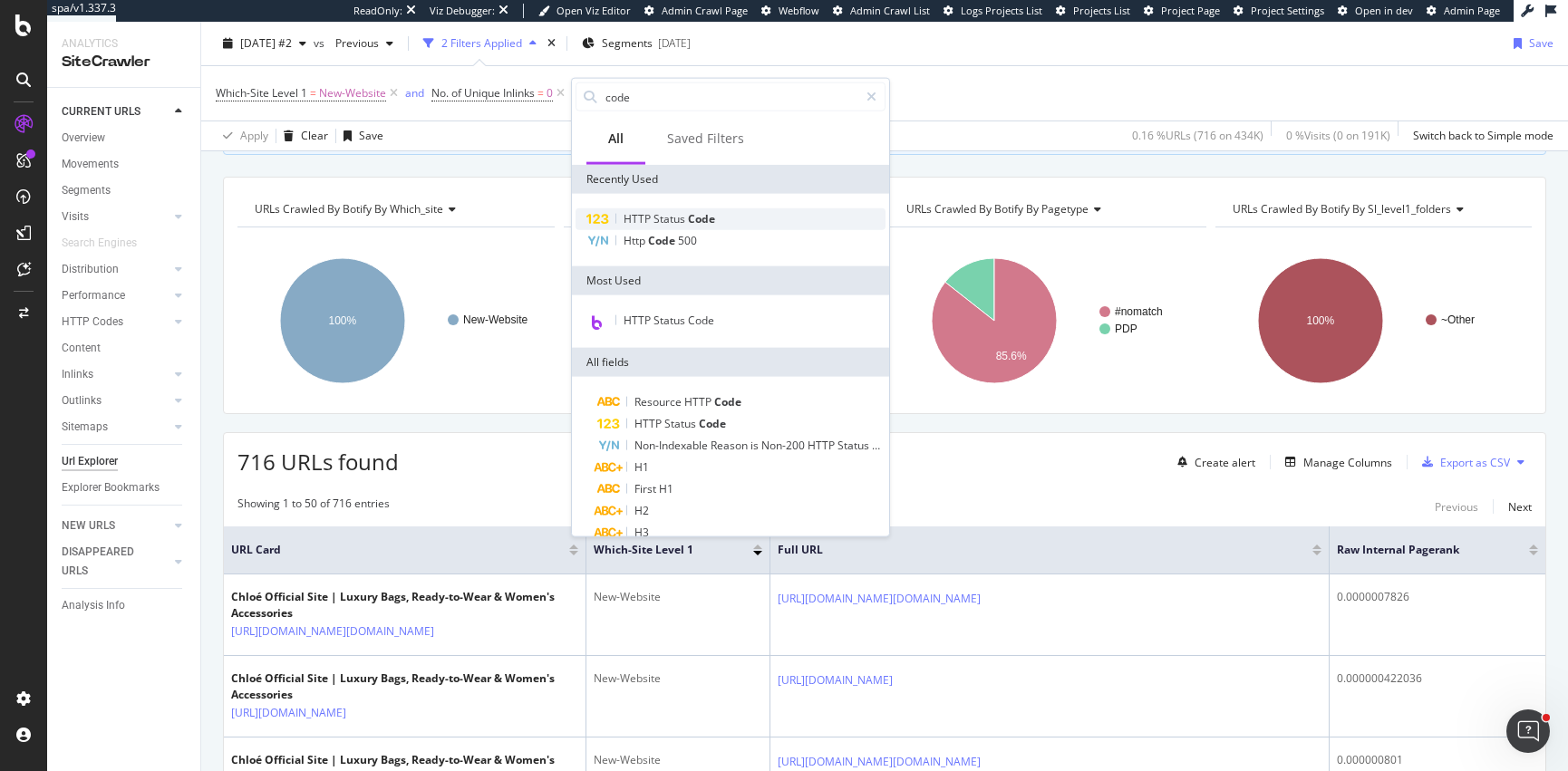
click at [688, 218] on span "Code" at bounding box center [701, 219] width 27 height 15
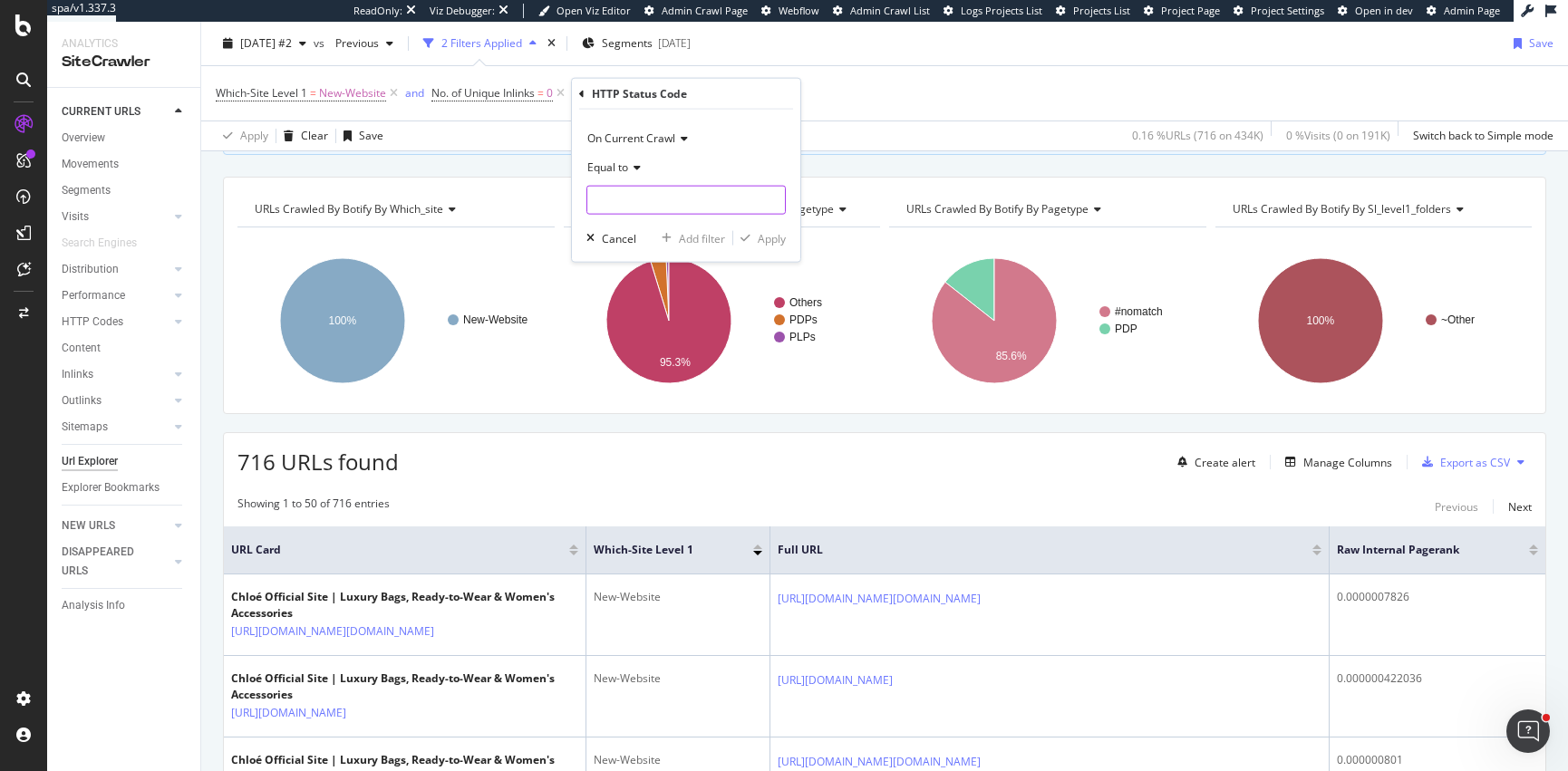
click at [630, 200] on input "number" at bounding box center [687, 200] width 200 height 29
type input "200"
click at [691, 221] on span "200" at bounding box center [652, 224] width 121 height 15
click at [755, 236] on div "button" at bounding box center [745, 239] width 24 height 11
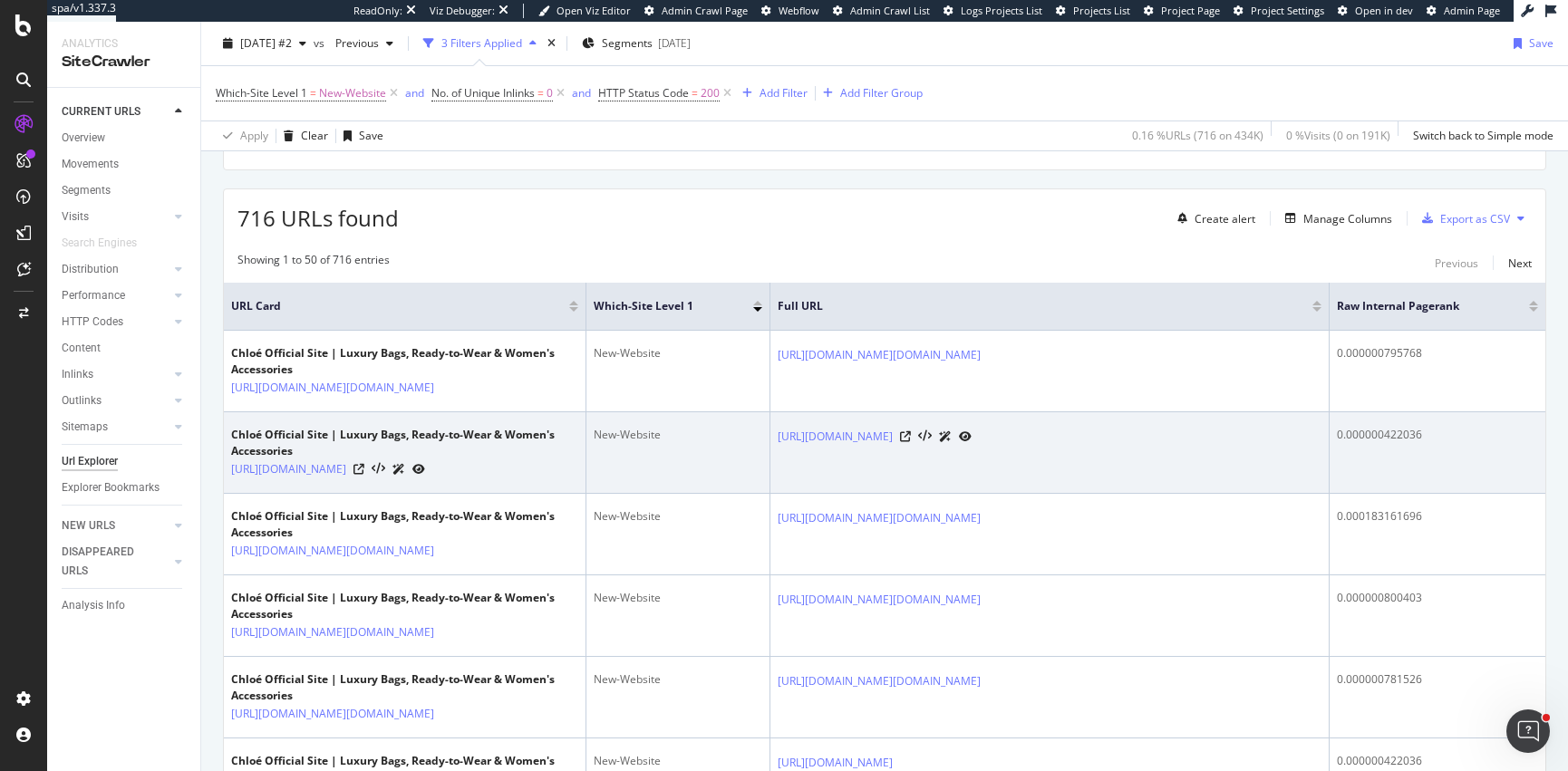
scroll to position [286, 0]
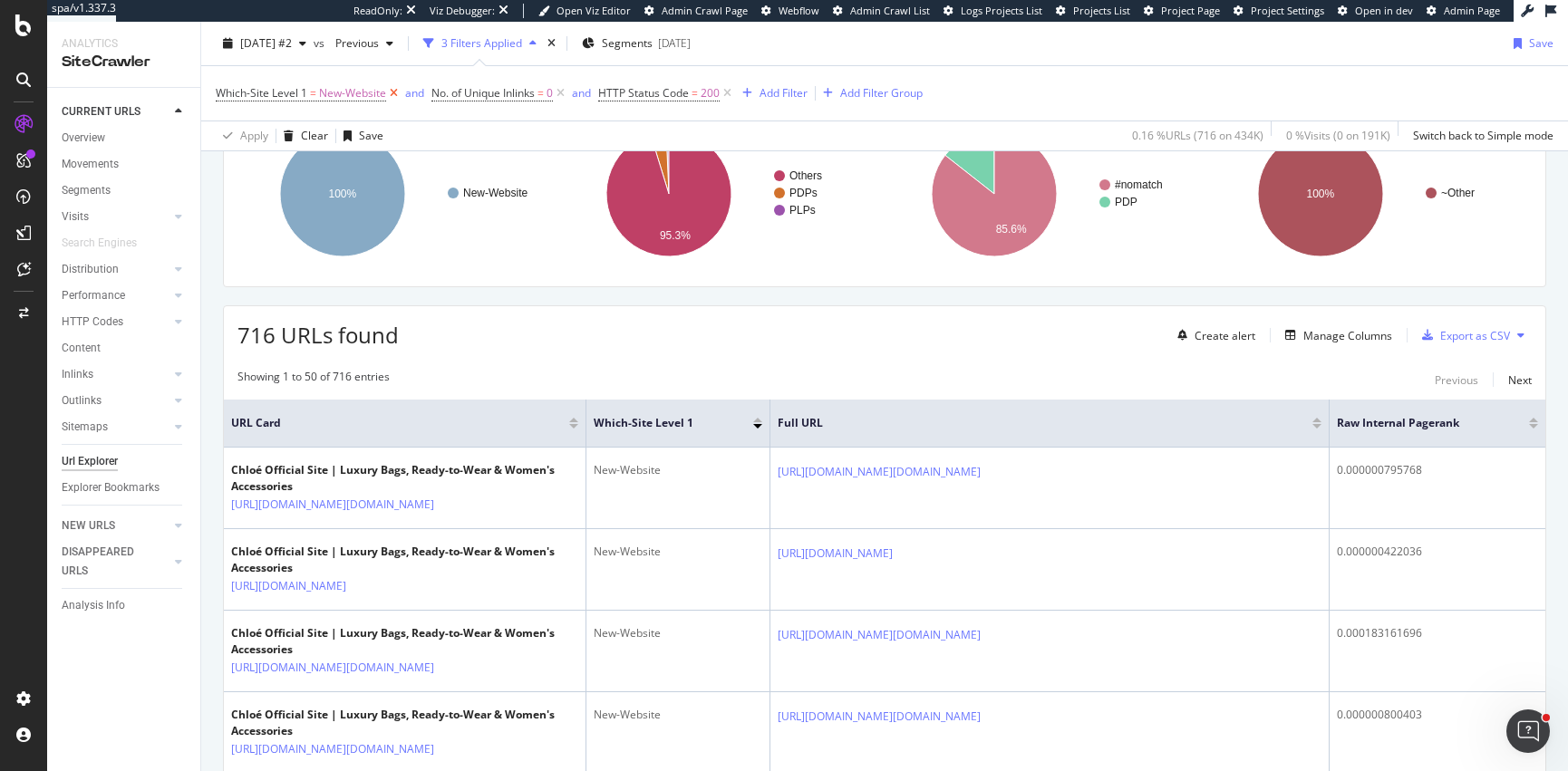
click at [393, 91] on icon at bounding box center [394, 93] width 15 height 18
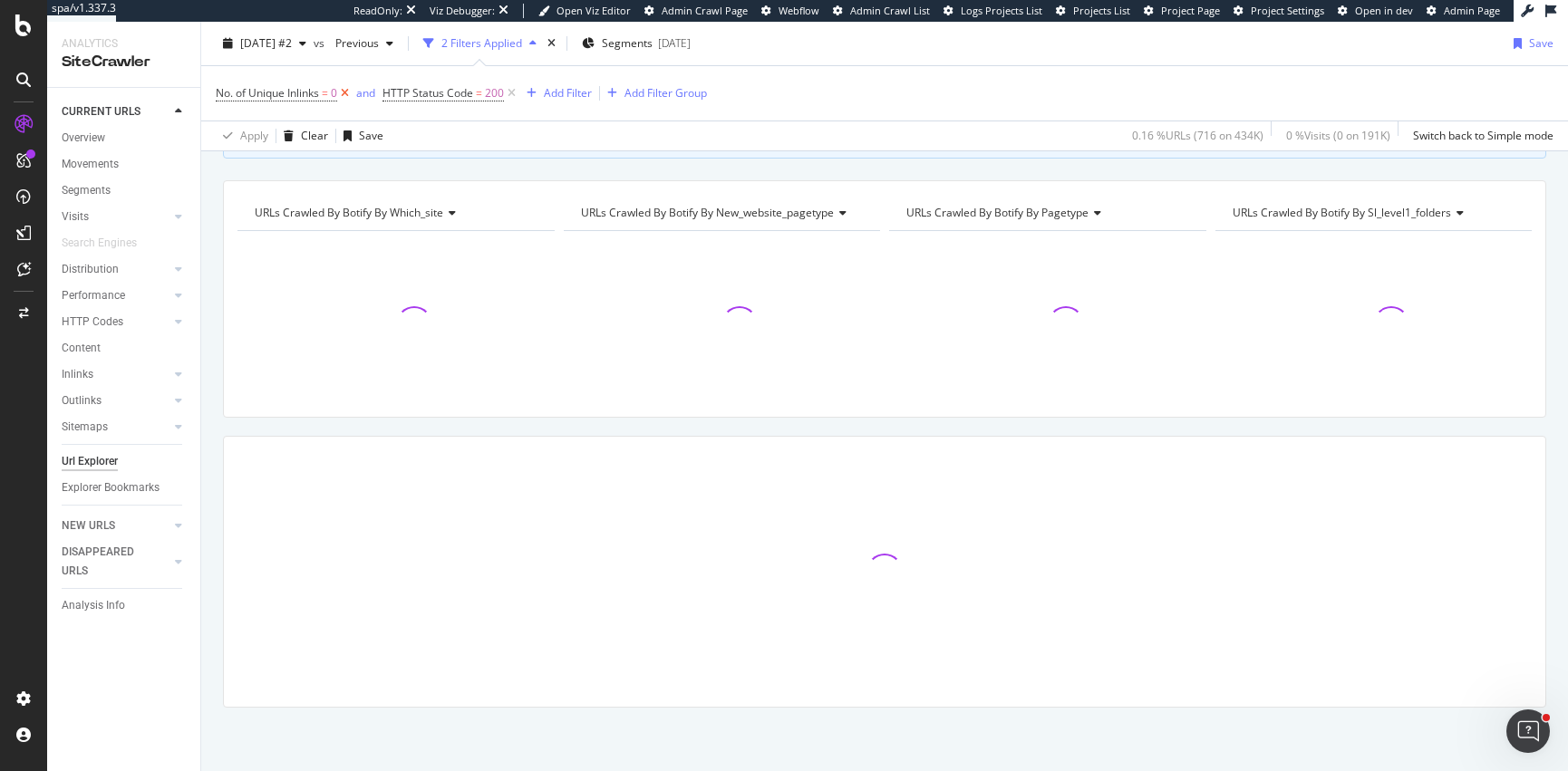
scroll to position [151, 0]
click at [570, 89] on div "Add Filter" at bounding box center [568, 93] width 48 height 15
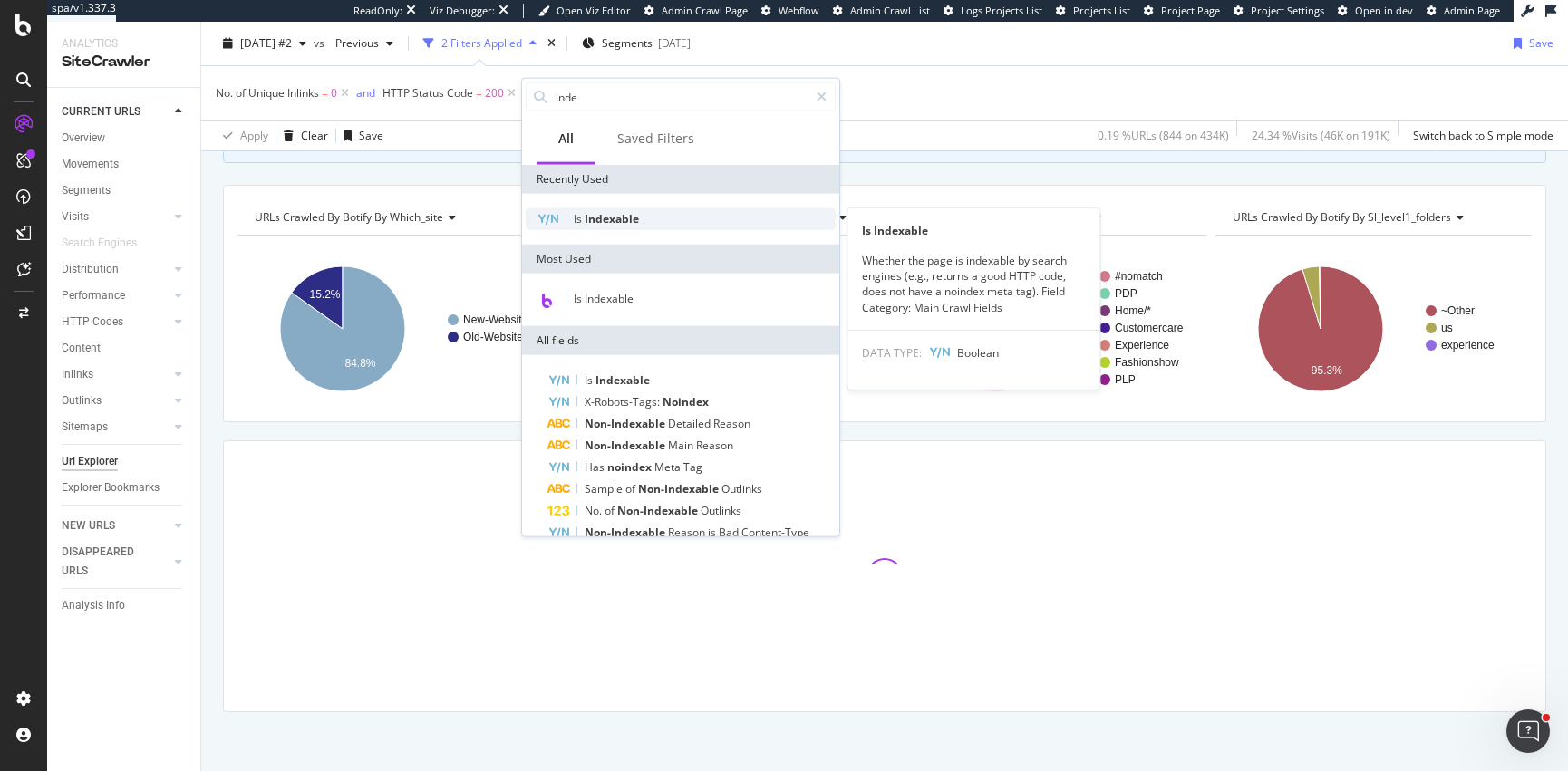
type input "inde"
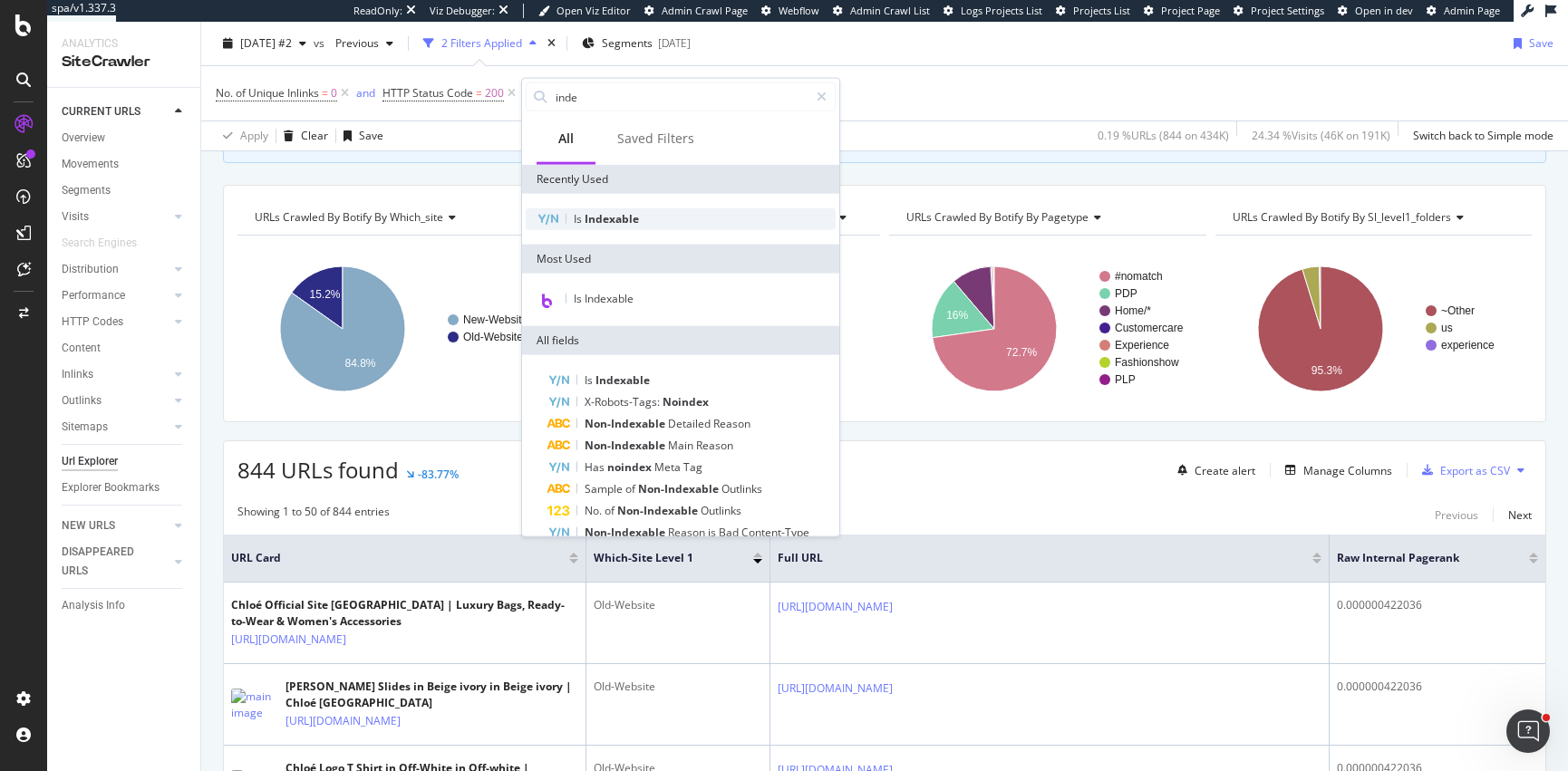
click at [599, 220] on span "Indexable" at bounding box center [612, 219] width 54 height 15
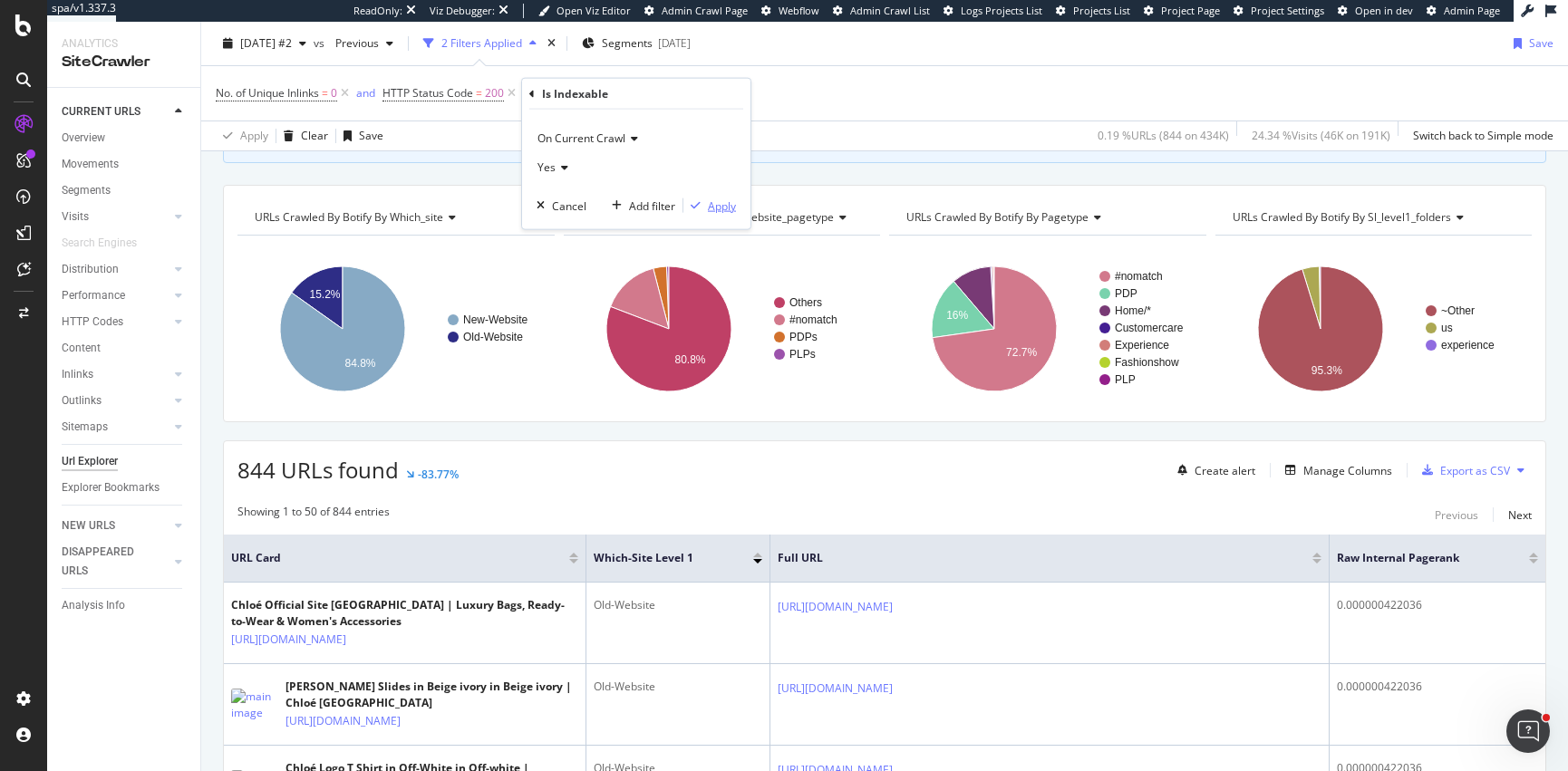
click at [710, 203] on div "Apply" at bounding box center [721, 205] width 28 height 15
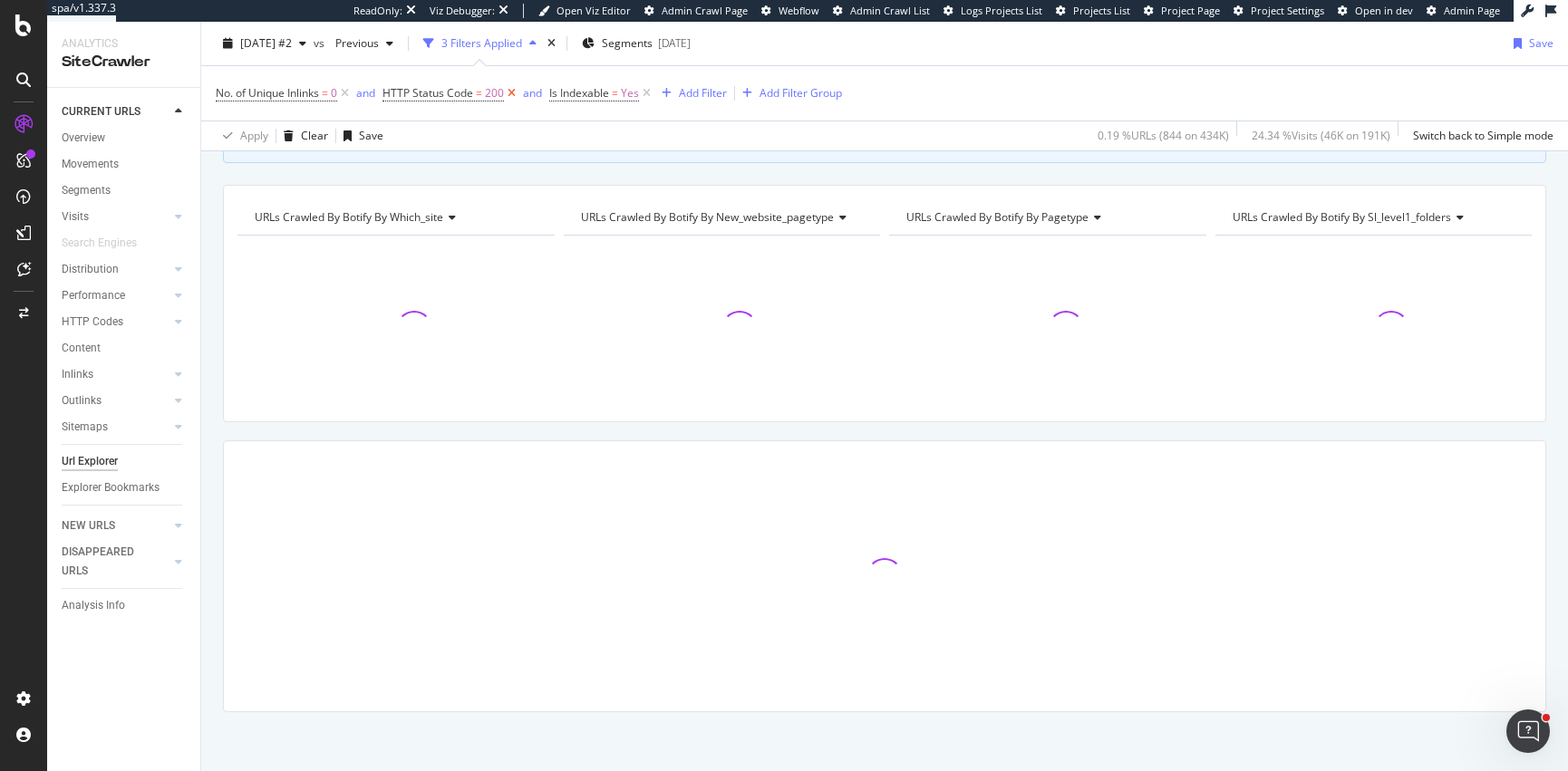
click at [511, 91] on icon at bounding box center [511, 93] width 15 height 18
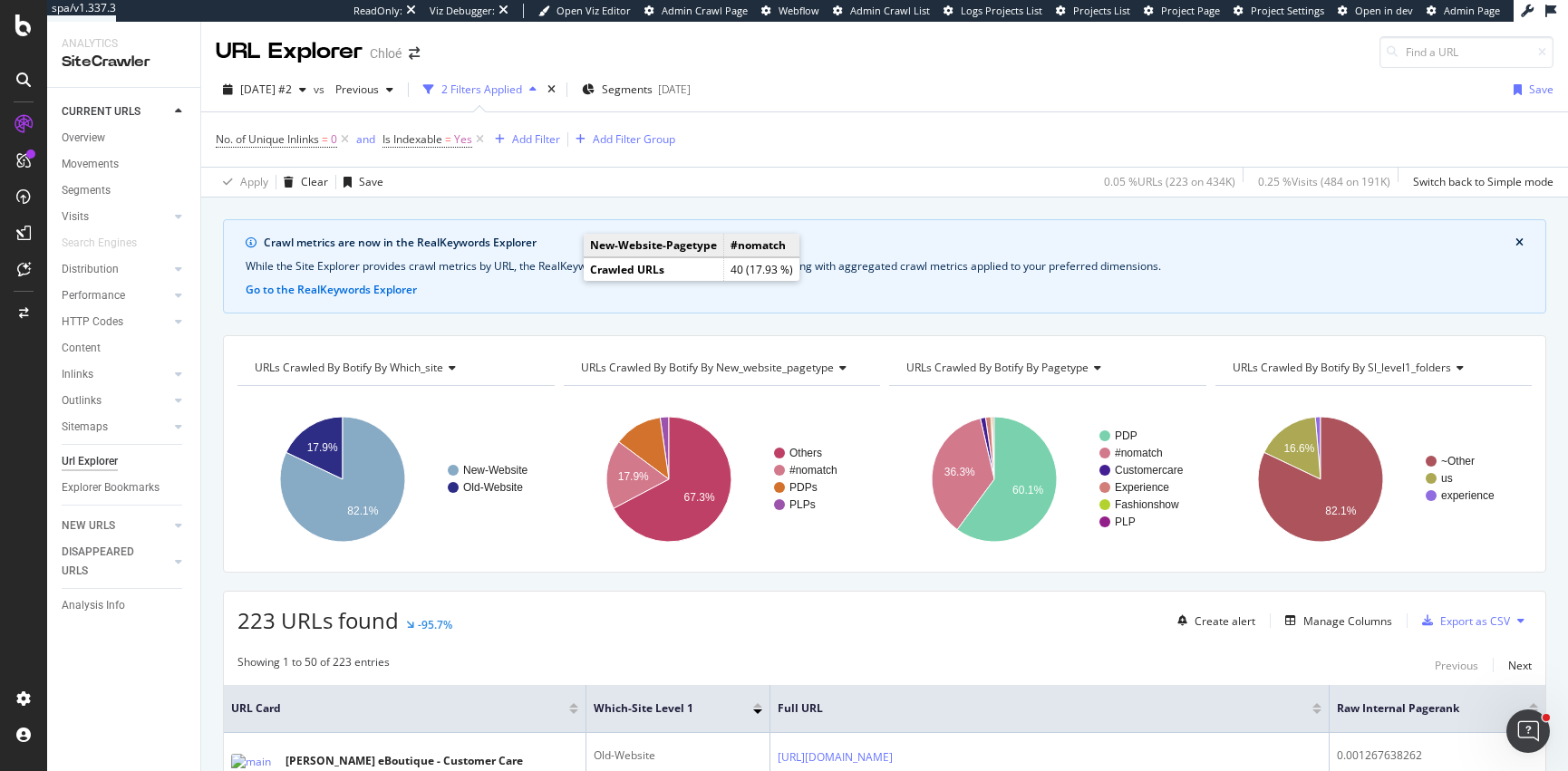
click at [534, 150] on div "No. of Unique Inlinks = 0 and Is Indexable = Yes Add Filter Add Filter Group" at bounding box center [445, 140] width 460 height 25
click at [531, 132] on div "Add Filter" at bounding box center [536, 139] width 48 height 15
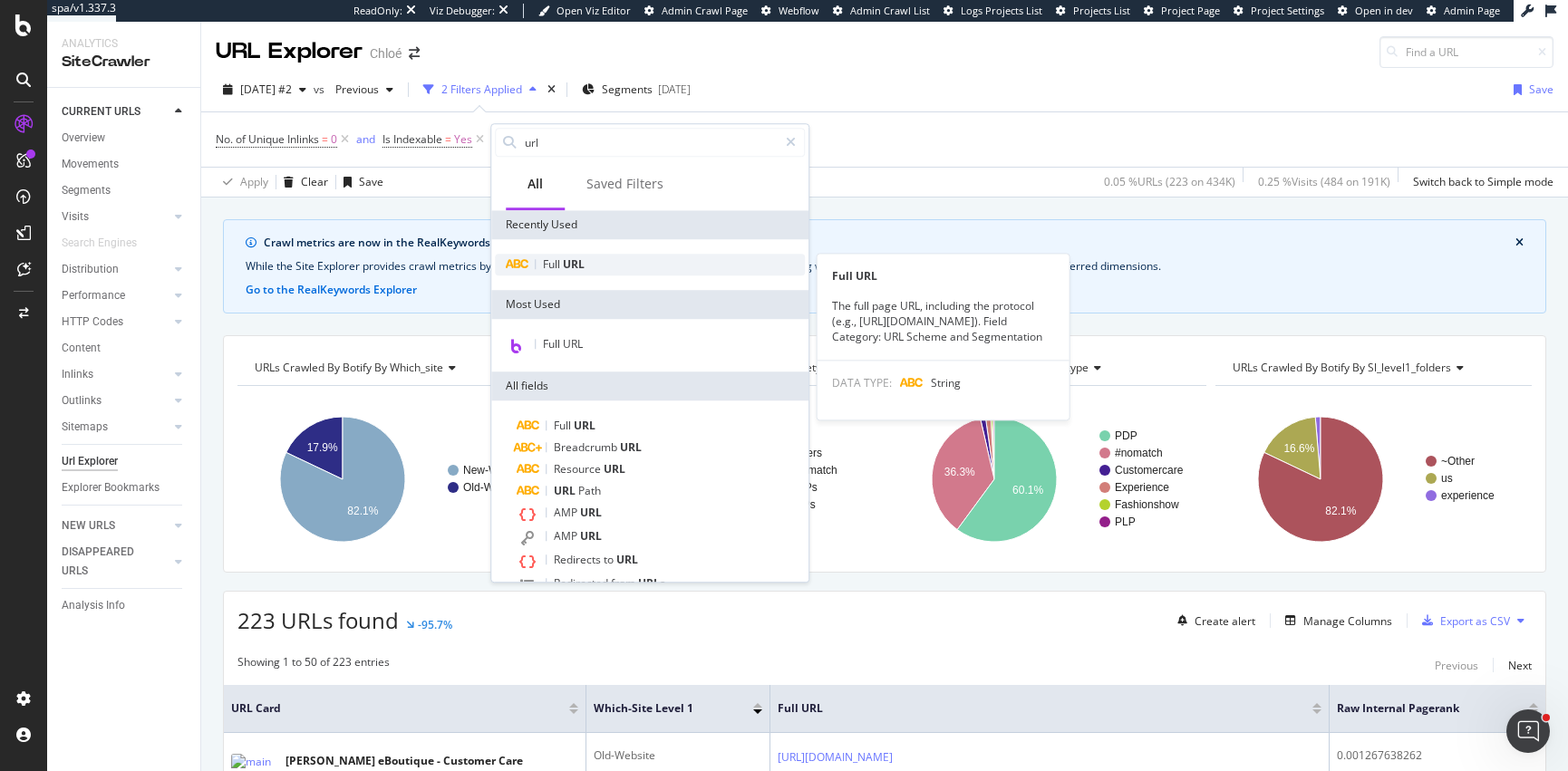
type input "url"
click at [573, 263] on span "URL" at bounding box center [574, 264] width 22 height 15
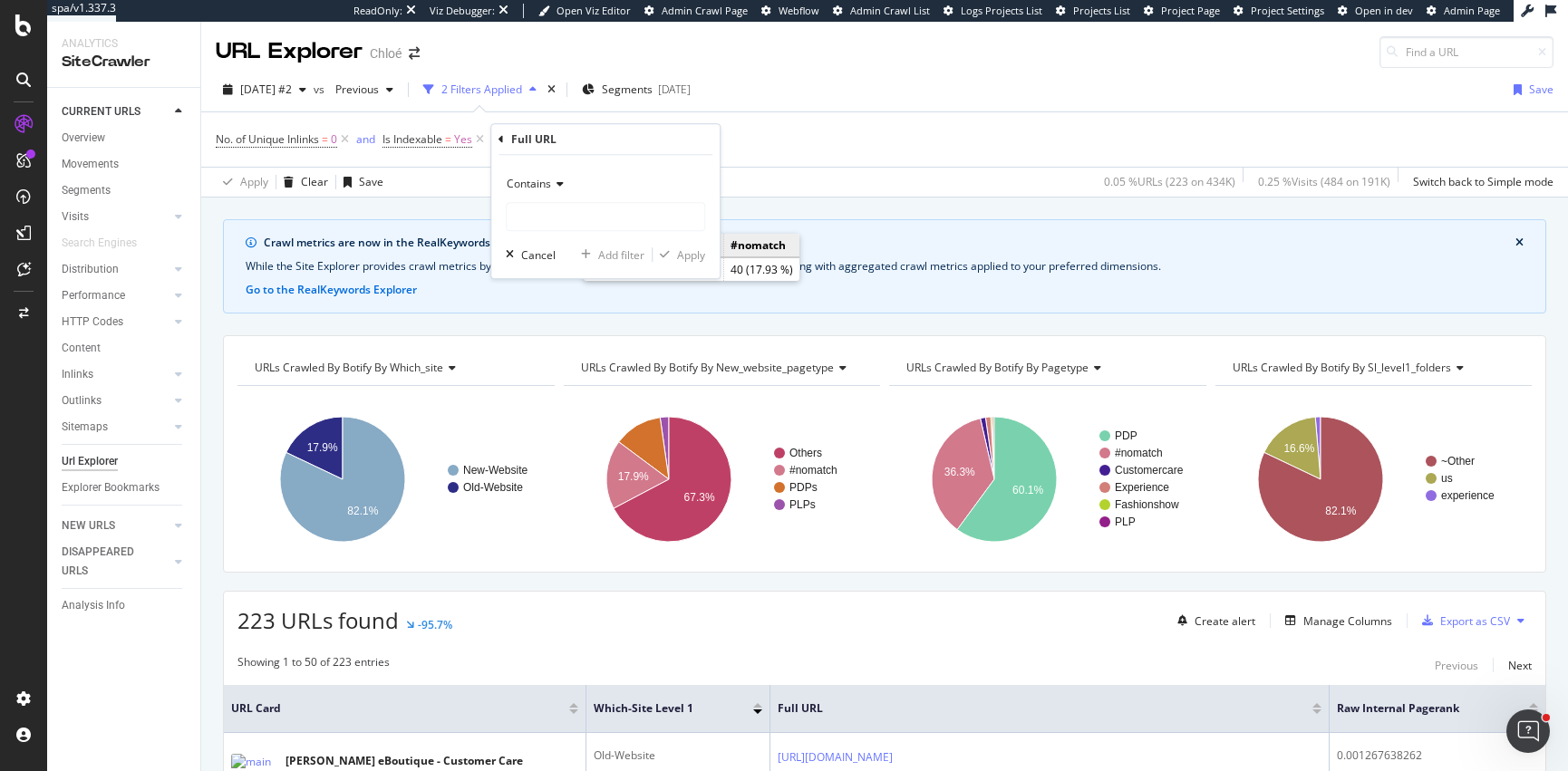
click at [547, 191] on span "Contains" at bounding box center [529, 183] width 44 height 15
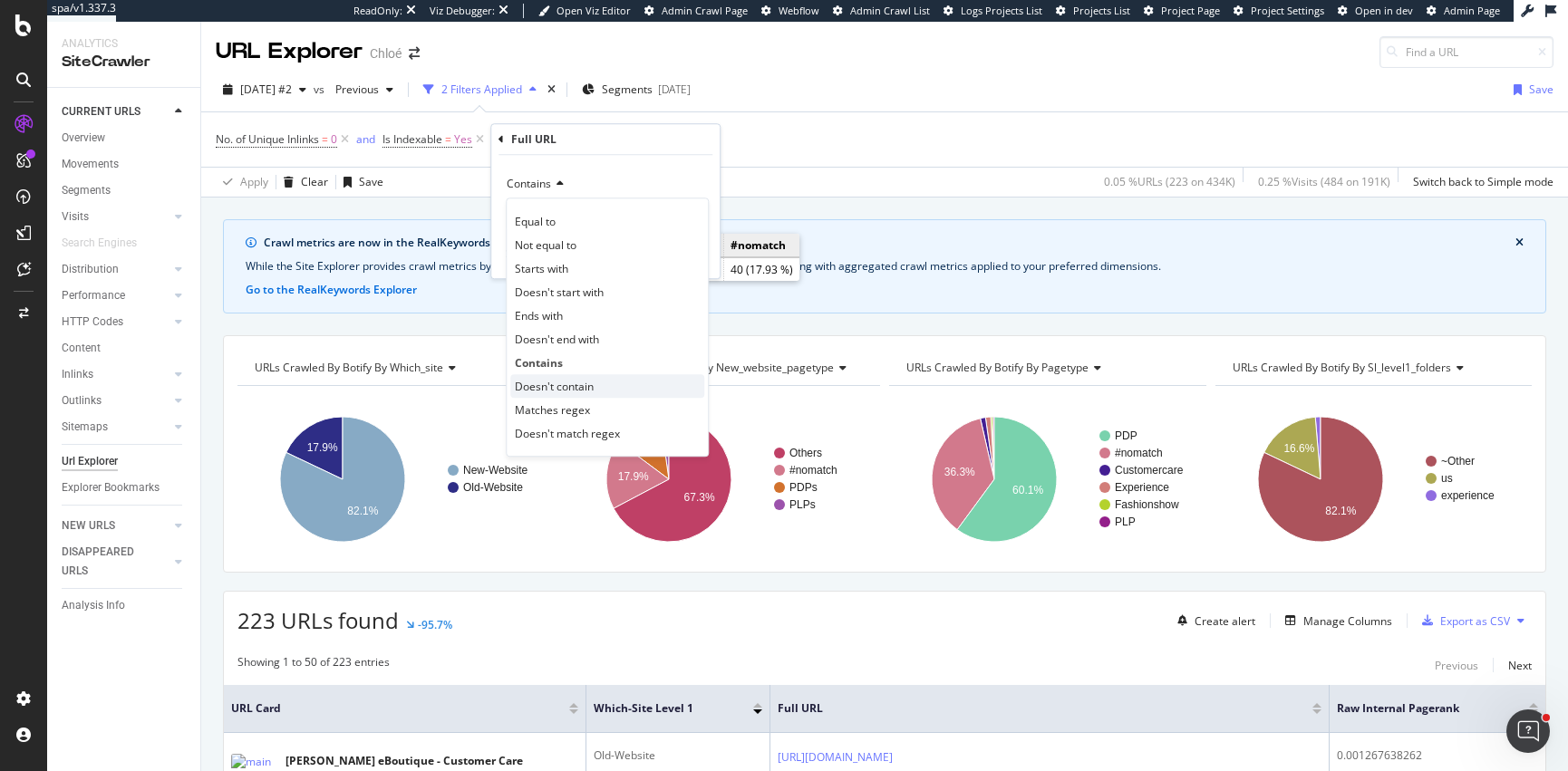
click at [562, 384] on span "Doesn't contain" at bounding box center [554, 386] width 79 height 15
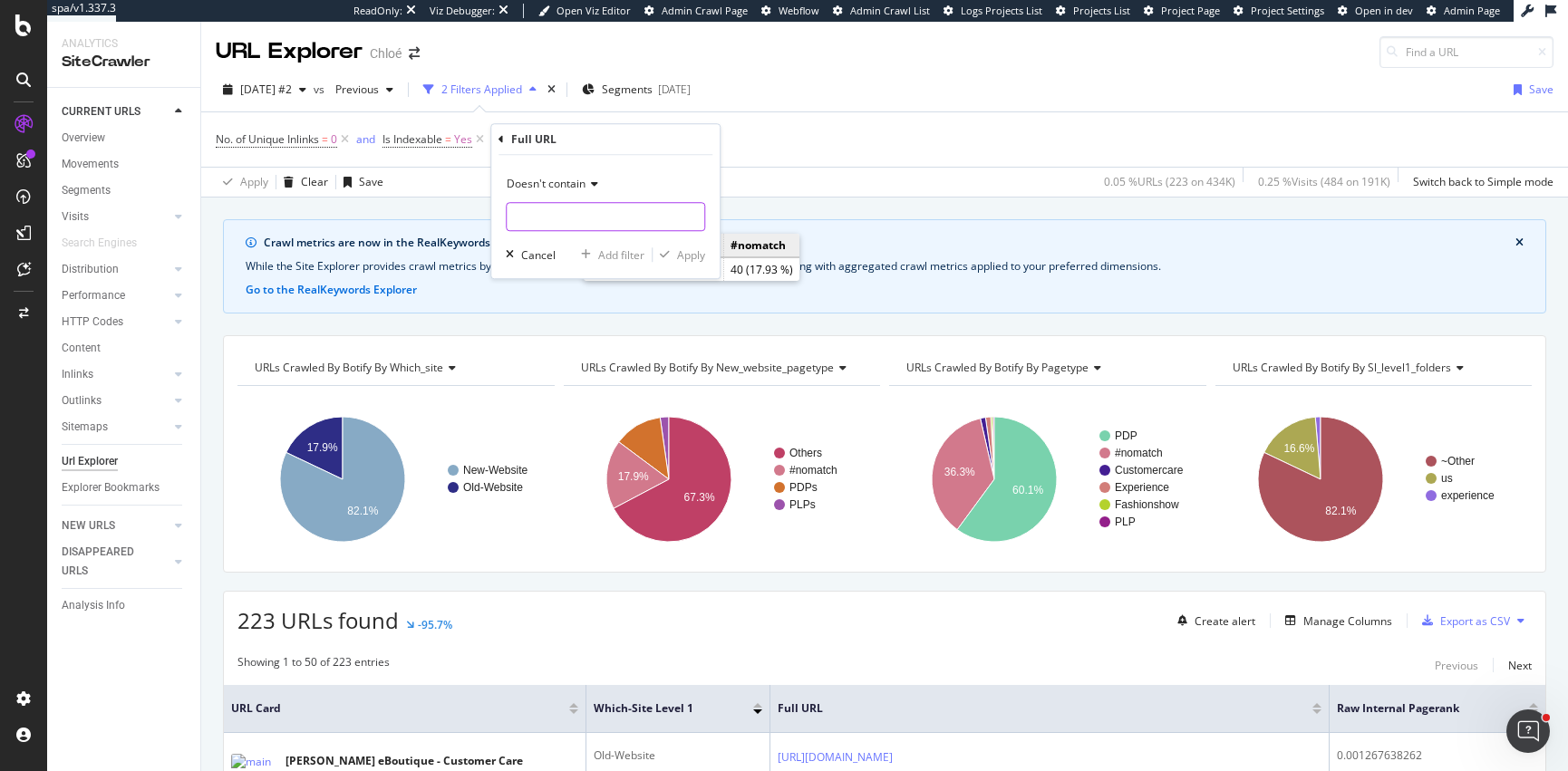
click at [546, 208] on input "text" at bounding box center [606, 217] width 198 height 29
type input "/us/"
click at [683, 259] on div "Apply" at bounding box center [690, 255] width 28 height 15
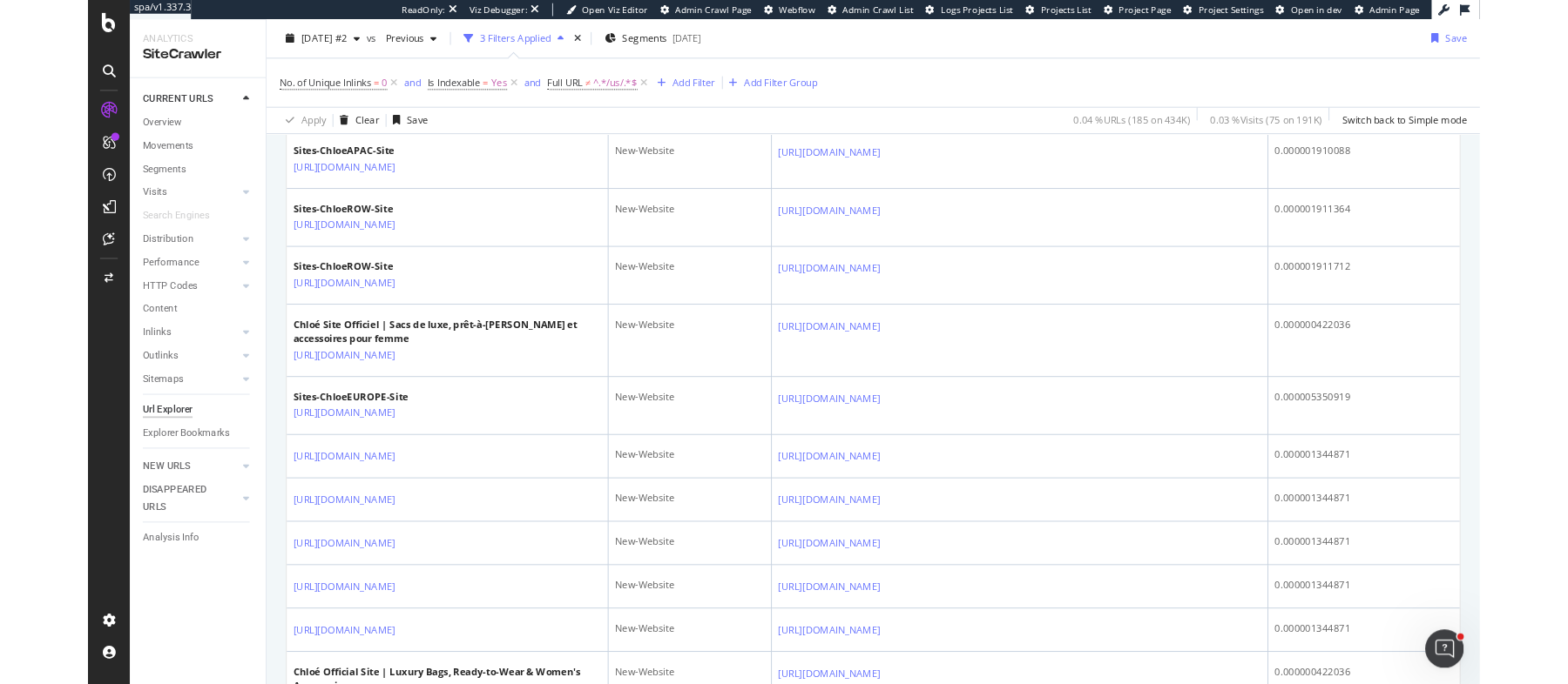
scroll to position [1173, 0]
